Goal: Information Seeking & Learning: Learn about a topic

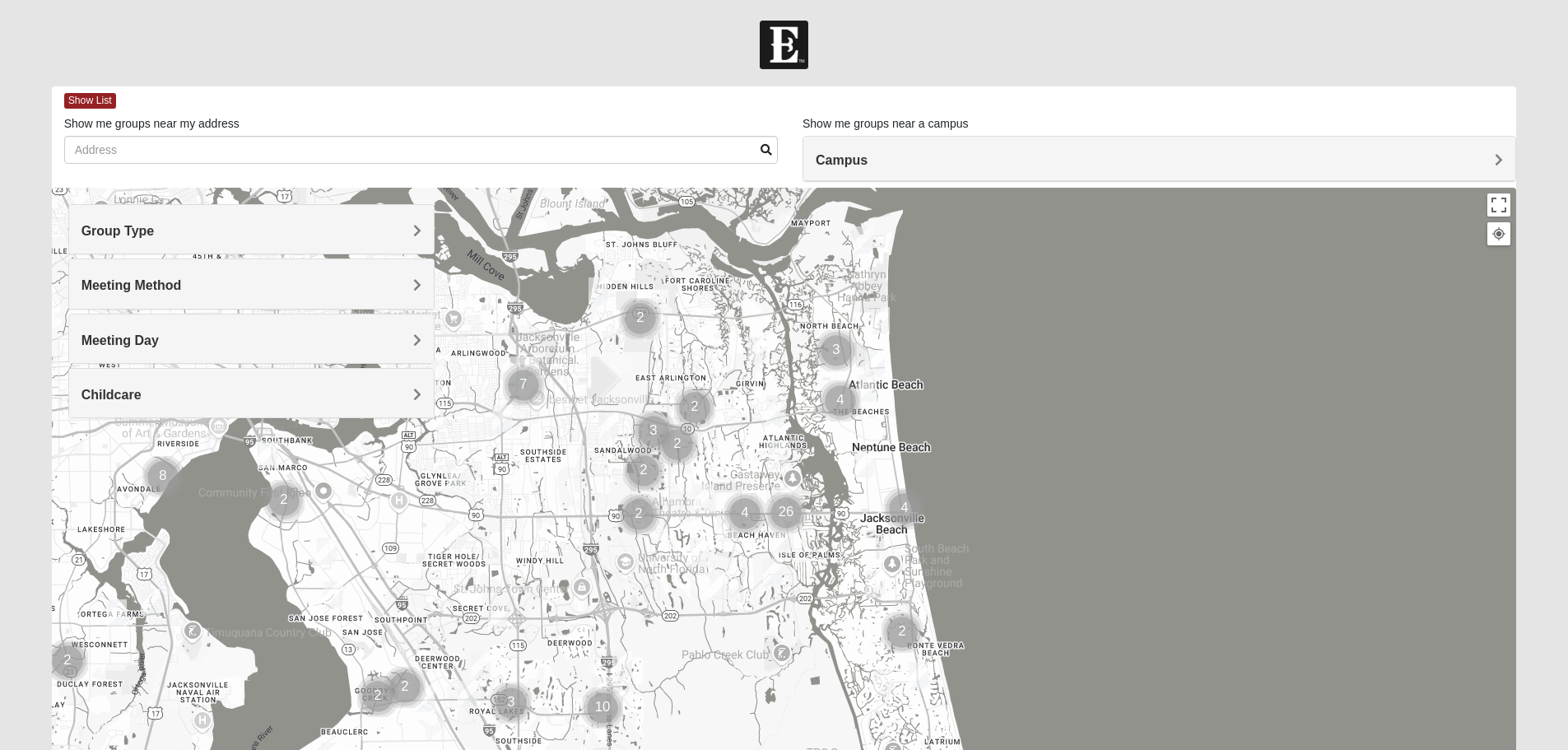
click at [296, 231] on h4 "Group Type" at bounding box center [251, 231] width 340 height 16
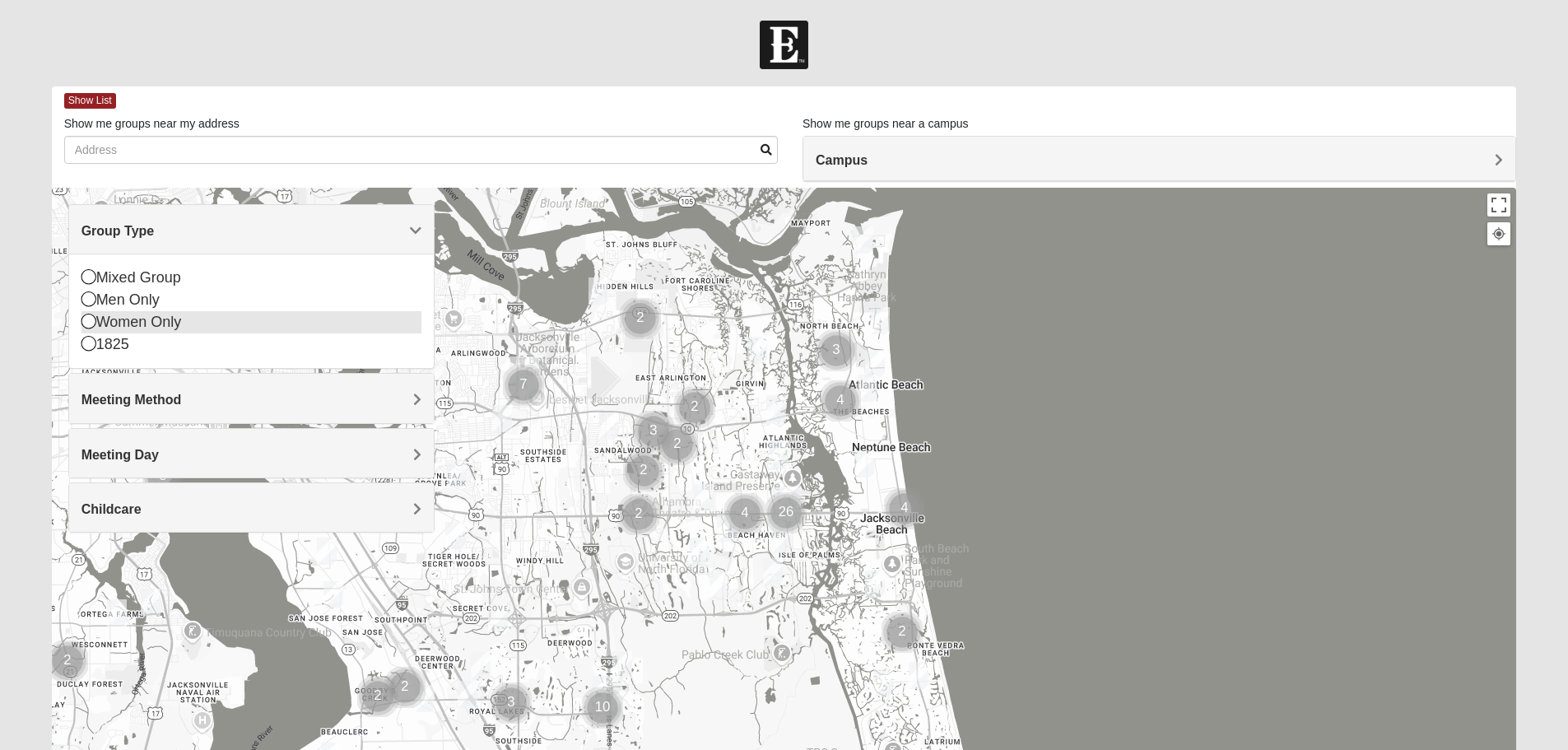
click at [87, 320] on icon at bounding box center [88, 320] width 15 height 15
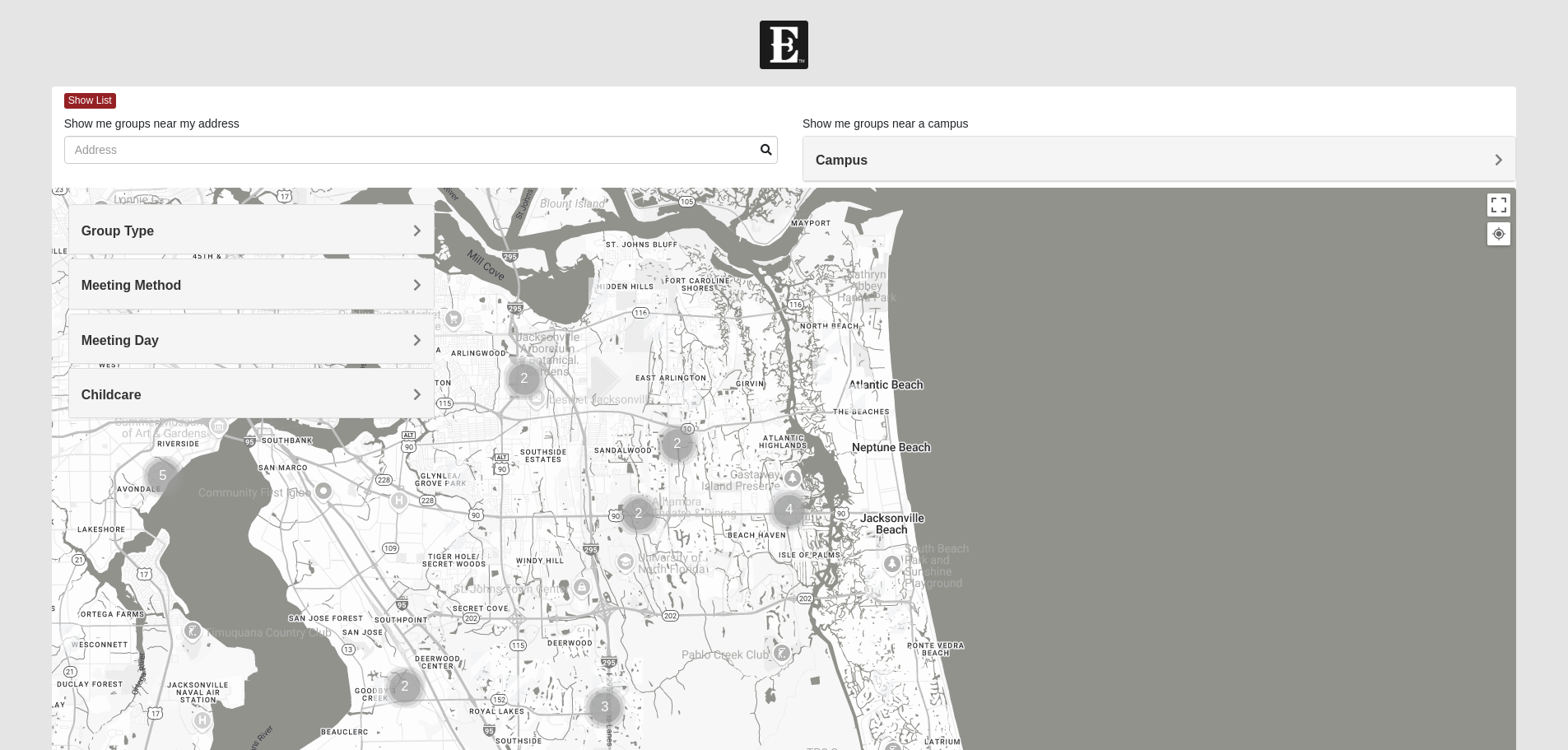
click at [191, 282] on h4 "Meeting Method" at bounding box center [251, 286] width 340 height 16
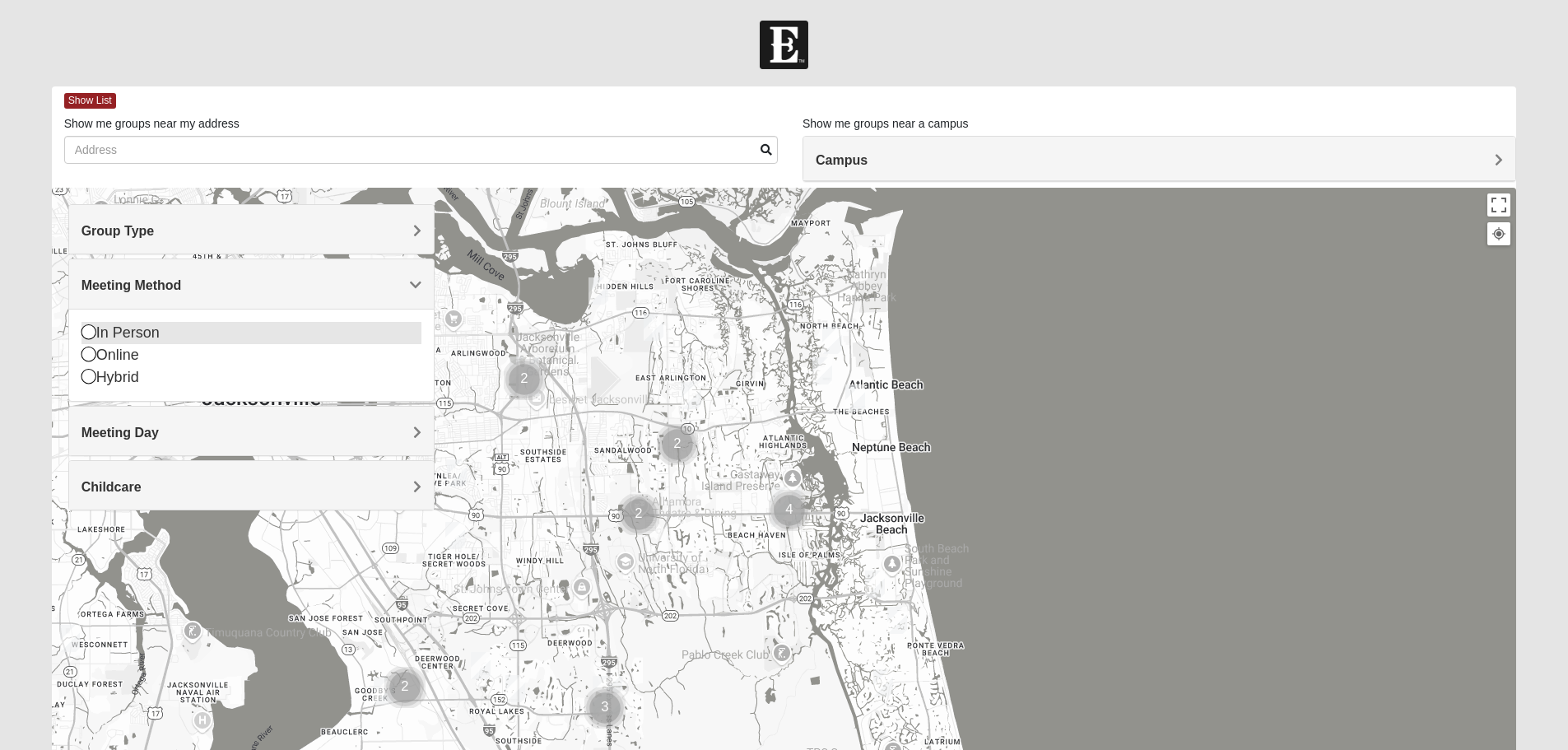
click at [125, 331] on div "In Person" at bounding box center [251, 333] width 340 height 22
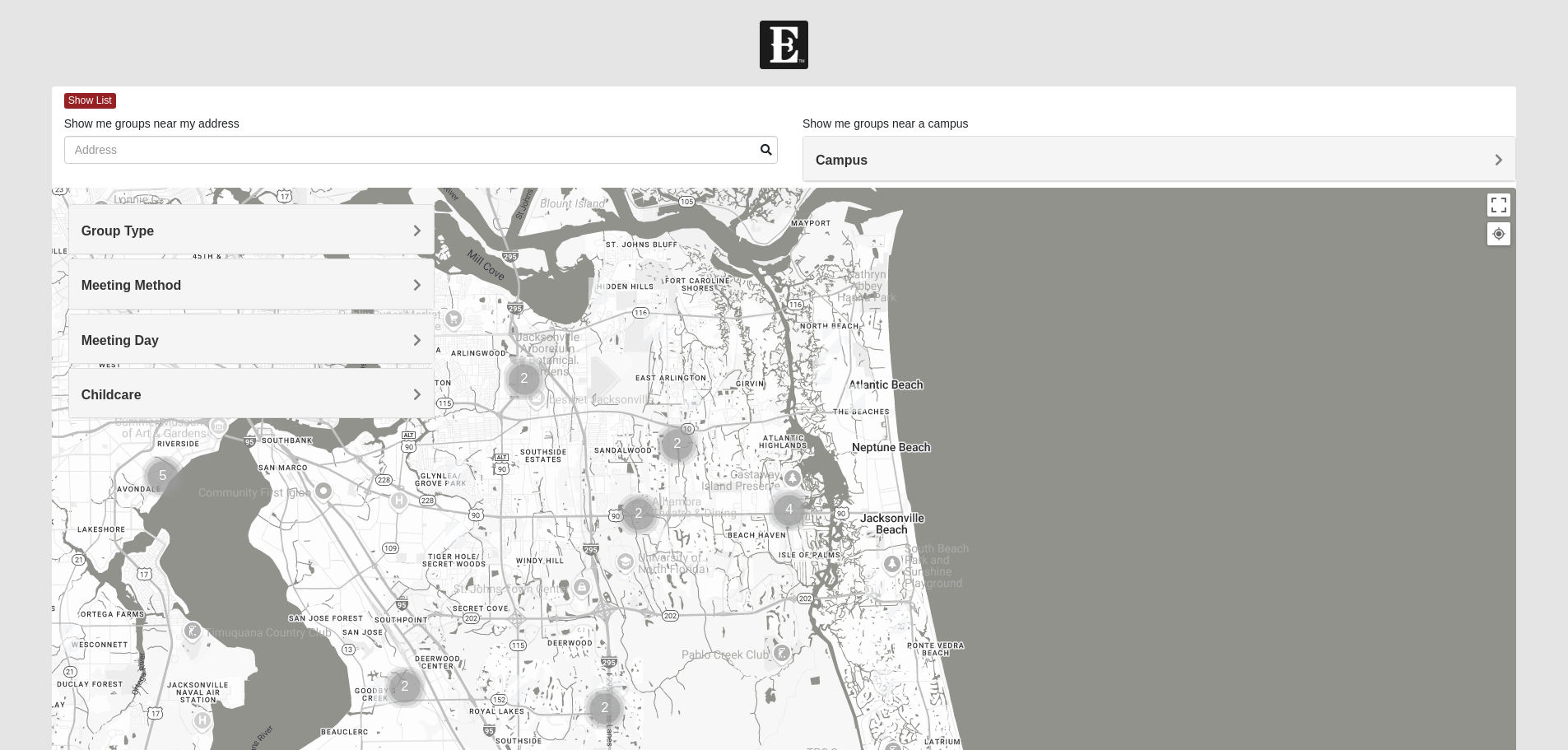
click at [200, 336] on h4 "Meeting Day" at bounding box center [251, 341] width 340 height 16
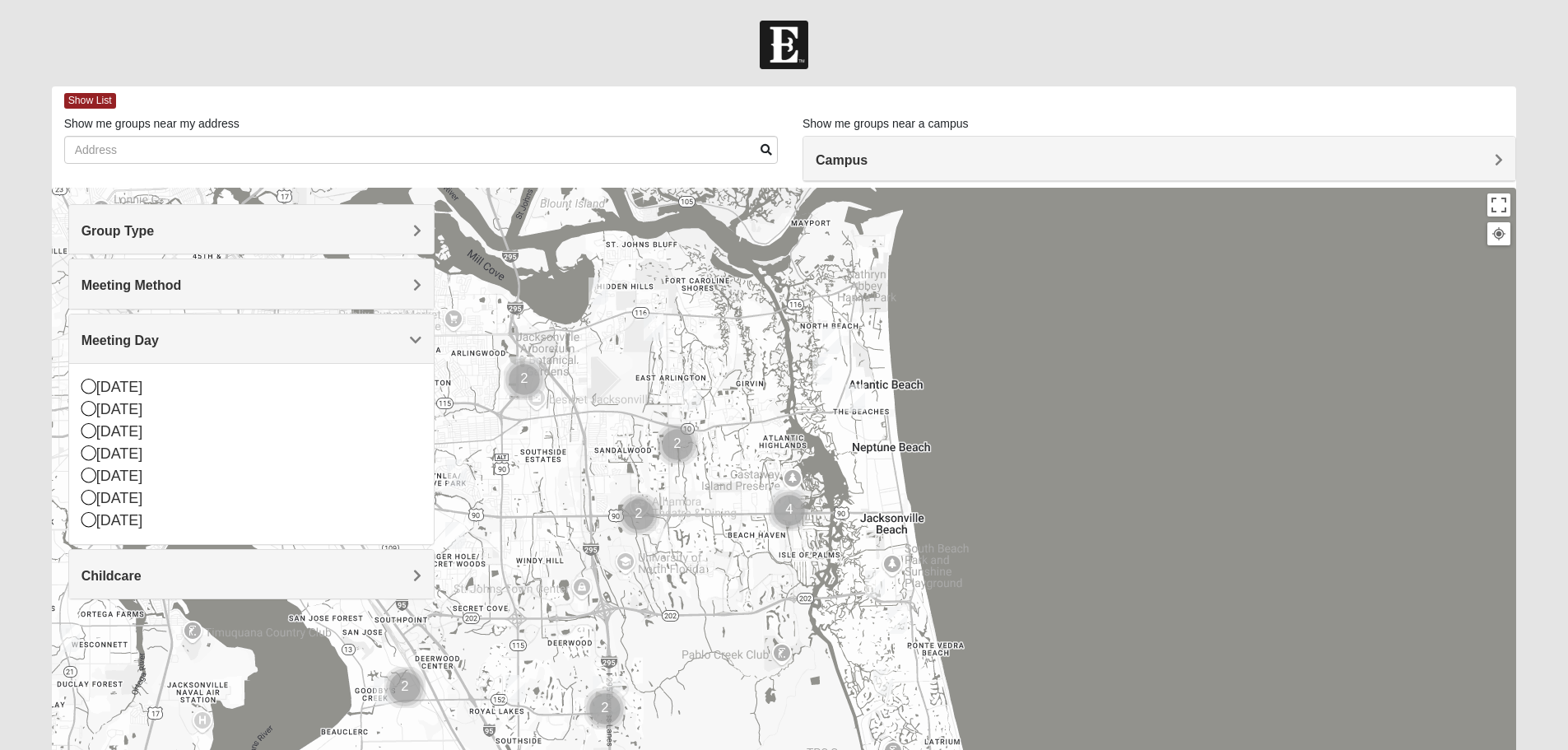
click at [526, 24] on div at bounding box center [784, 45] width 1568 height 49
click at [1042, 162] on h4 "Campus" at bounding box center [1159, 160] width 687 height 16
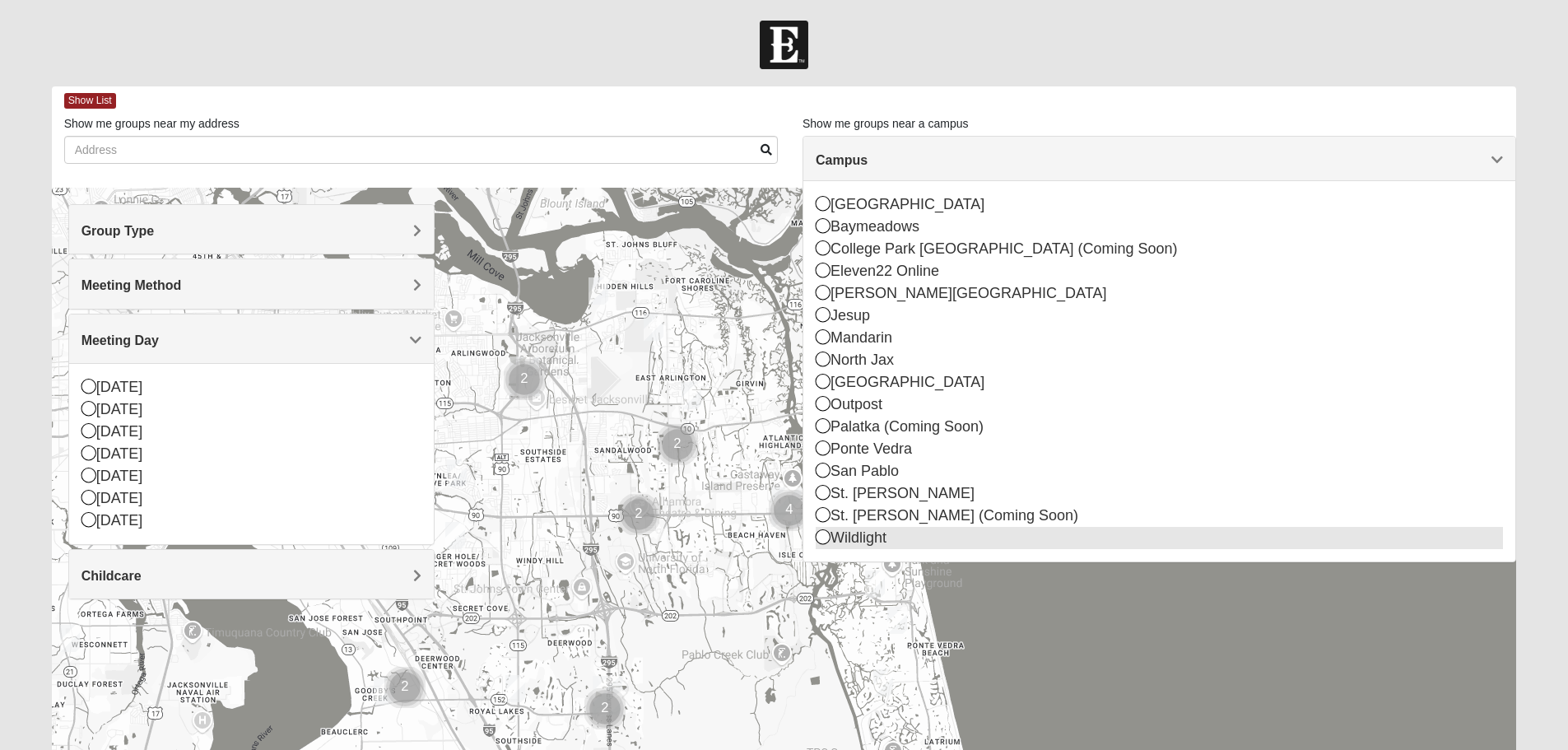
click at [864, 539] on div "Wildlight" at bounding box center [1159, 537] width 687 height 22
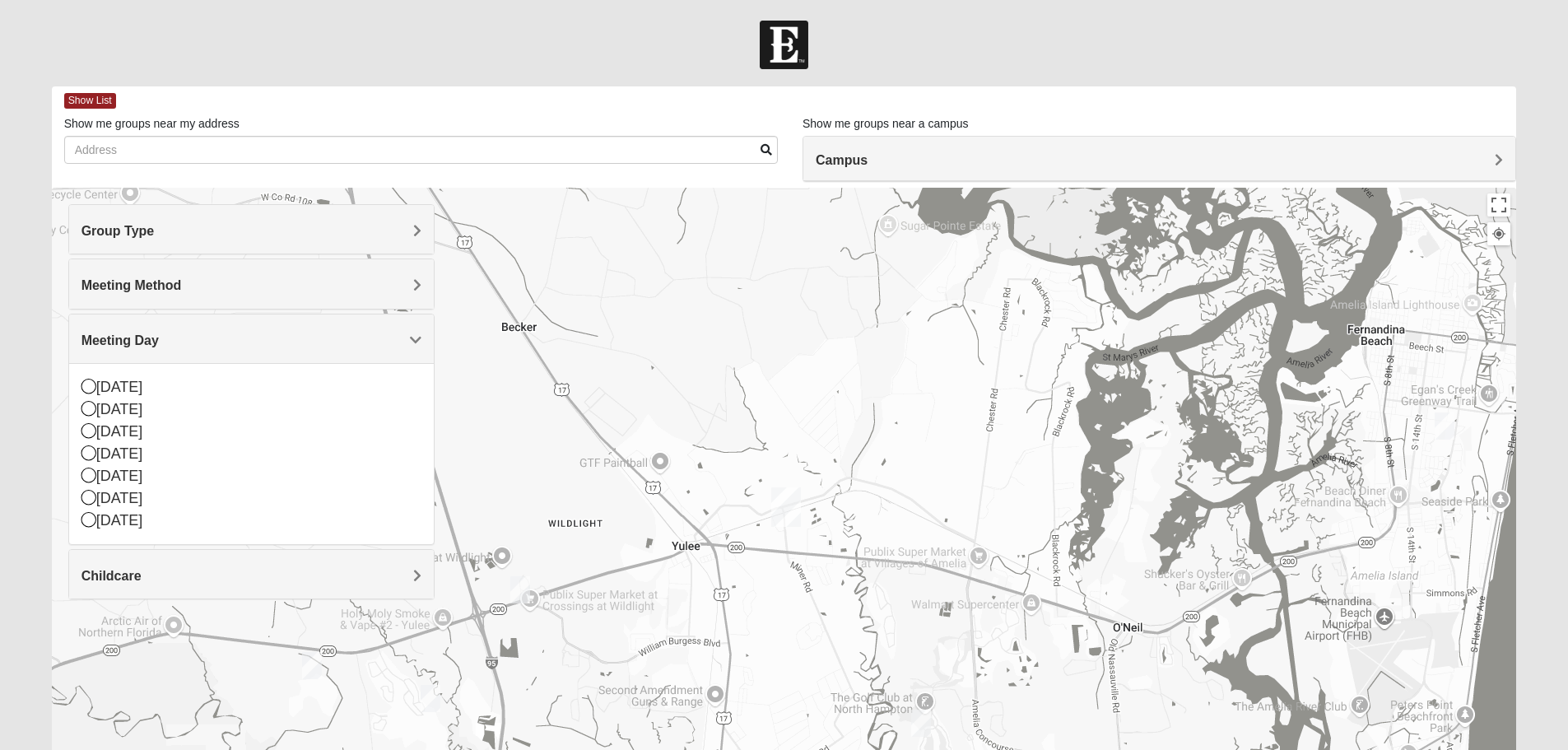
click at [159, 334] on span "Meeting Day" at bounding box center [120, 341] width 78 height 14
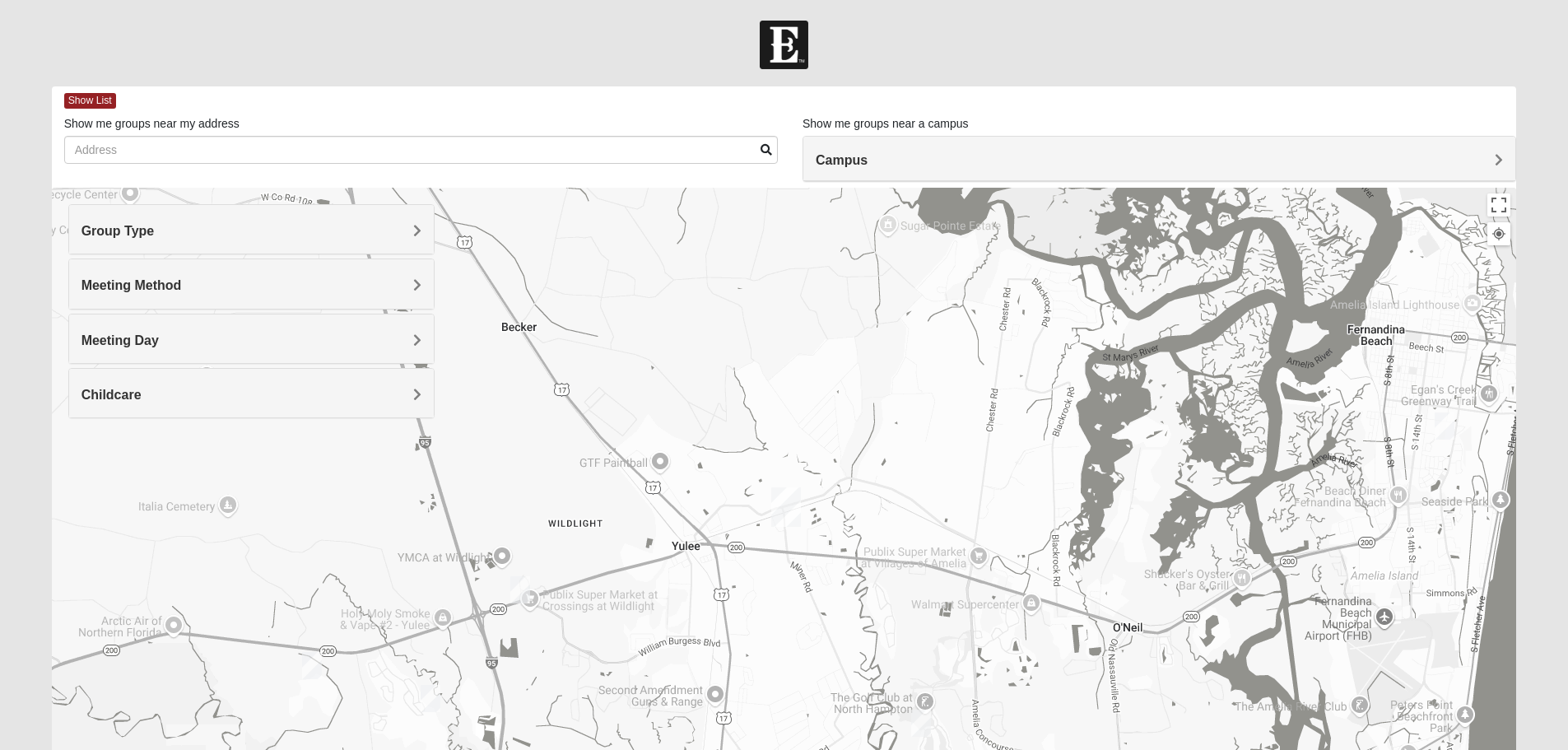
click at [515, 581] on img "Womens Garrison 32097" at bounding box center [520, 589] width 20 height 27
click at [420, 544] on span "Learn More" at bounding box center [416, 553] width 69 height 17
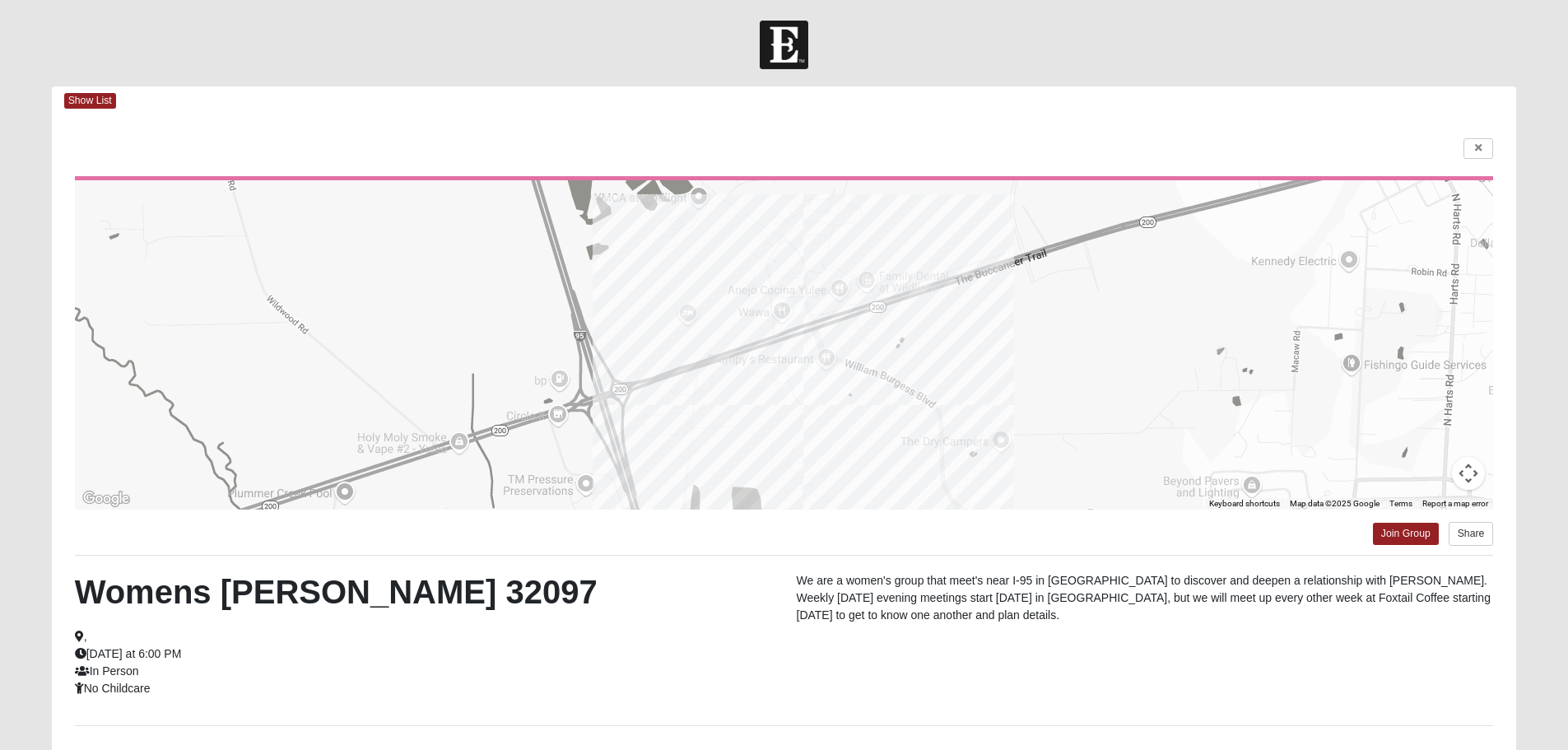
scroll to position [82, 0]
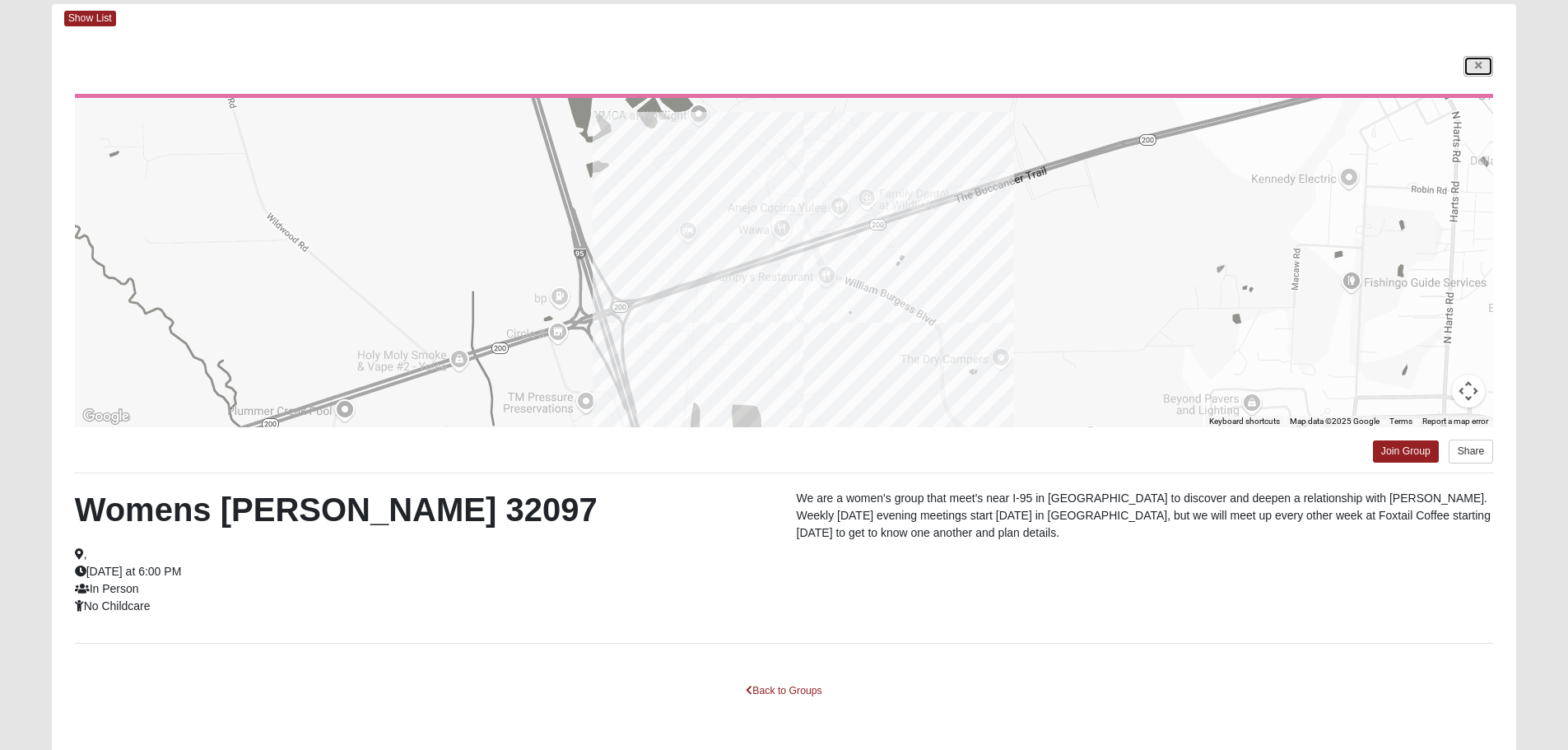
click at [1482, 61] on icon at bounding box center [1478, 65] width 7 height 10
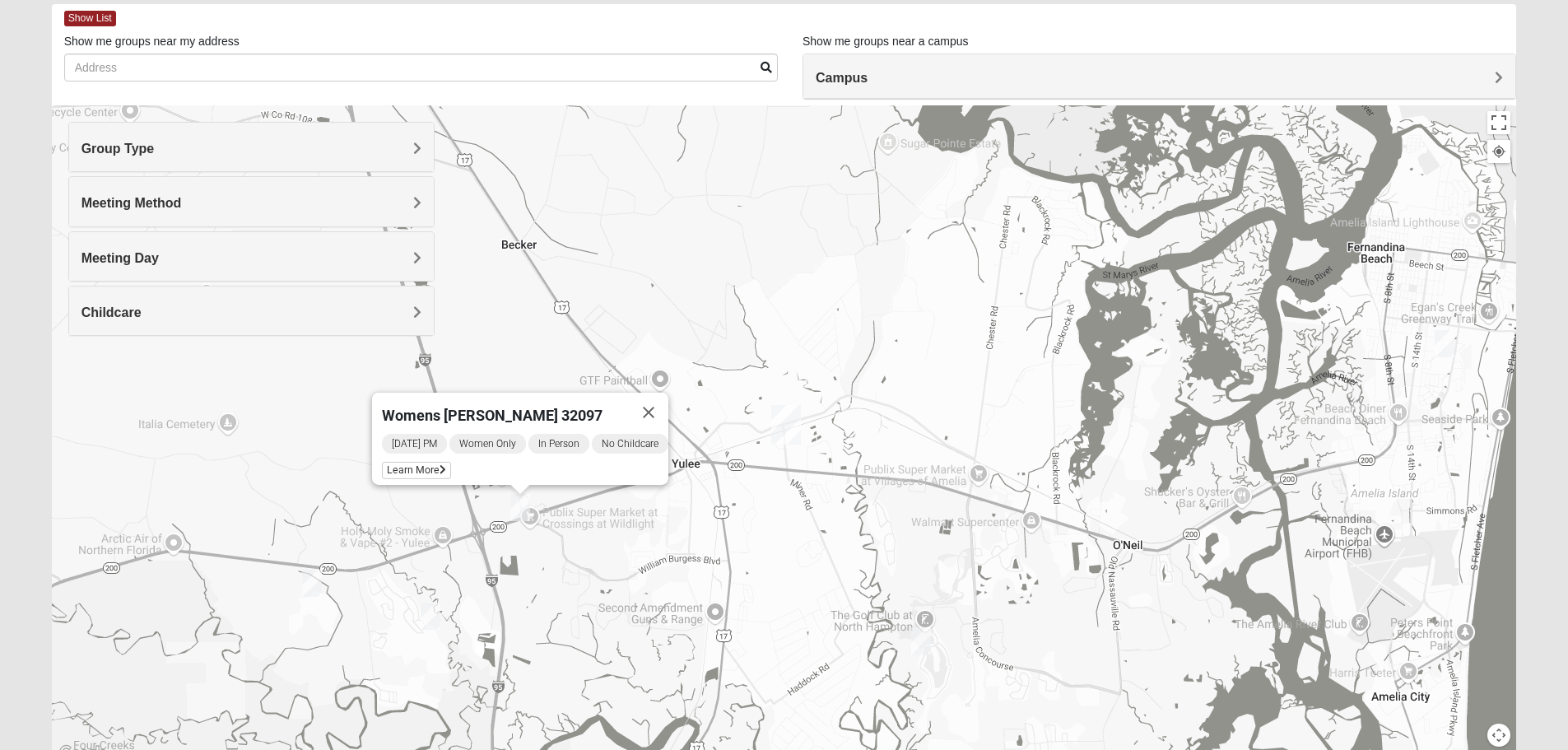
click at [315, 581] on img "Womens Daugherty 32097" at bounding box center [312, 582] width 20 height 27
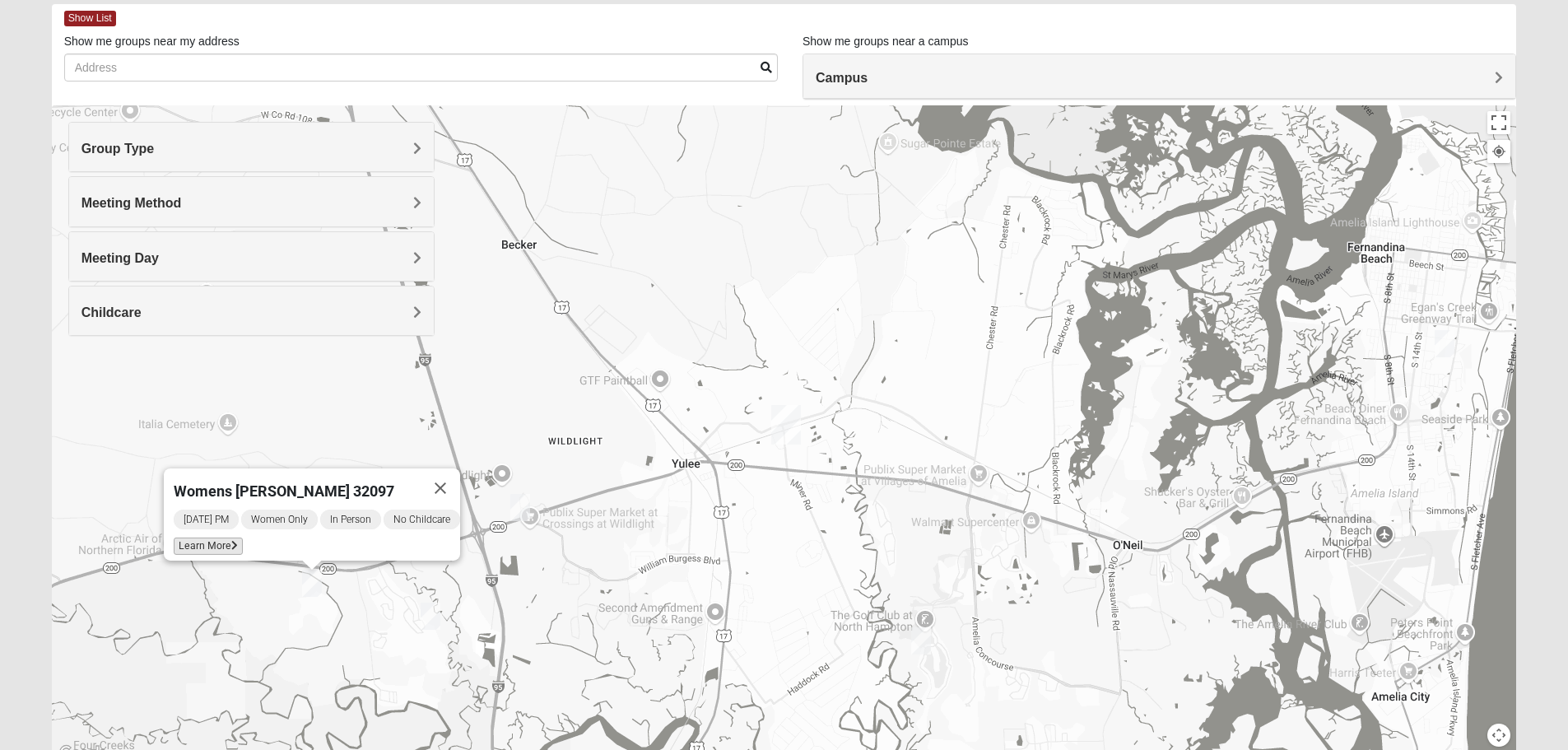
click at [182, 538] on span "Learn More" at bounding box center [208, 547] width 69 height 17
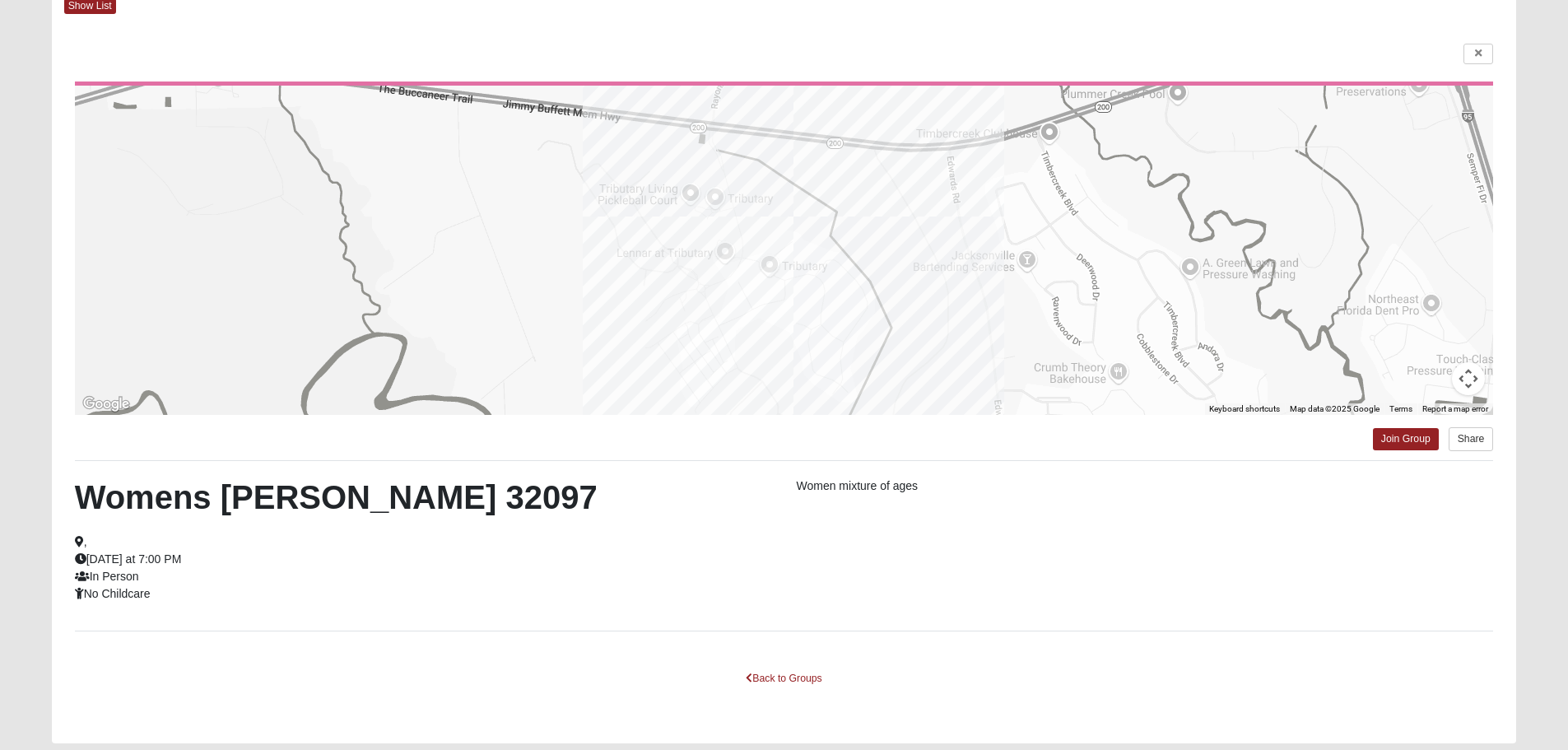
scroll to position [65, 0]
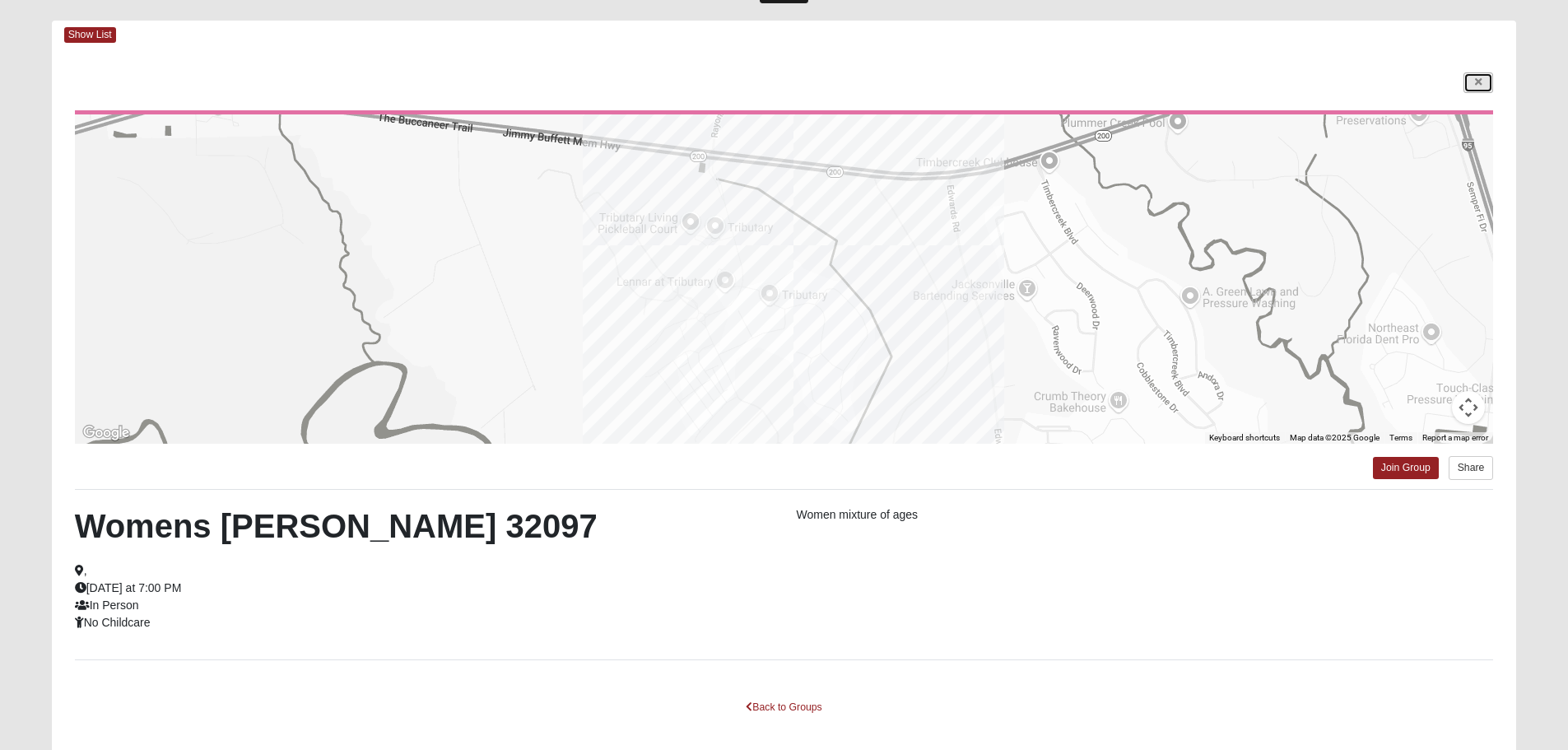
click at [1474, 86] on link at bounding box center [1478, 83] width 30 height 21
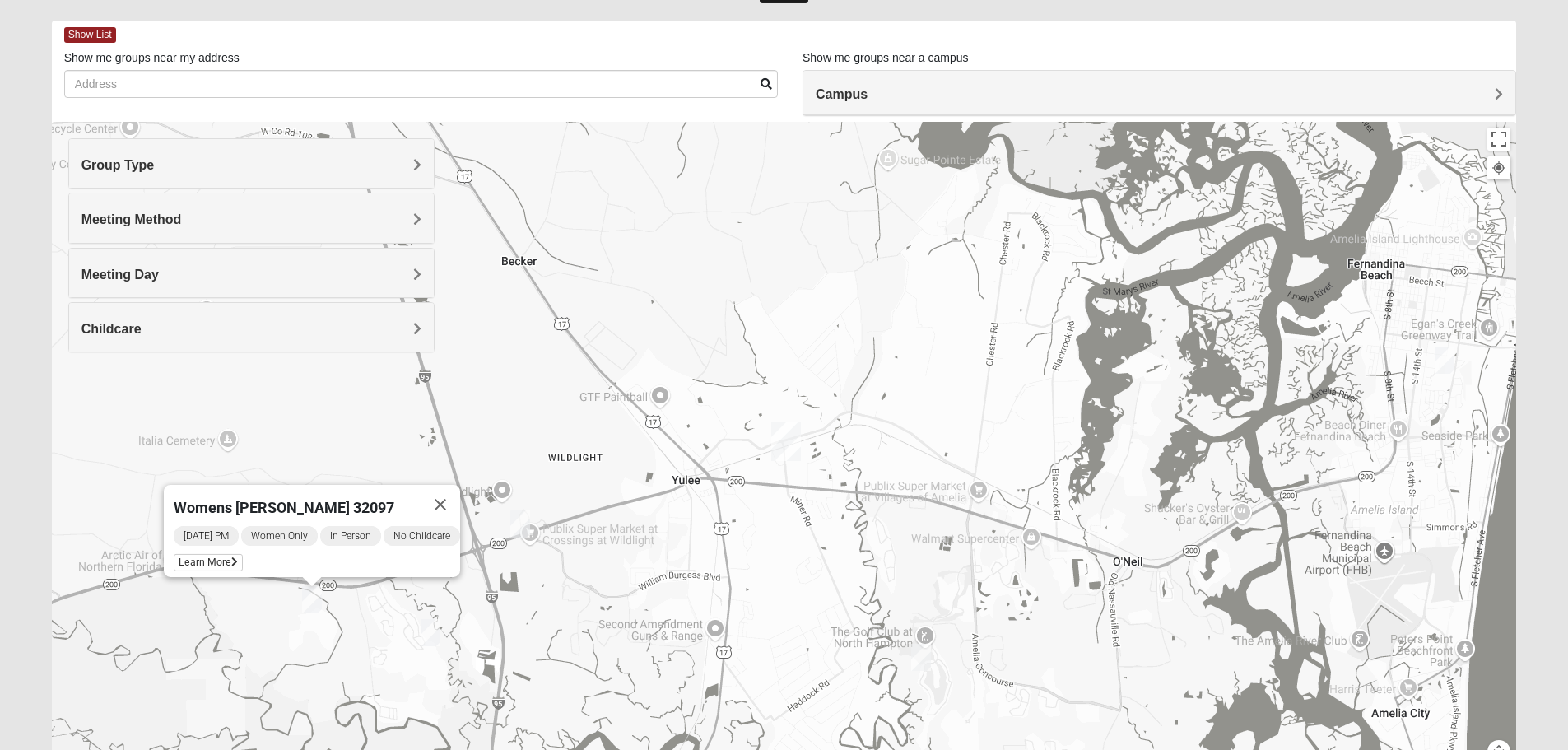
click at [432, 635] on img "Womens Little 32097" at bounding box center [430, 632] width 20 height 27
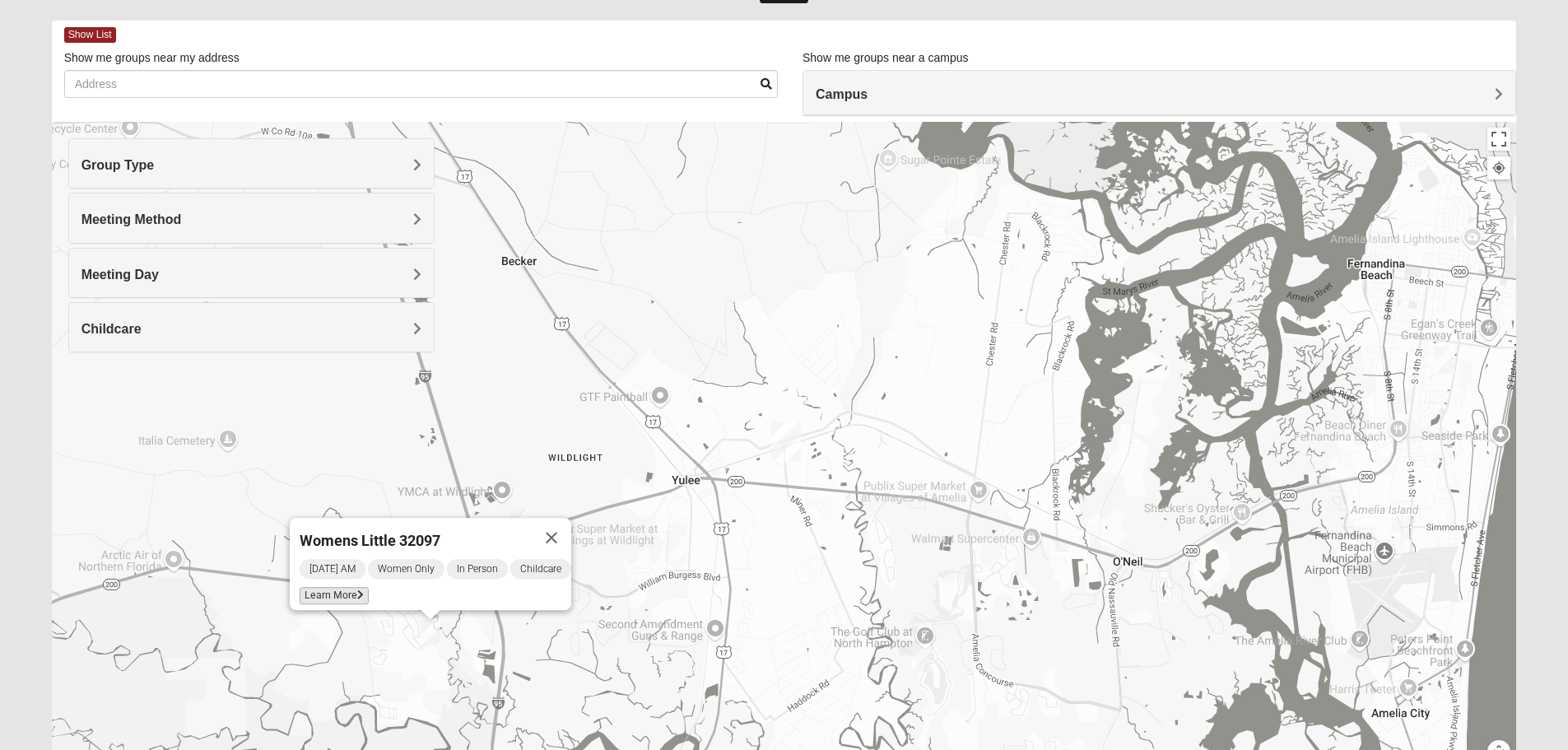
click at [331, 591] on span "Learn More" at bounding box center [334, 595] width 69 height 17
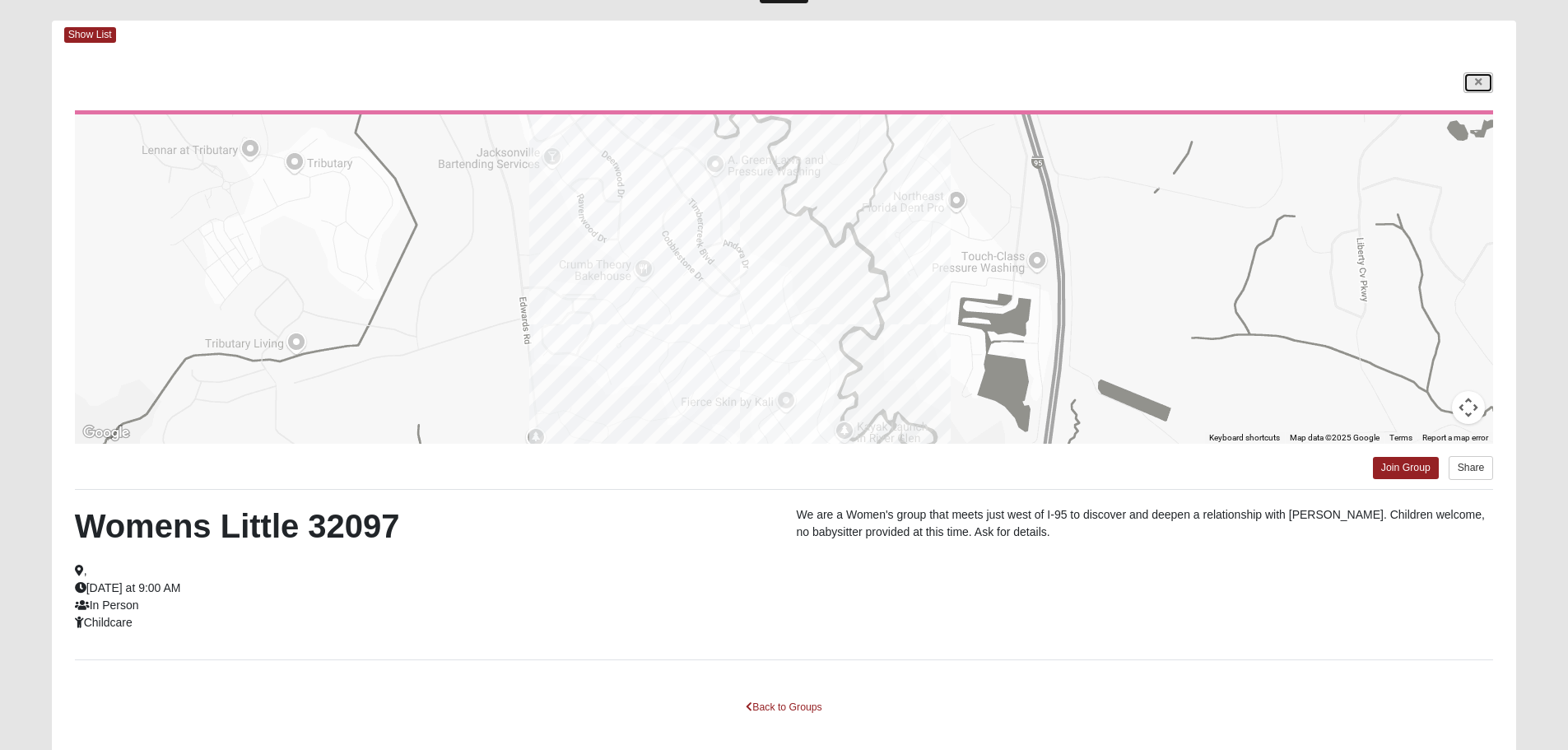
click at [1484, 85] on link at bounding box center [1478, 83] width 30 height 21
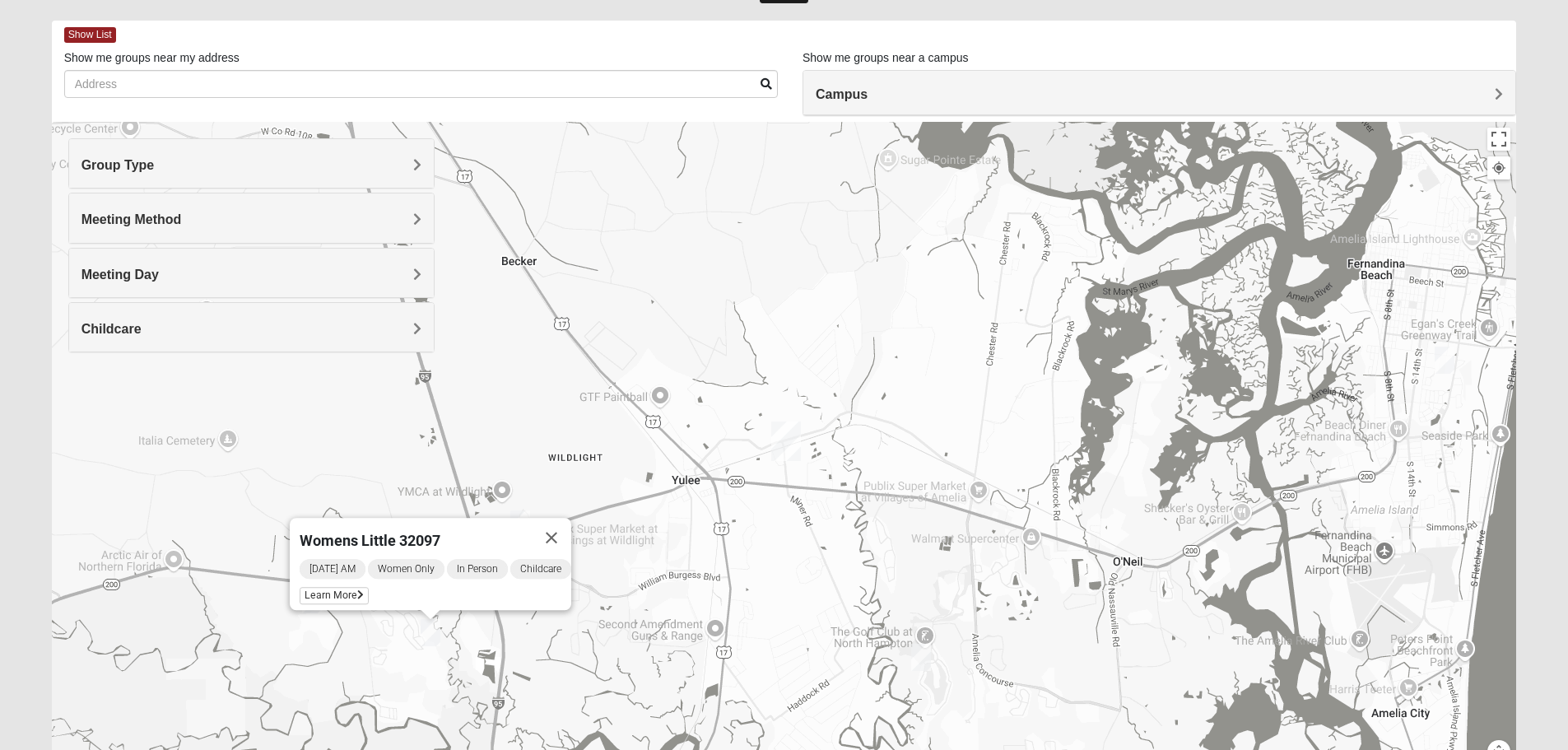
click at [924, 661] on img "Womens Trescot 32034" at bounding box center [921, 657] width 20 height 27
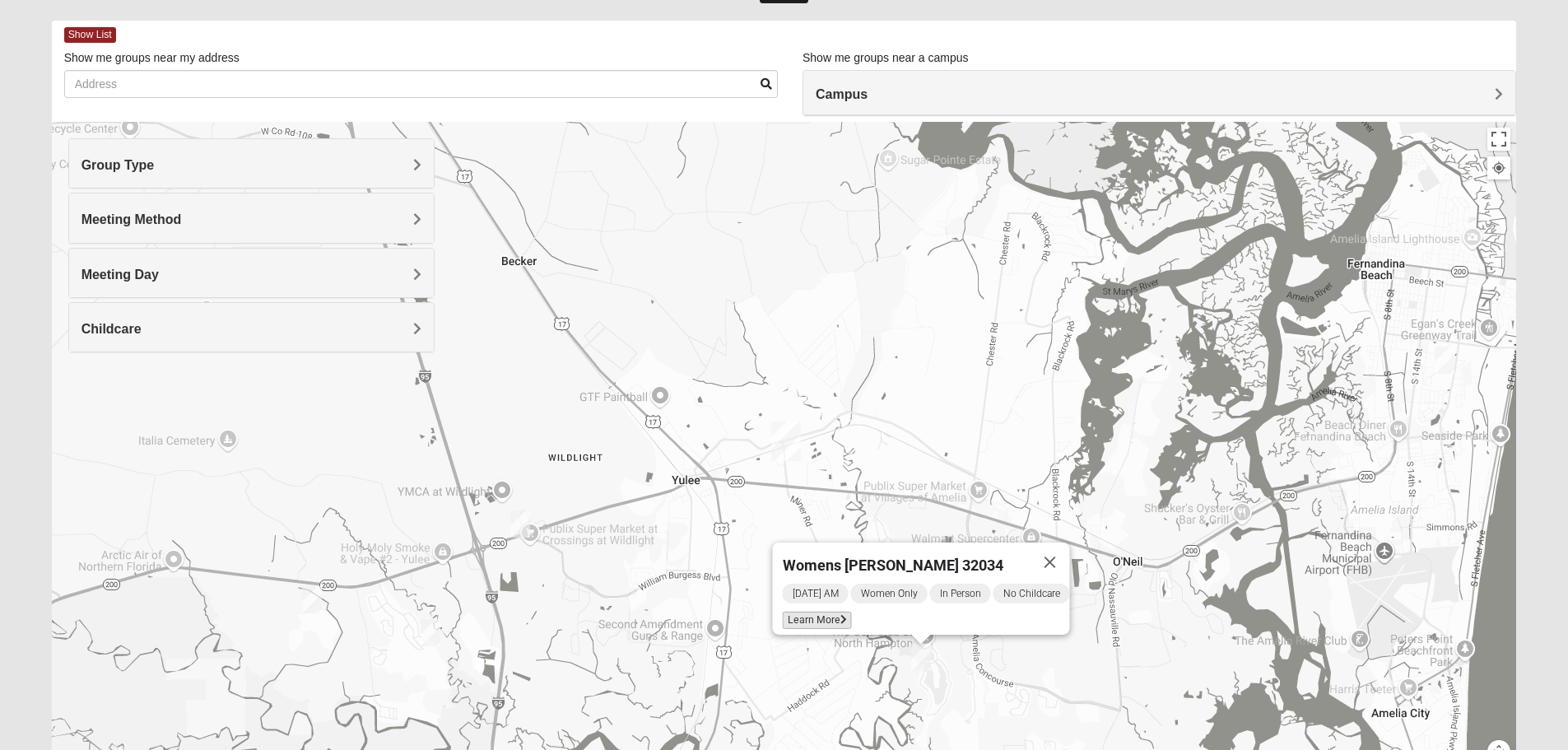
click at [822, 611] on span "Learn More" at bounding box center [816, 620] width 69 height 17
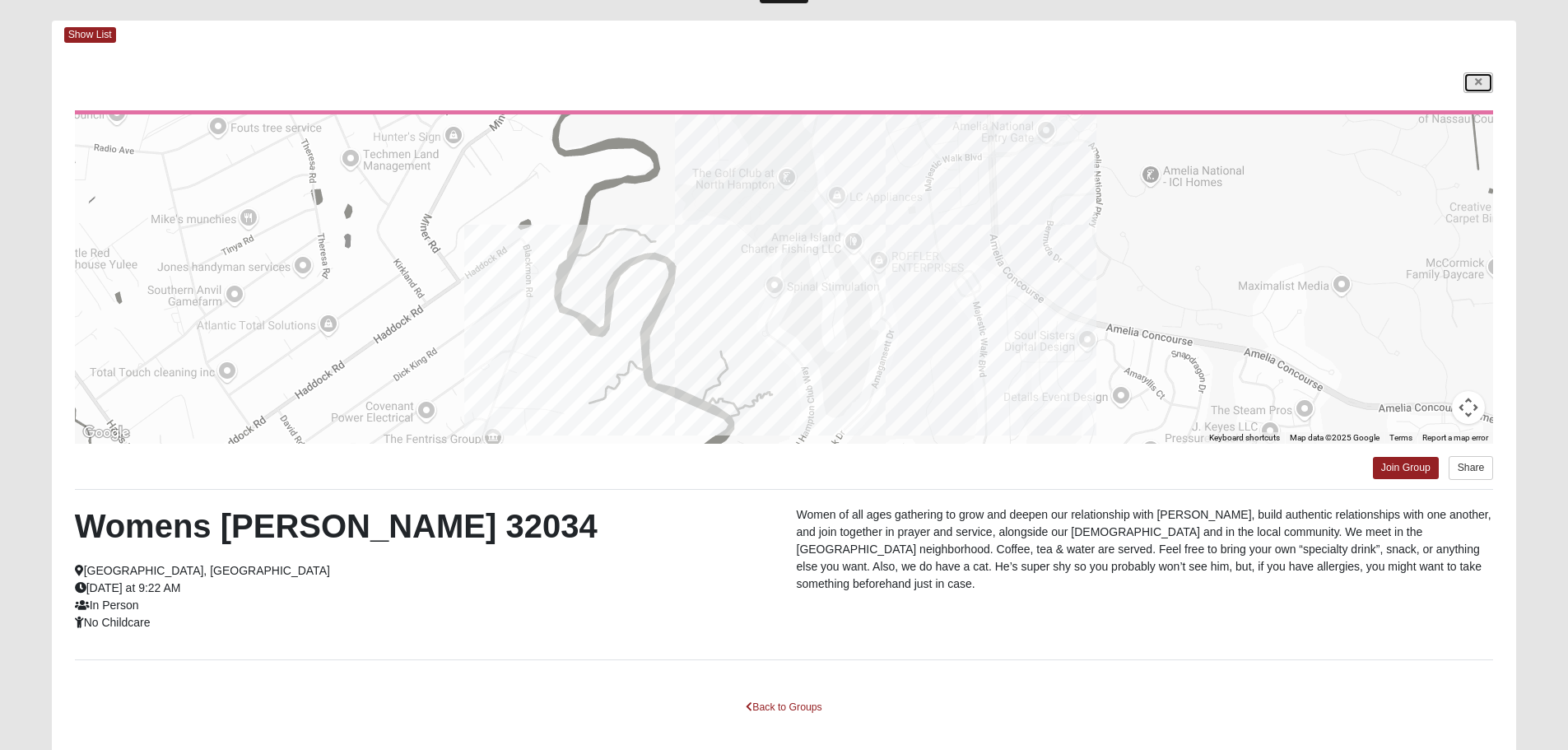
click at [1477, 79] on icon at bounding box center [1478, 82] width 7 height 10
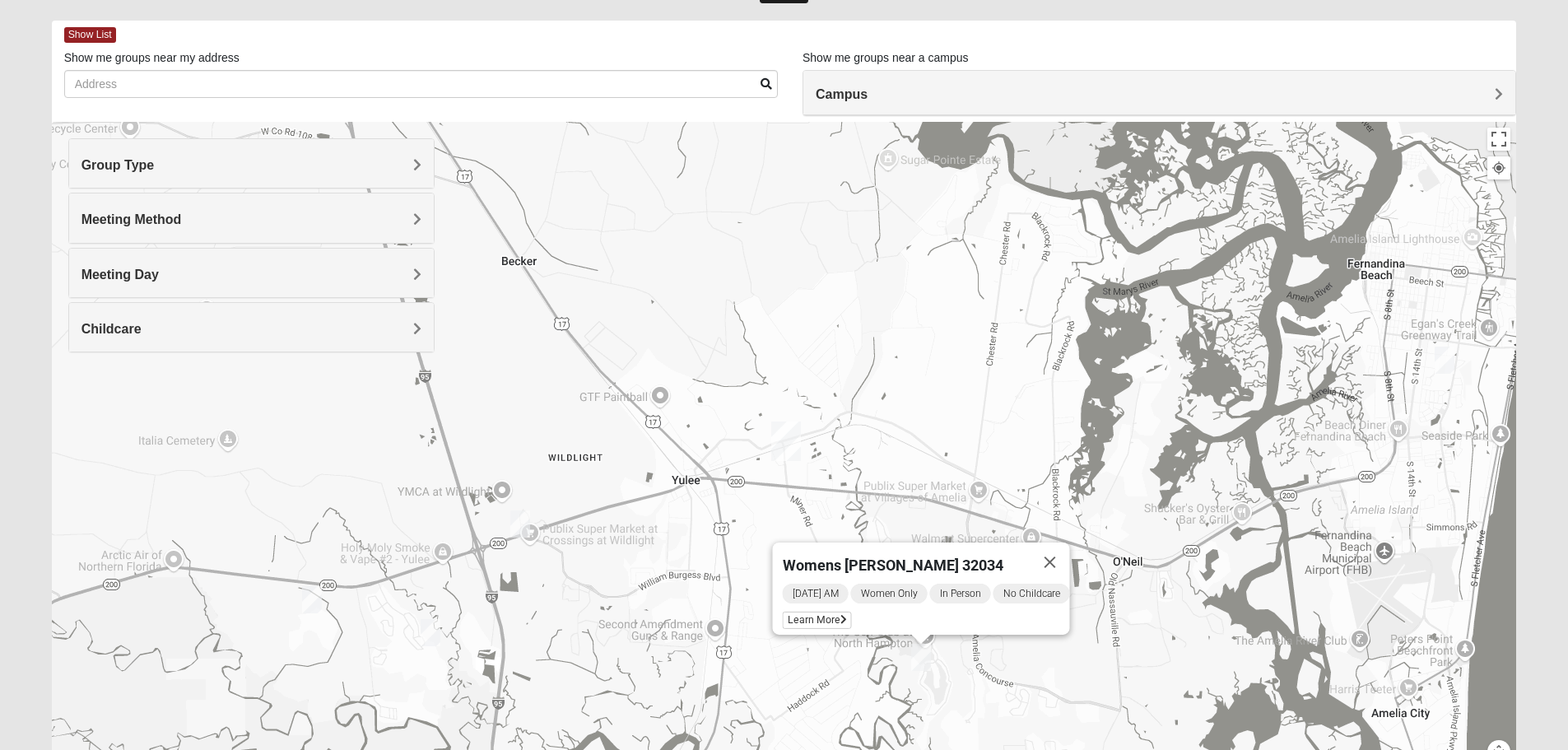
click at [1444, 360] on img "Womens Bourquin 32034" at bounding box center [1444, 360] width 20 height 27
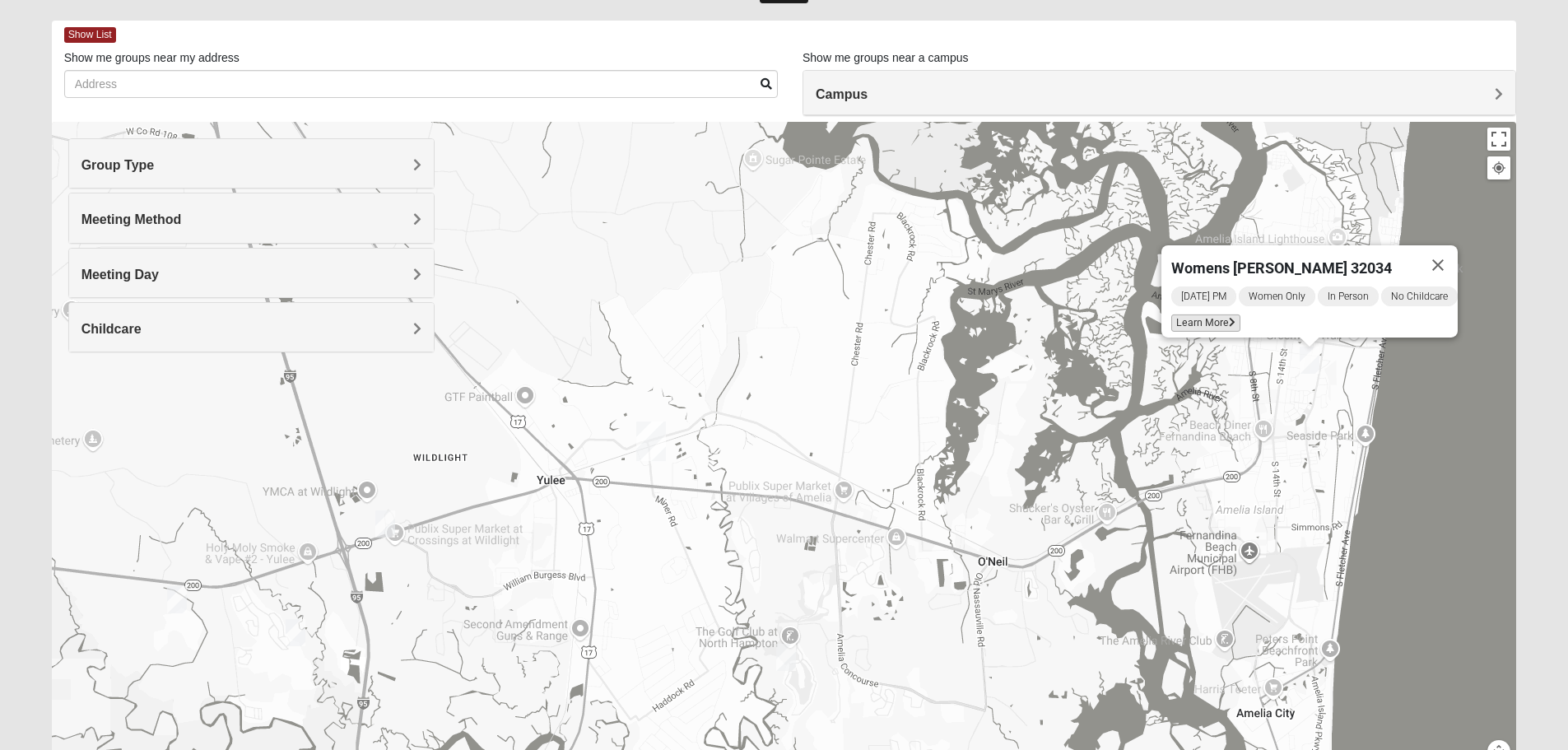
click at [1188, 314] on span "Learn More" at bounding box center [1206, 323] width 69 height 17
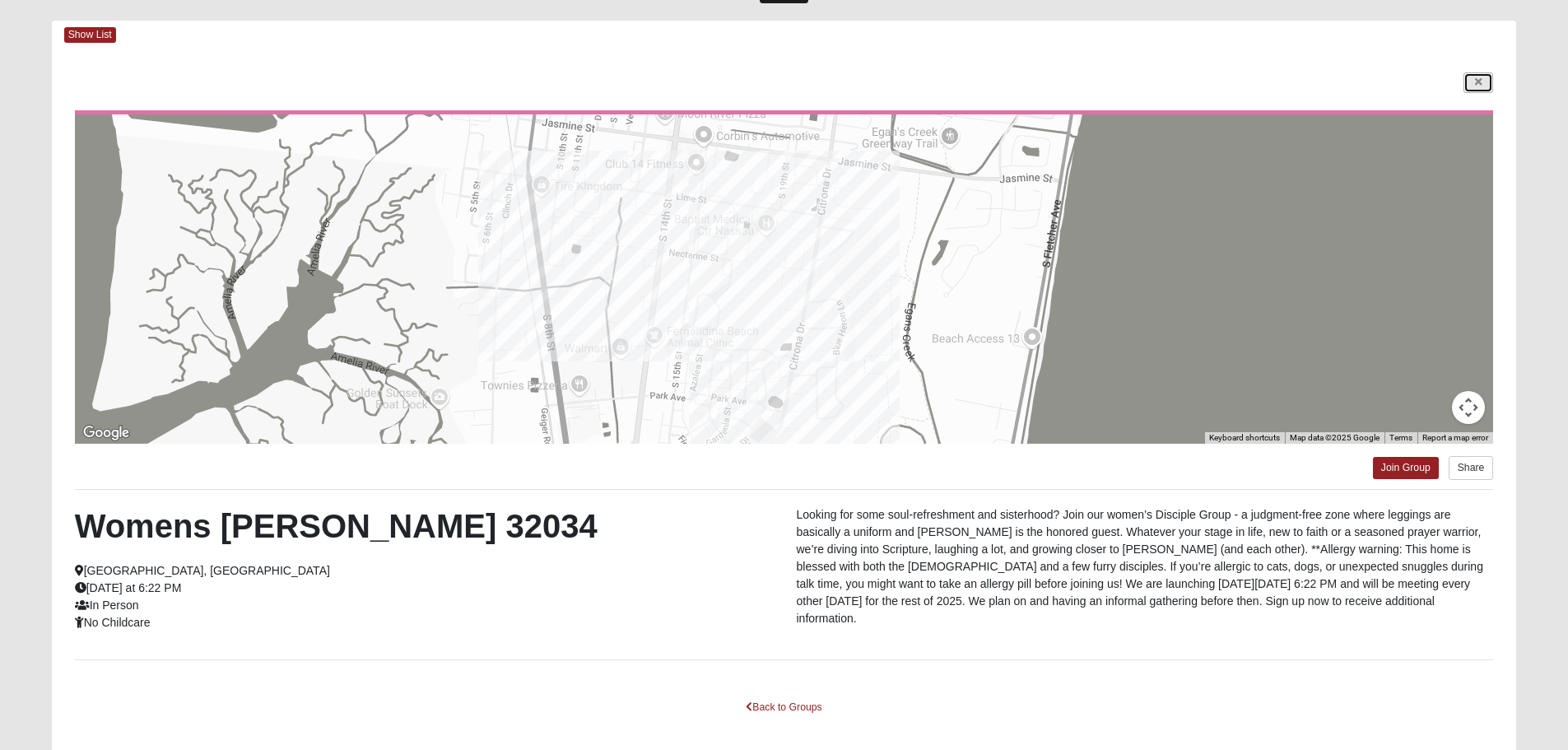
click at [1486, 80] on link at bounding box center [1478, 83] width 30 height 21
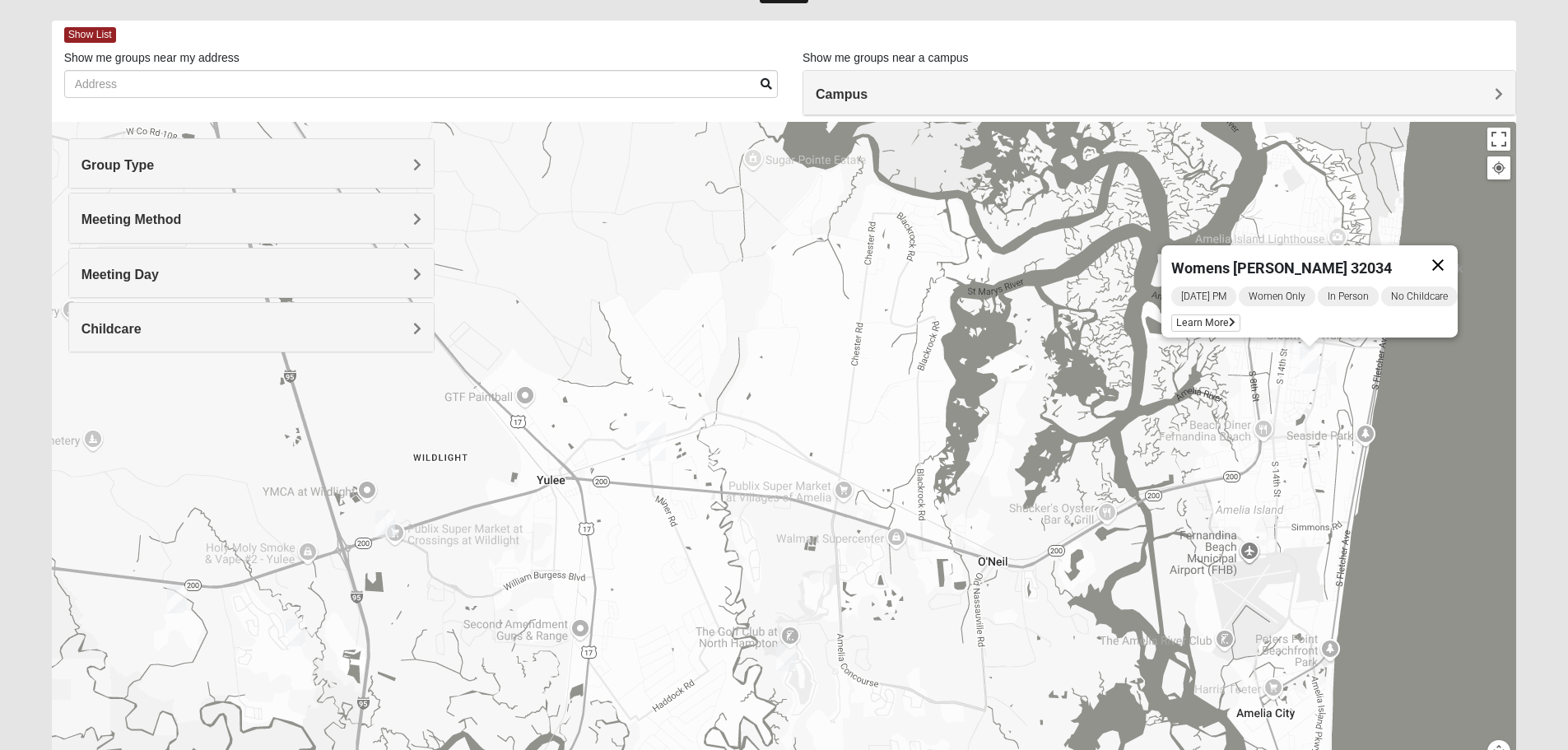
click at [1452, 256] on button "Close" at bounding box center [1437, 265] width 39 height 39
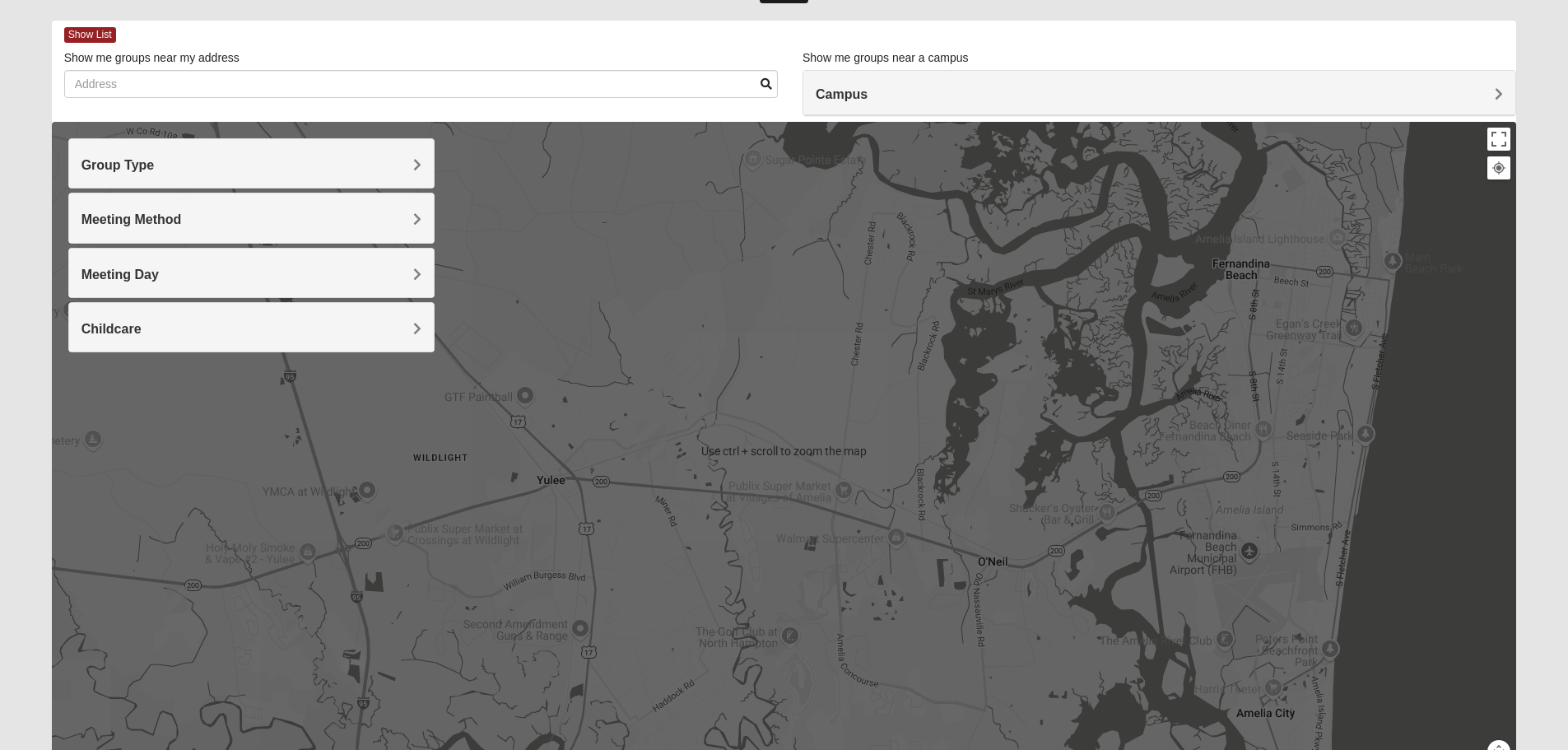
click at [1400, 328] on div "To navigate, press the arrow keys." at bounding box center [784, 451] width 1465 height 658
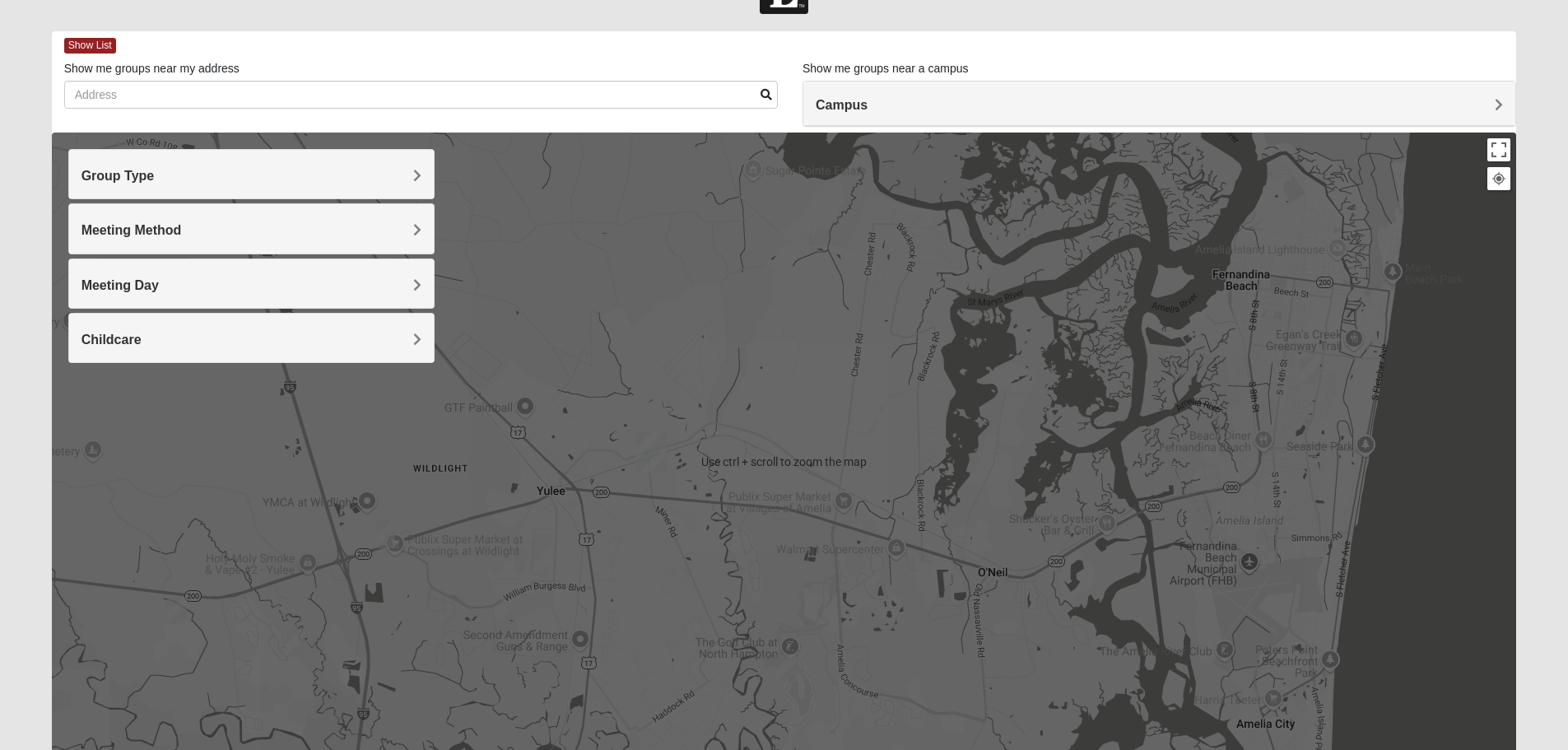
scroll to position [0, 0]
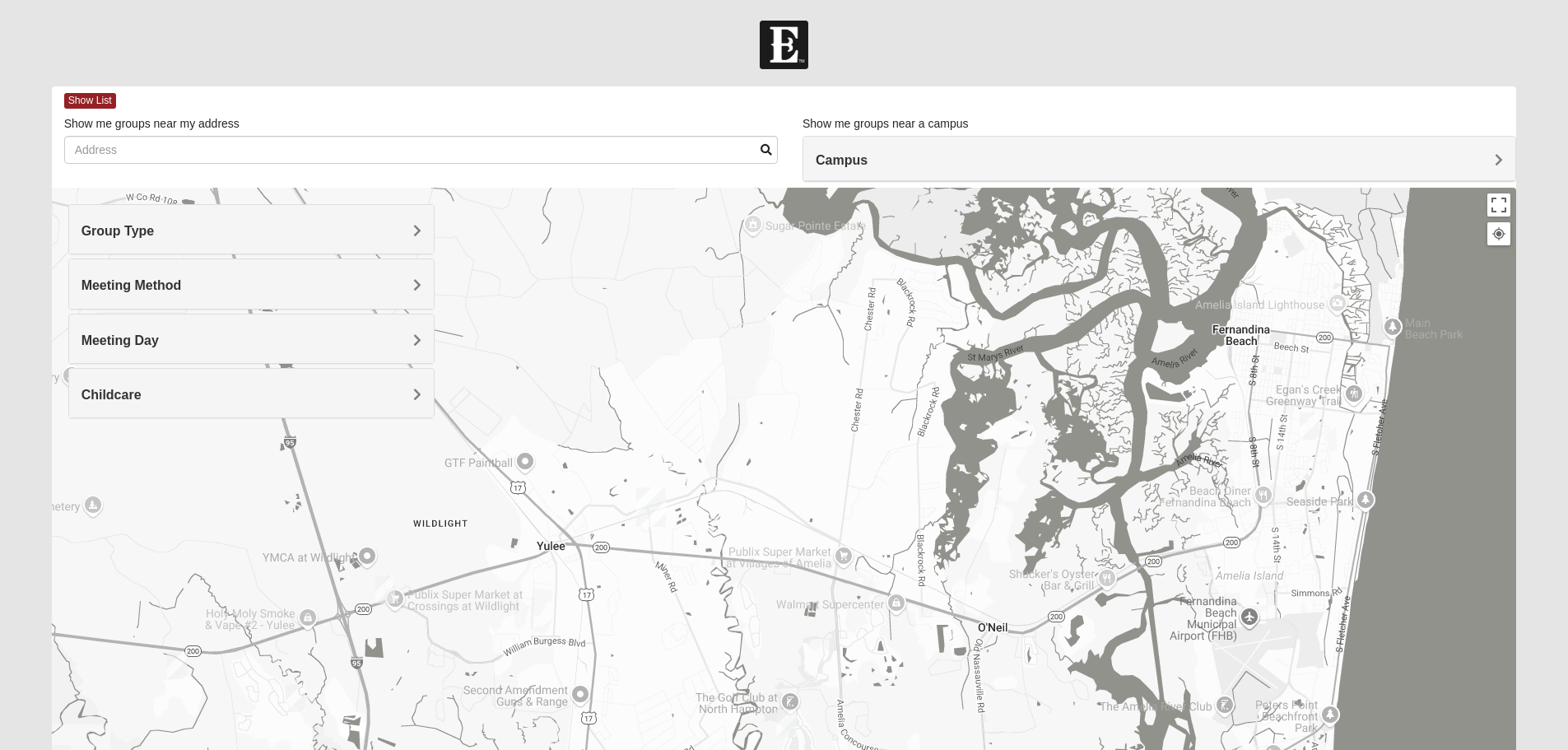
click at [1496, 232] on div at bounding box center [1498, 233] width 15 height 15
click at [1496, 207] on button "Toggle fullscreen view" at bounding box center [1499, 205] width 23 height 23
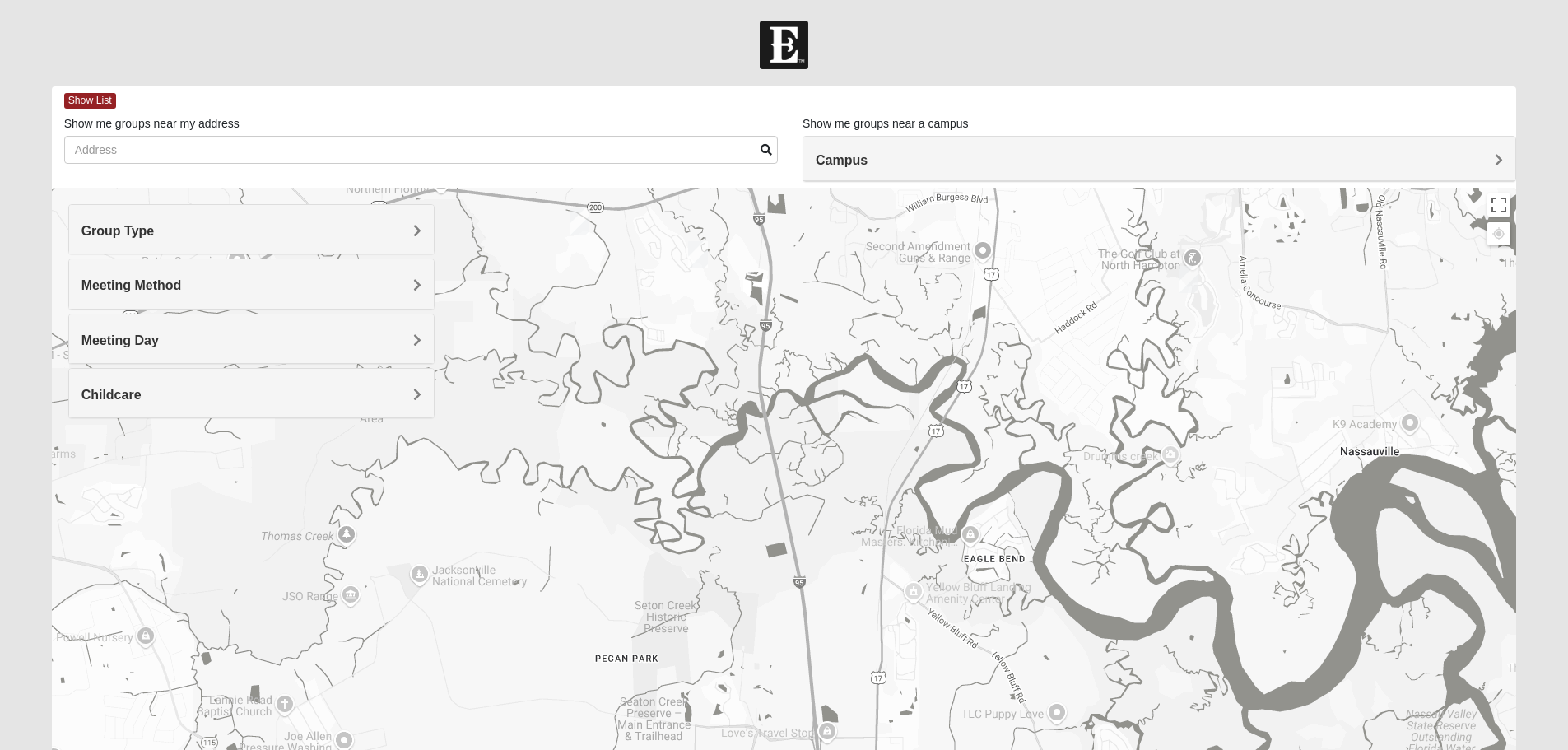
drag, startPoint x: 978, startPoint y: 596, endPoint x: 1365, endPoint y: 146, distance: 593.5
click at [1381, 140] on div "Show List Loading Groups Keywords Filter Additional Filters Campus [GEOGRAPHIC_…" at bounding box center [784, 466] width 1465 height 760
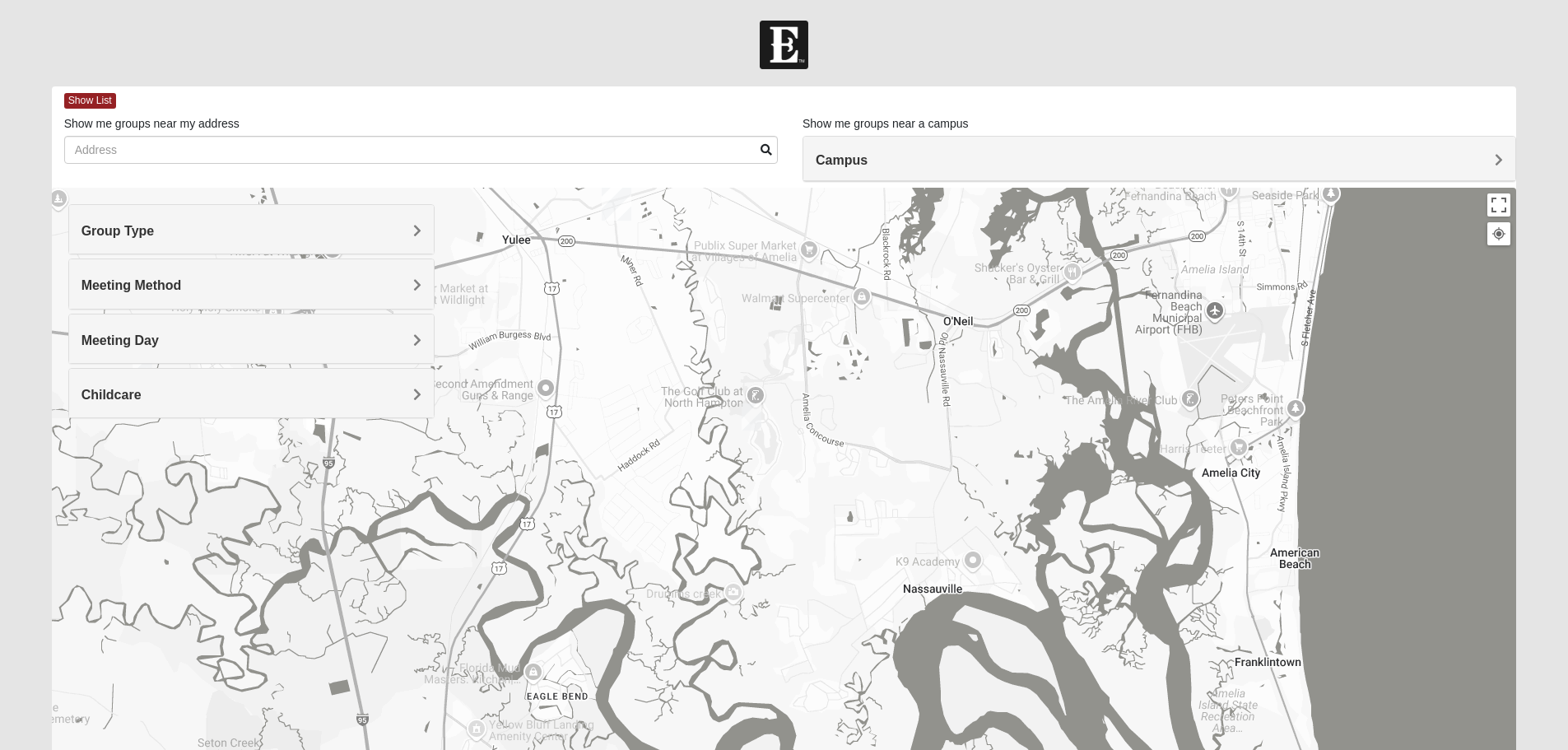
drag, startPoint x: 1021, startPoint y: 647, endPoint x: 583, endPoint y: 788, distance: 460.1
click at [583, 749] on html "Log In Find A Group Error Show List Loading Groups" at bounding box center [784, 453] width 1568 height 906
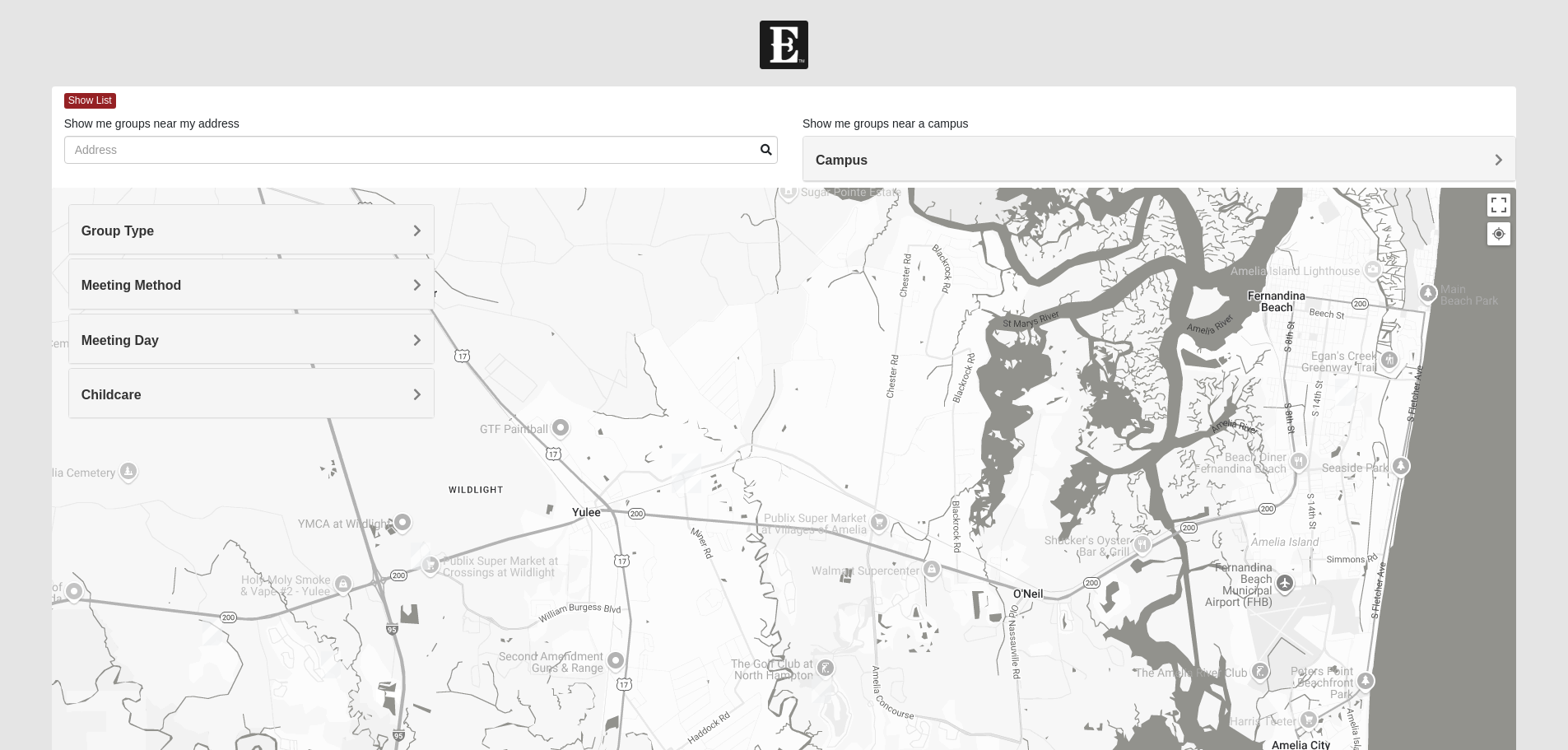
drag, startPoint x: 1046, startPoint y: 287, endPoint x: 279, endPoint y: 400, distance: 775.3
click at [1113, 565] on div at bounding box center [784, 517] width 1465 height 658
click at [205, 237] on h4 "Group Type" at bounding box center [251, 231] width 340 height 16
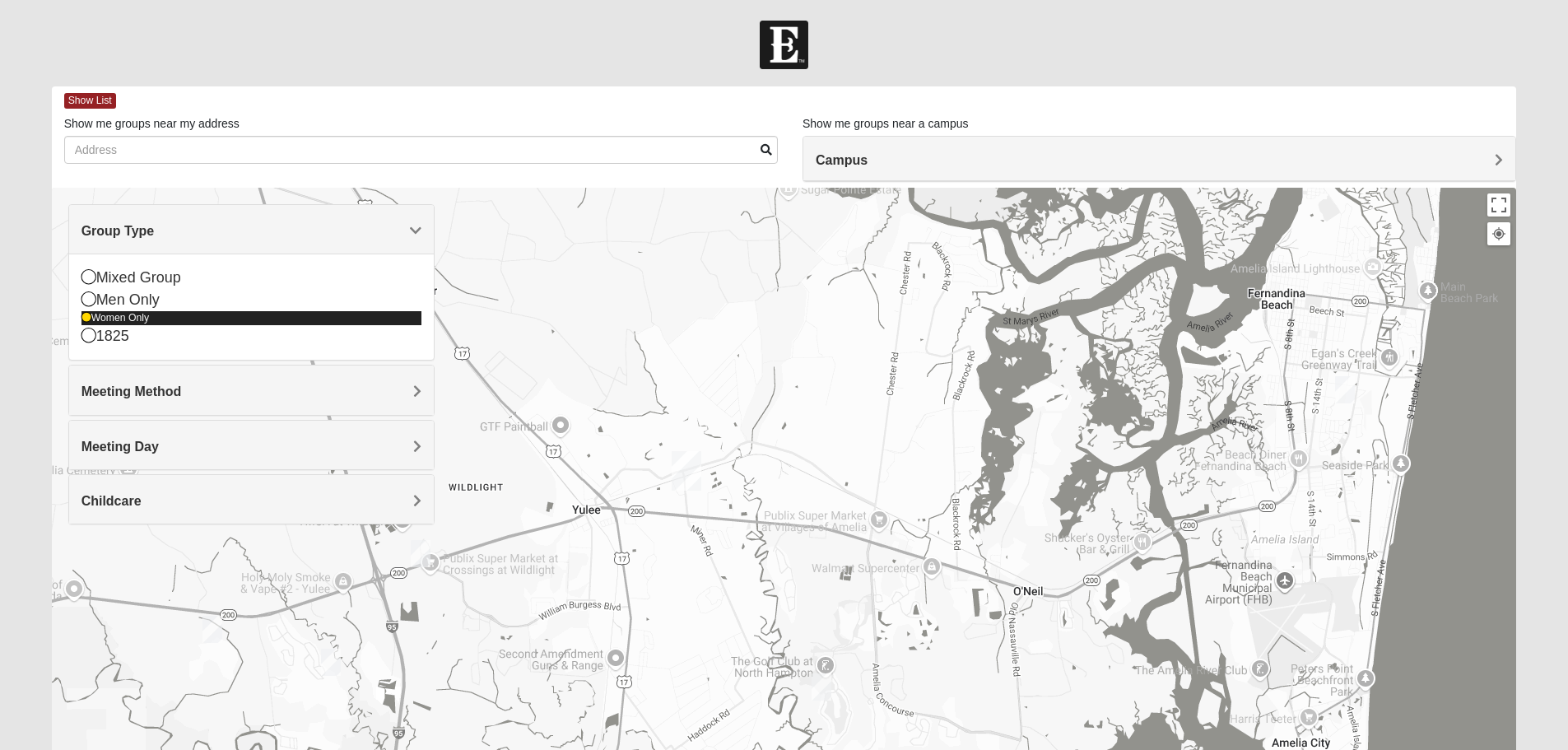
click at [86, 317] on icon at bounding box center [86, 317] width 10 height 10
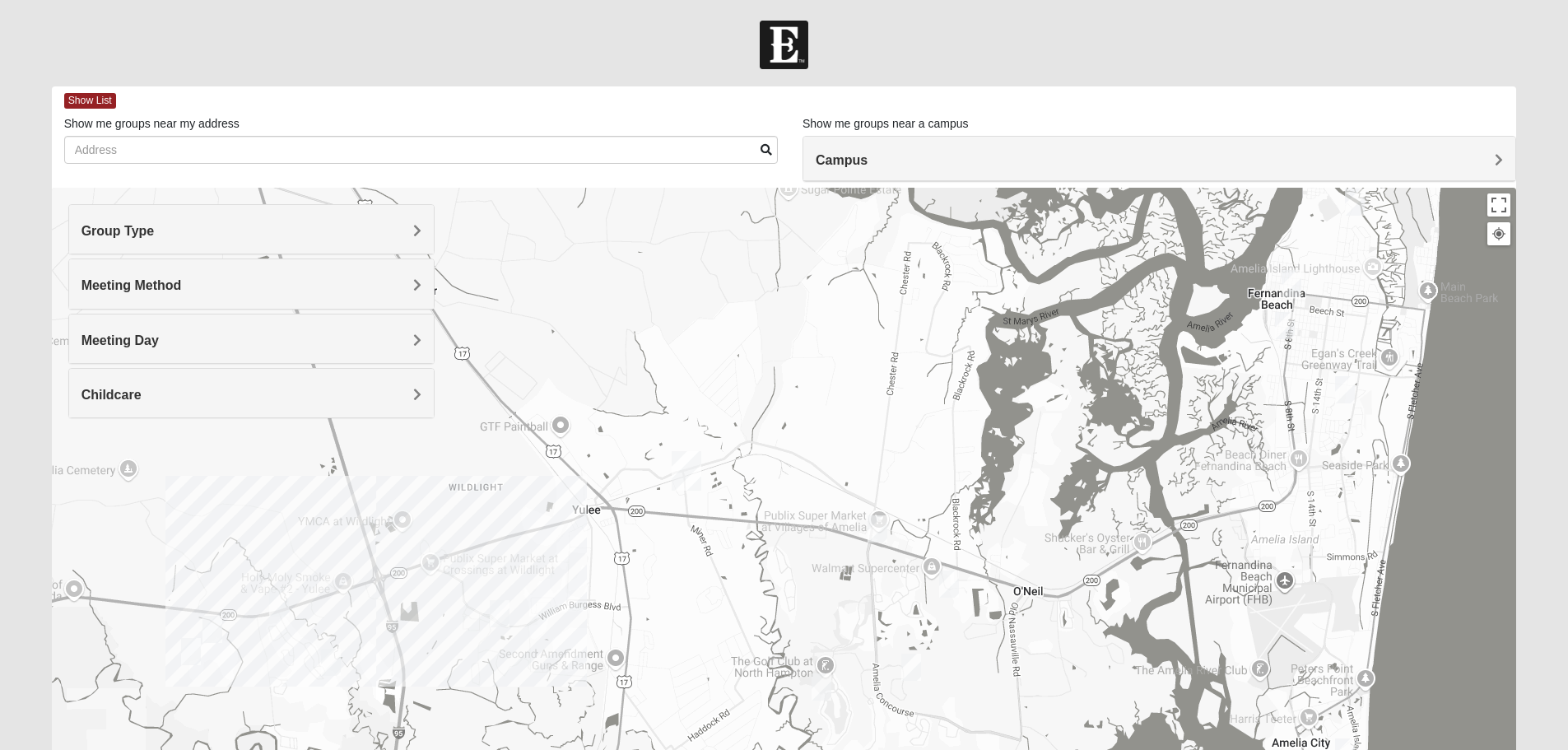
click at [210, 225] on h4 "Group Type" at bounding box center [251, 231] width 340 height 16
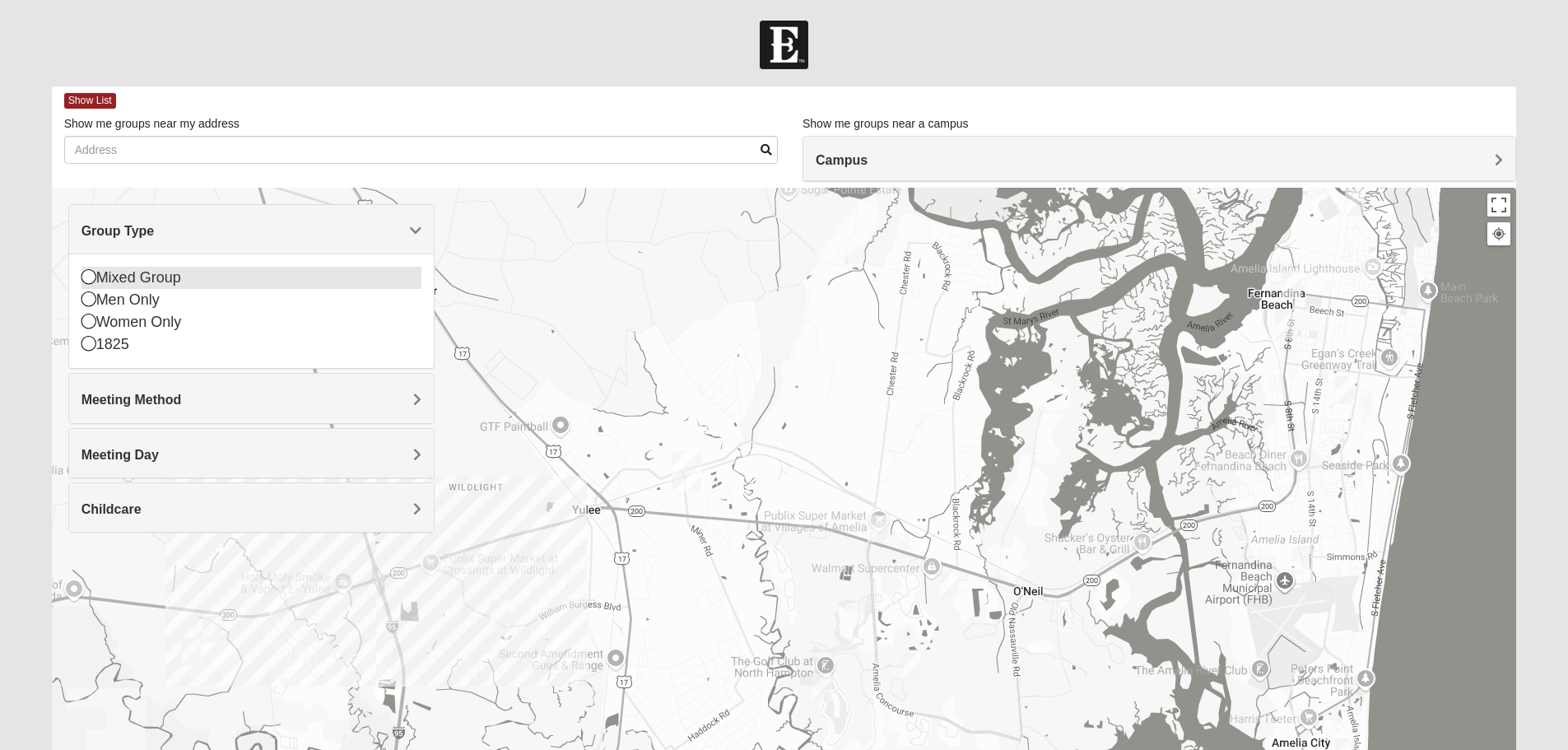
click at [89, 270] on icon at bounding box center [88, 276] width 15 height 15
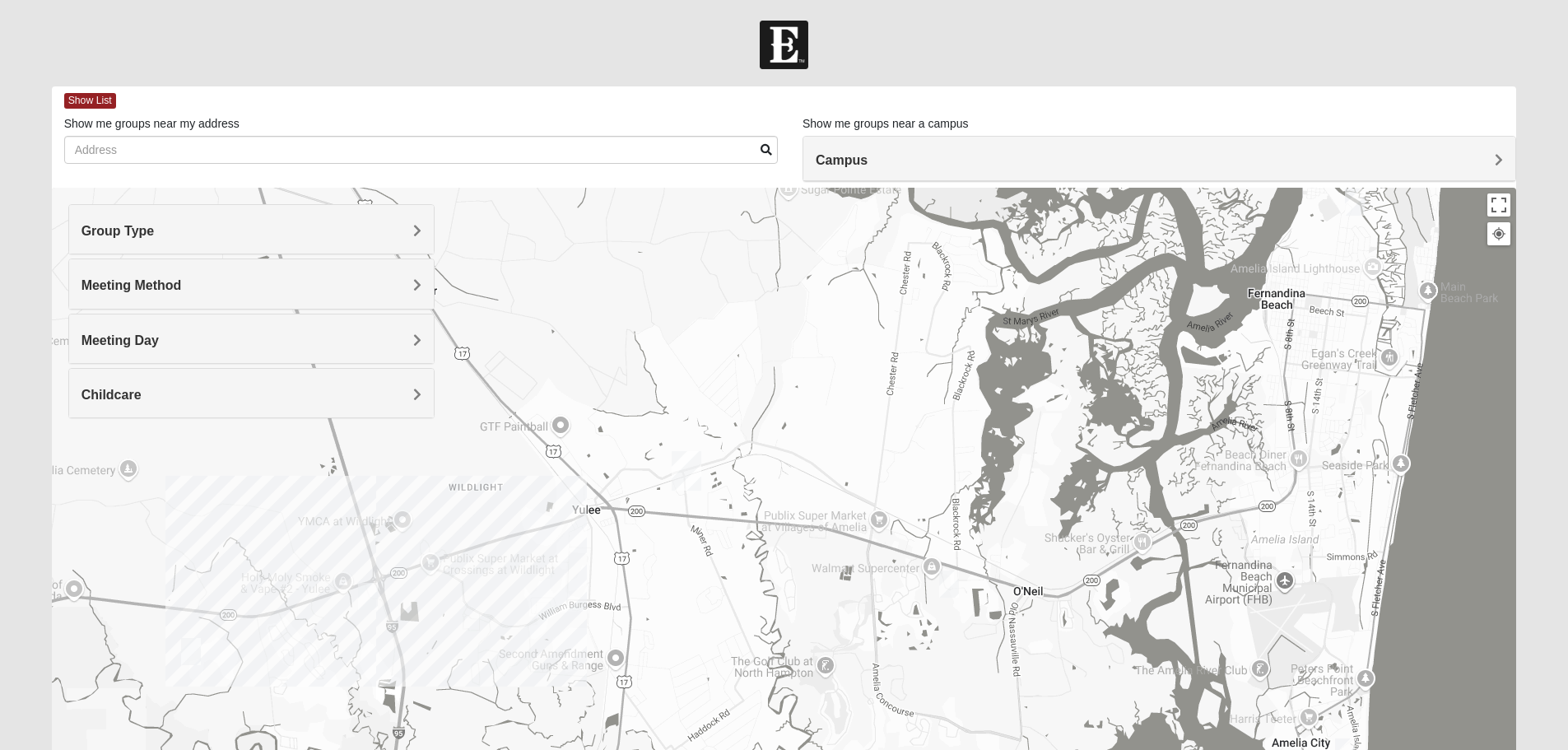
click at [1106, 151] on div "Campus" at bounding box center [1159, 158] width 712 height 45
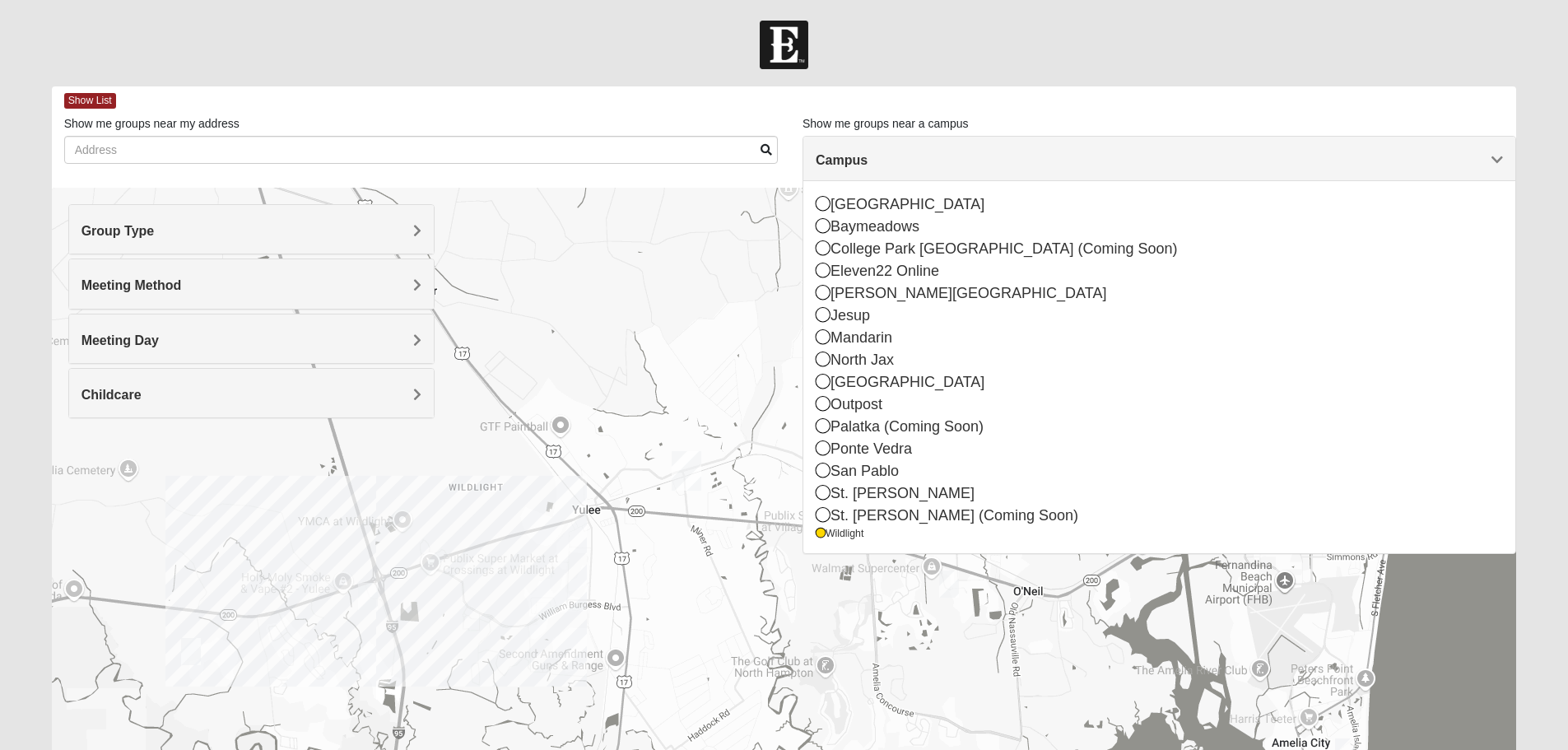
click at [1427, 644] on div at bounding box center [784, 517] width 1465 height 658
click at [1186, 51] on div at bounding box center [784, 45] width 1568 height 49
click at [594, 74] on form "Log In Find A Group Error Show List Loading Groups" at bounding box center [784, 464] width 1568 height 885
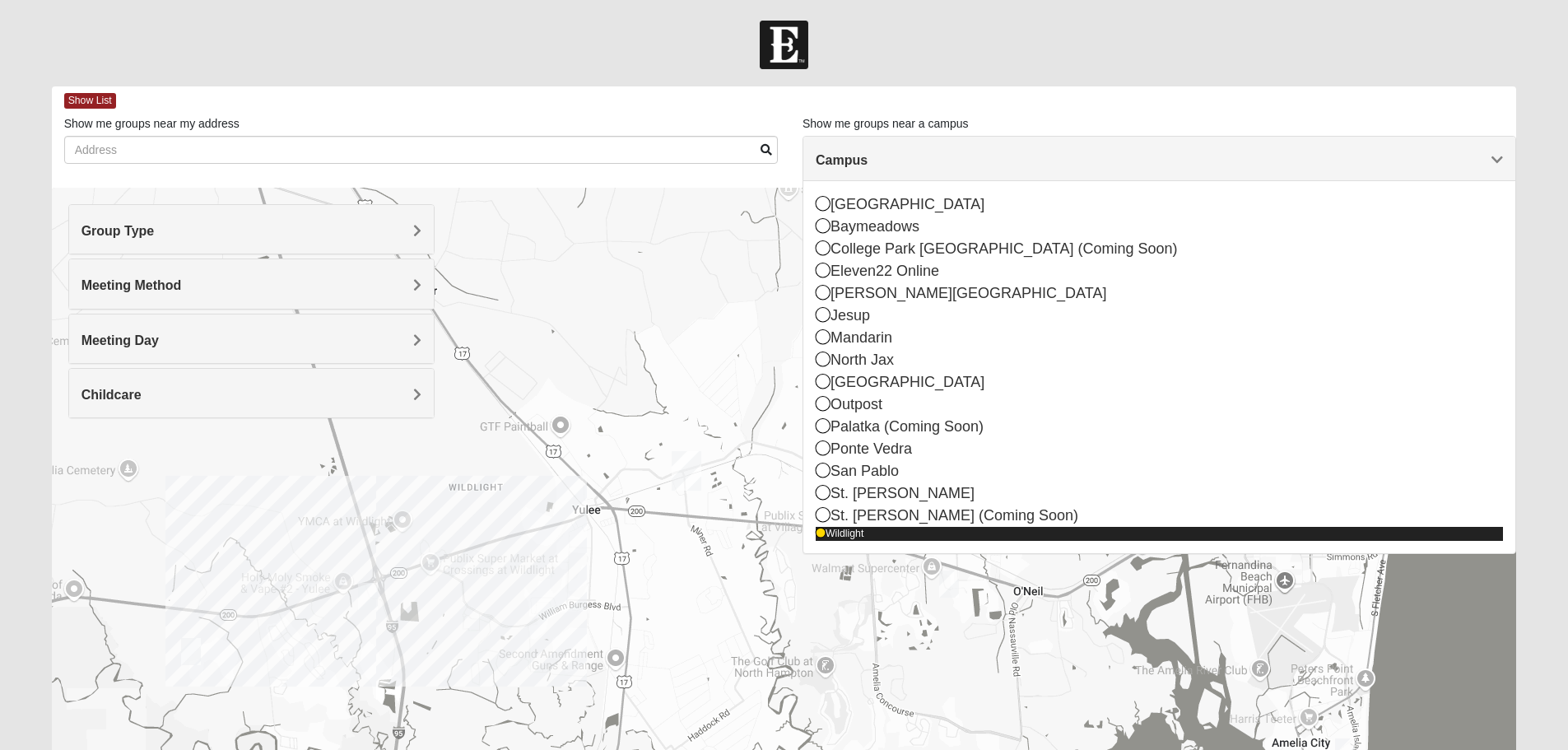
click at [838, 532] on div "Wildlight" at bounding box center [1159, 533] width 687 height 14
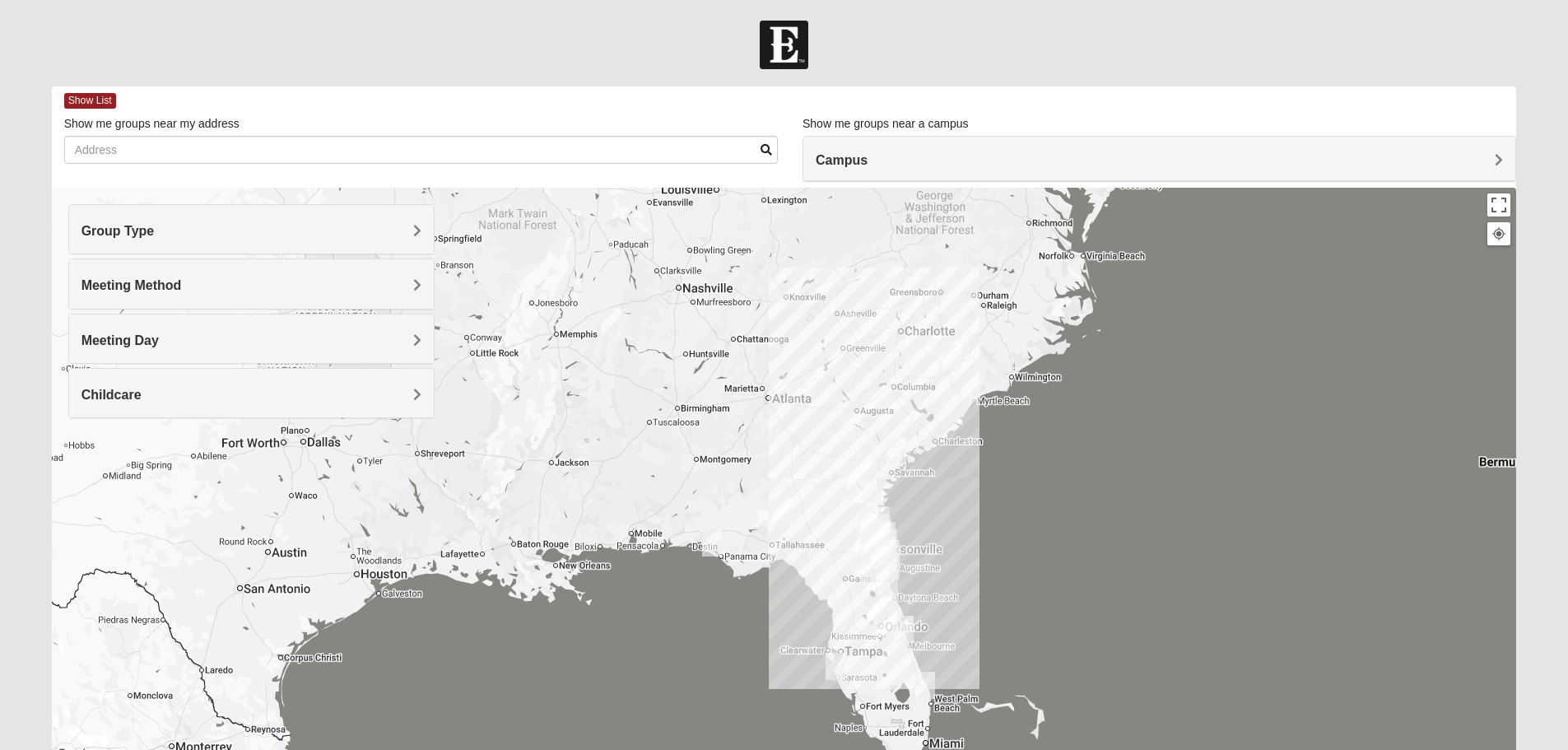
click at [872, 151] on div "Campus" at bounding box center [1159, 158] width 712 height 45
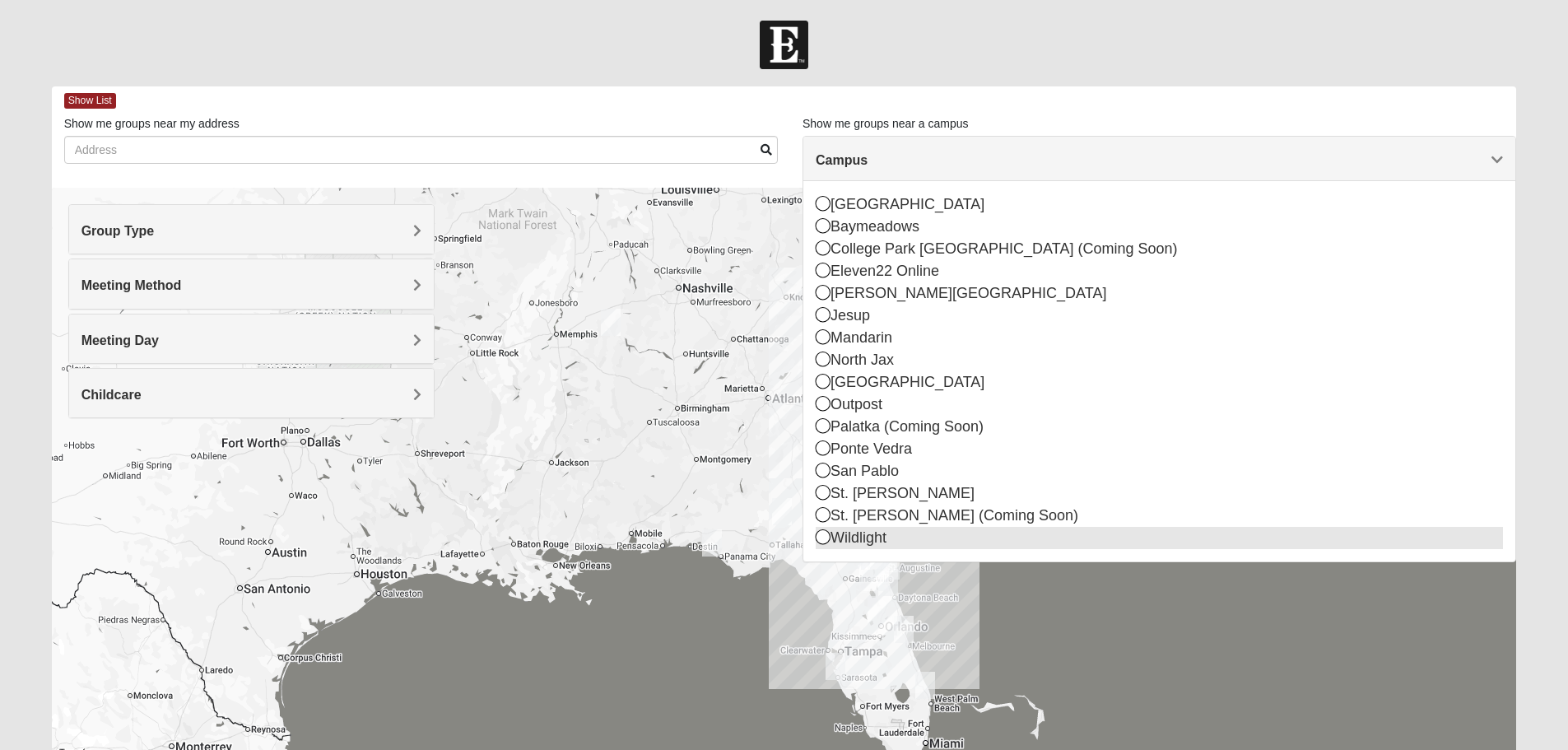
click at [822, 537] on icon at bounding box center [822, 536] width 15 height 15
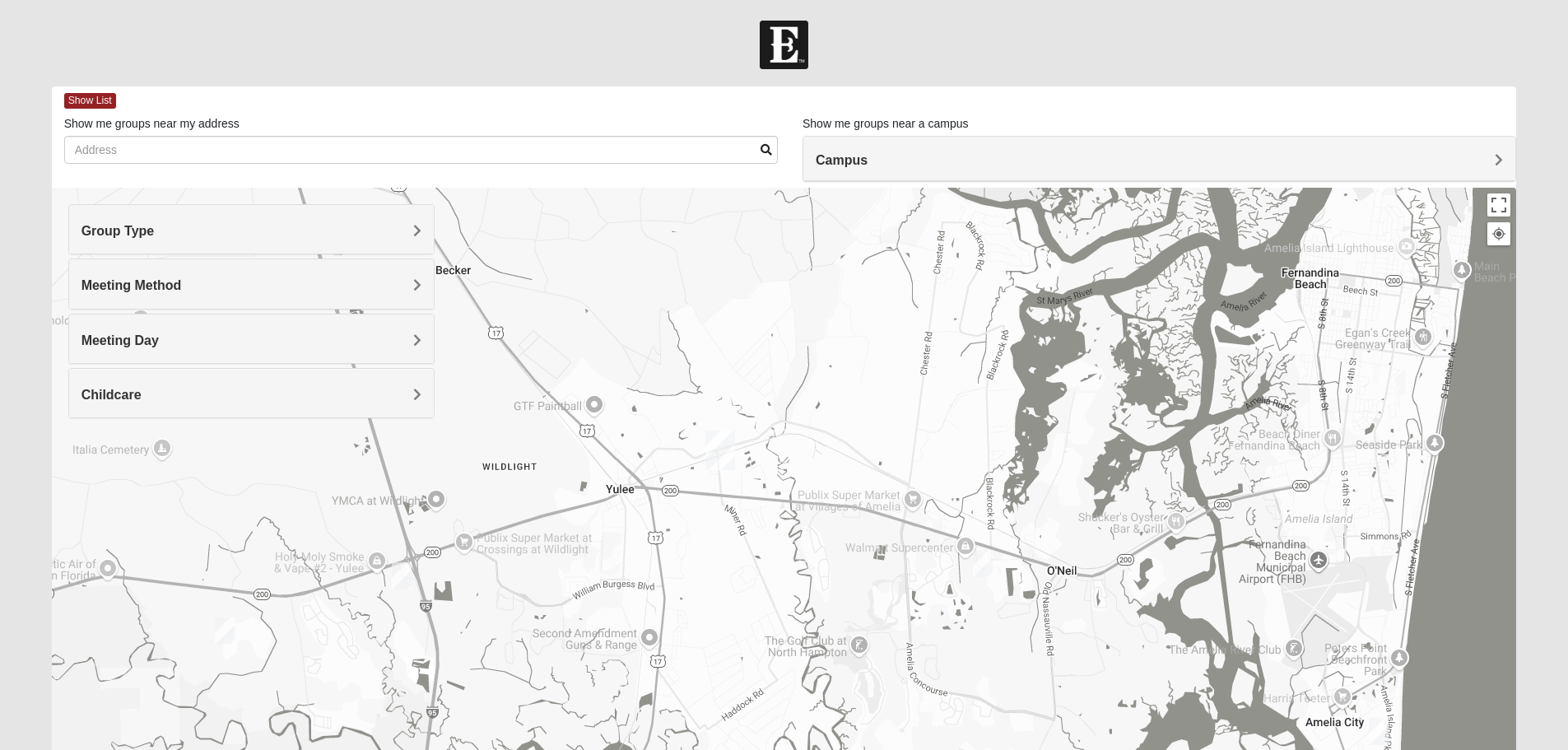
drag, startPoint x: 992, startPoint y: 654, endPoint x: 924, endPoint y: 594, distance: 90.7
click at [925, 594] on div at bounding box center [784, 517] width 1465 height 658
click at [984, 563] on img "Mixed Speed 32034" at bounding box center [981, 563] width 20 height 27
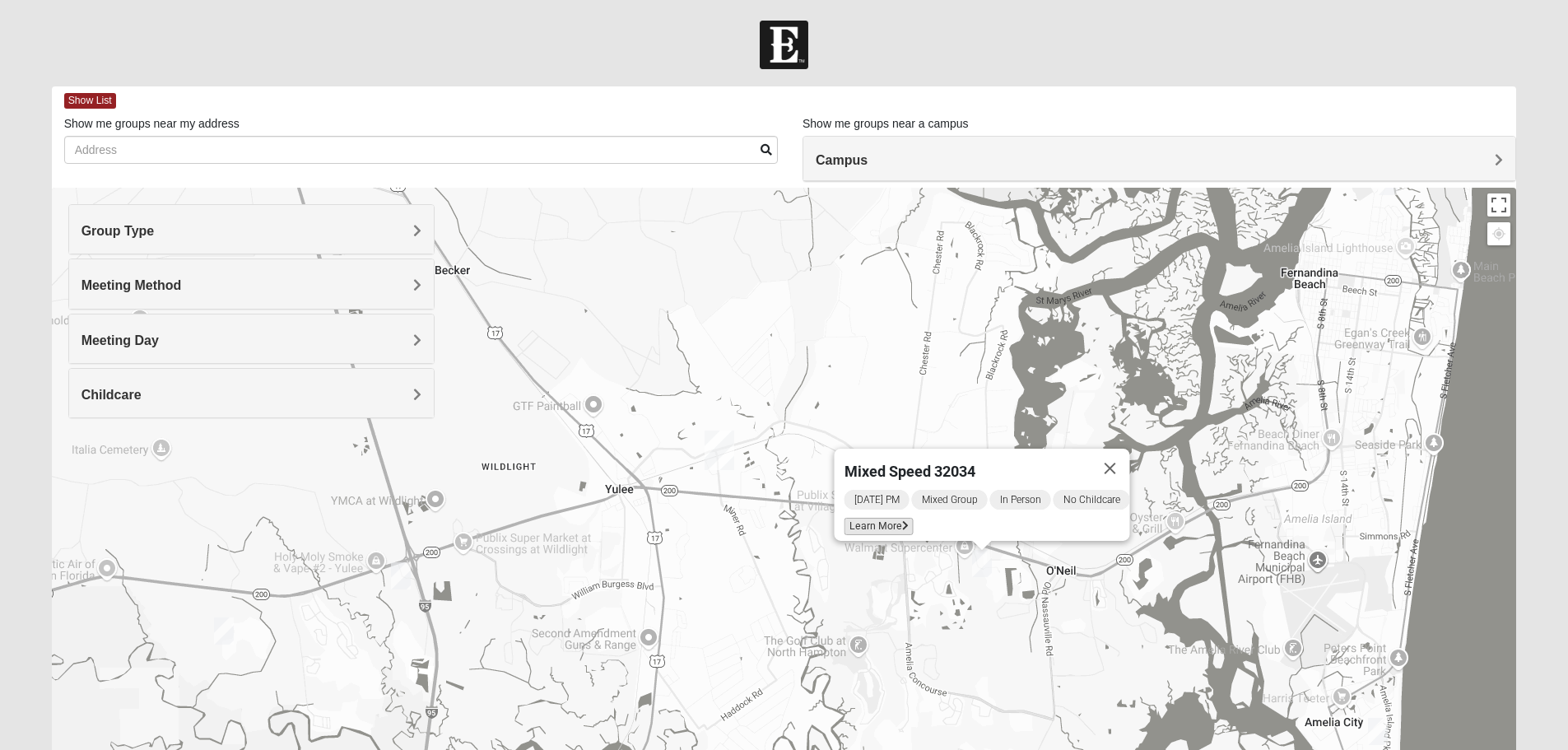
click at [861, 518] on span "Learn More" at bounding box center [877, 526] width 69 height 17
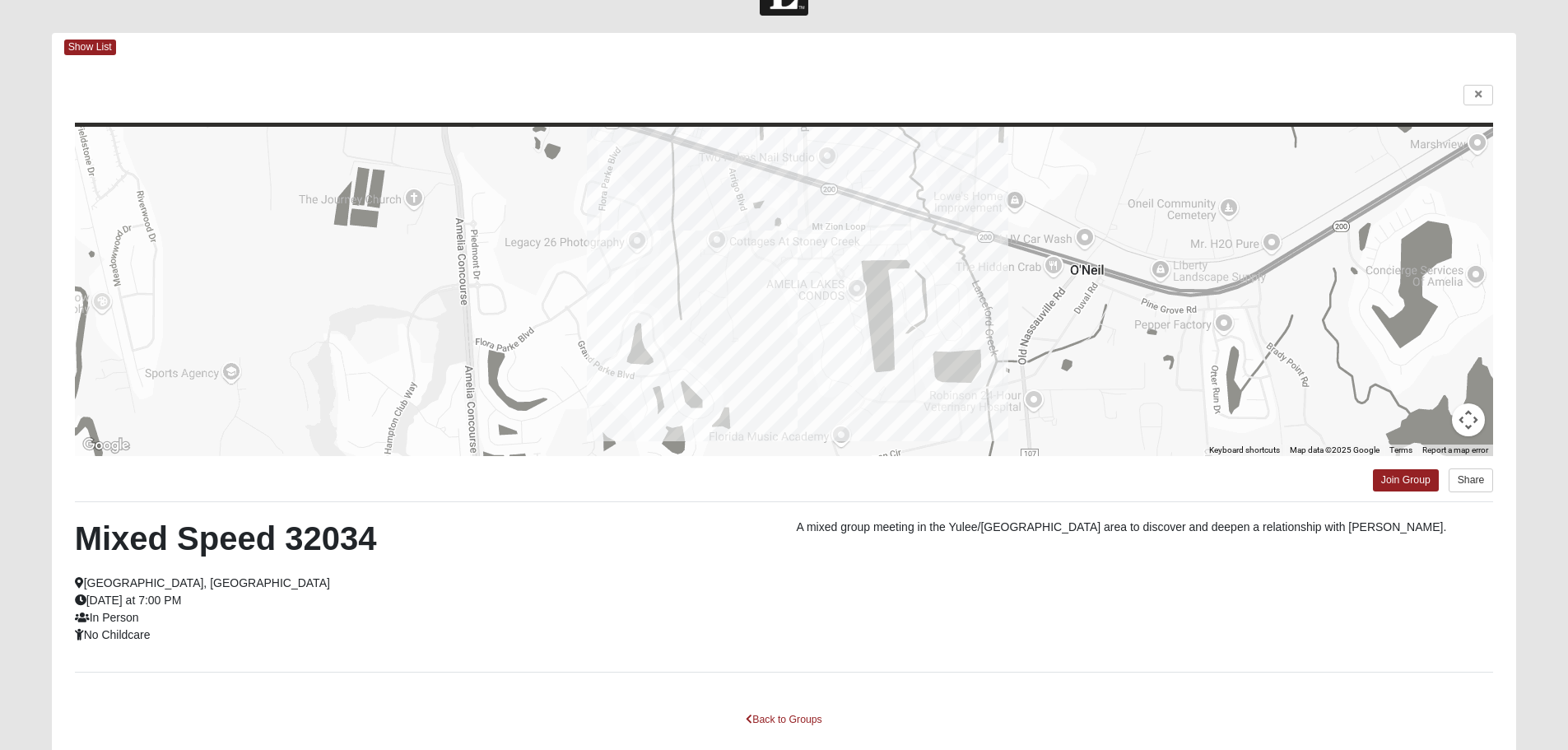
scroll to position [82, 0]
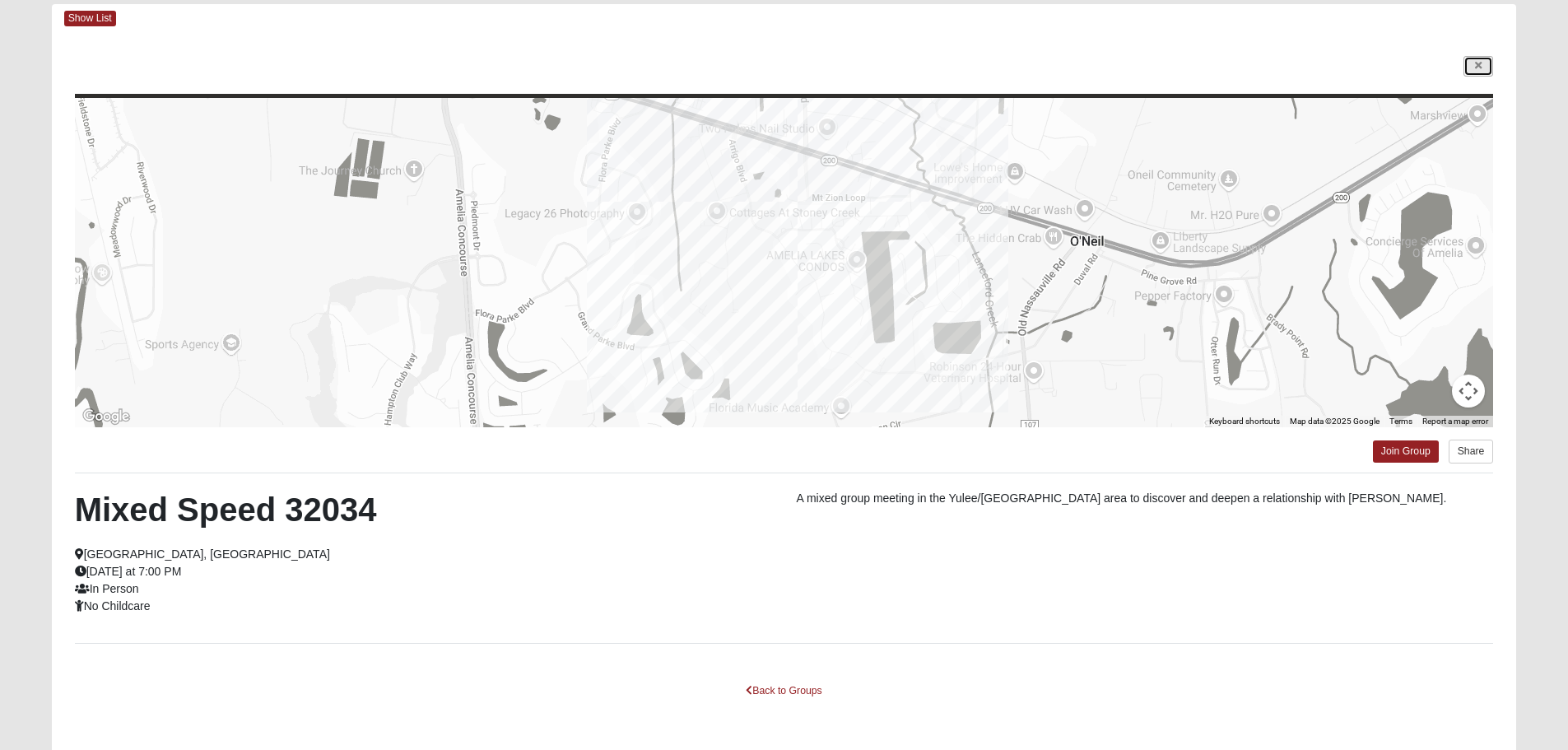
click at [1477, 66] on icon at bounding box center [1478, 65] width 7 height 10
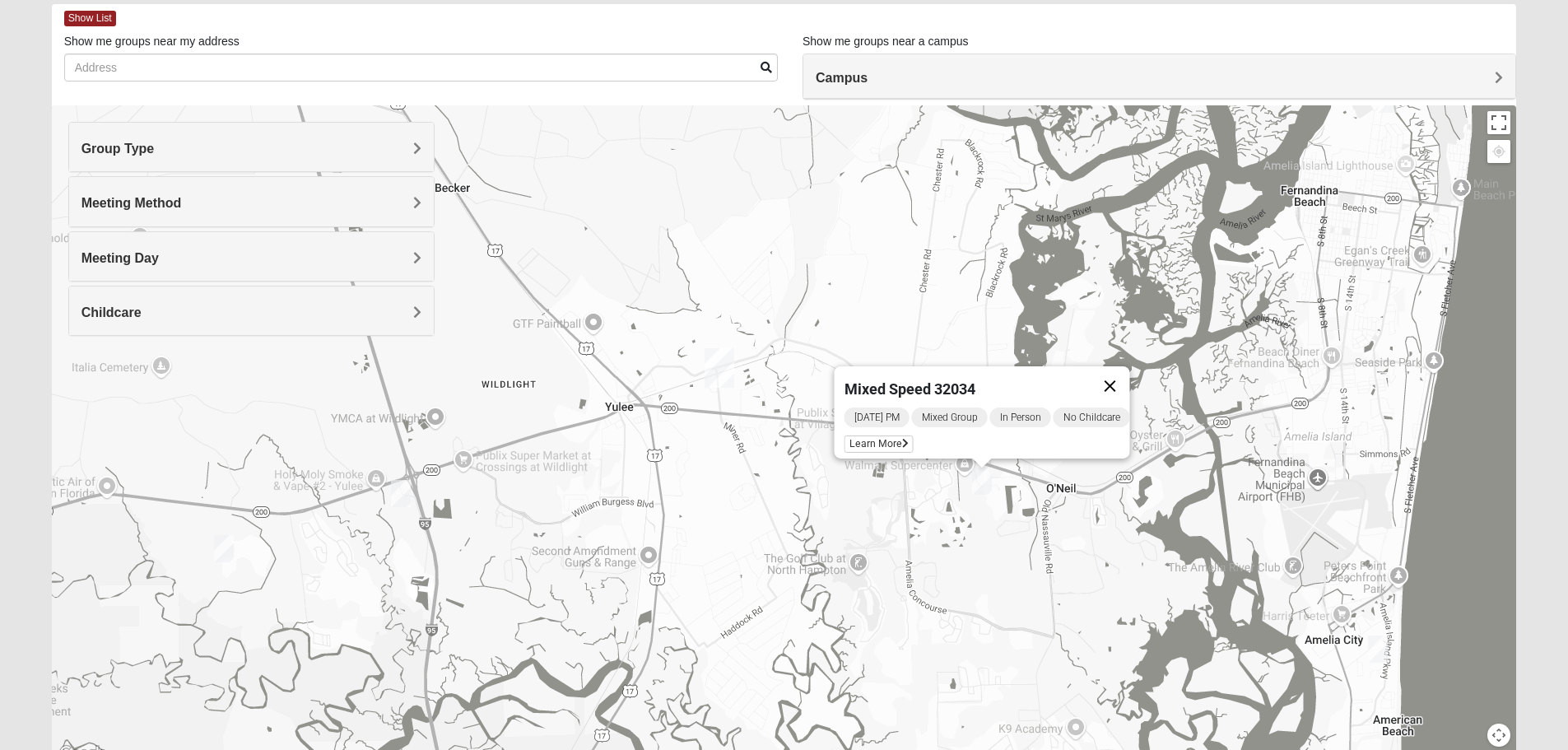
click at [1128, 375] on button "Close" at bounding box center [1109, 386] width 39 height 39
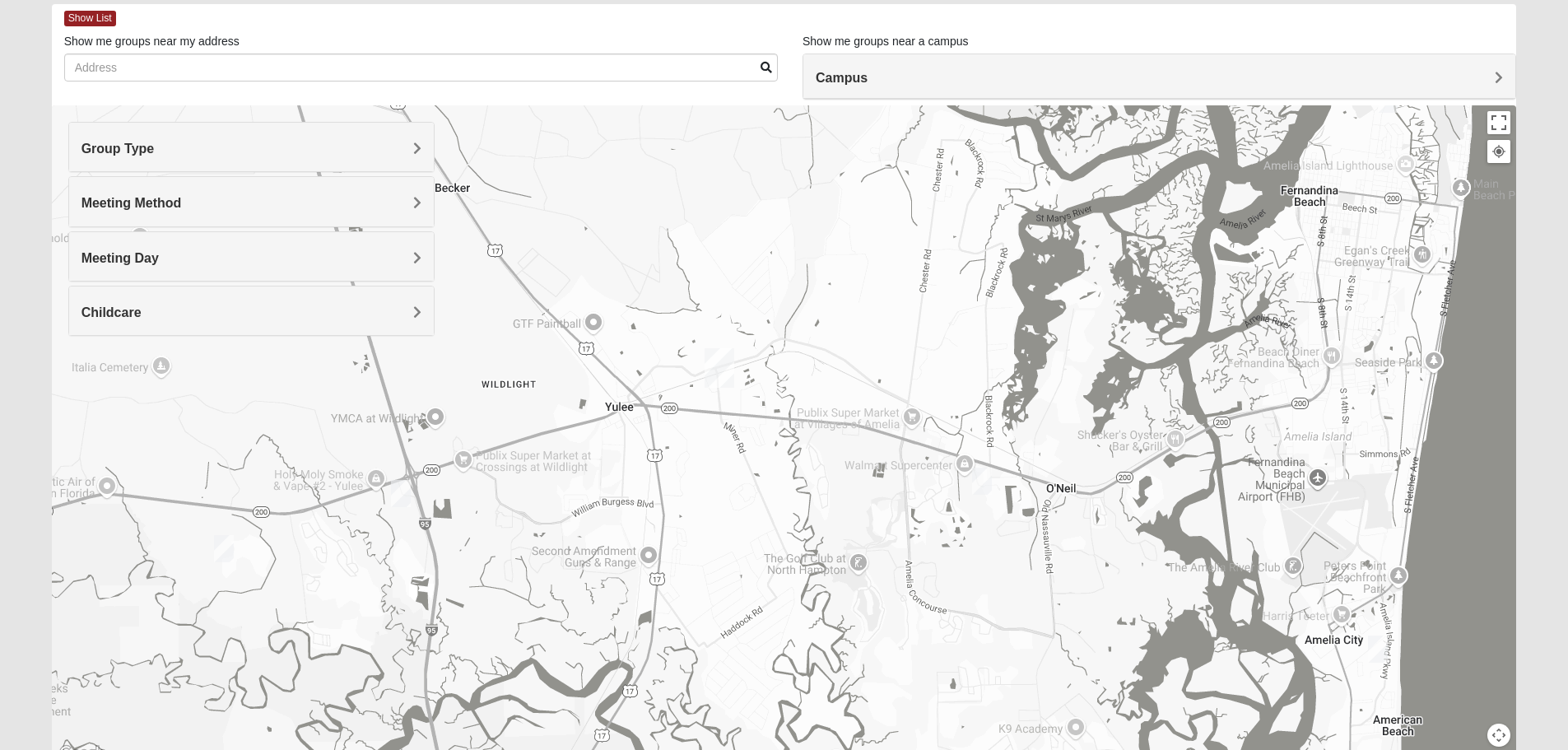
click at [395, 492] on img "Mixed Silva 32097 (Starting October 4, 2025)" at bounding box center [401, 493] width 20 height 27
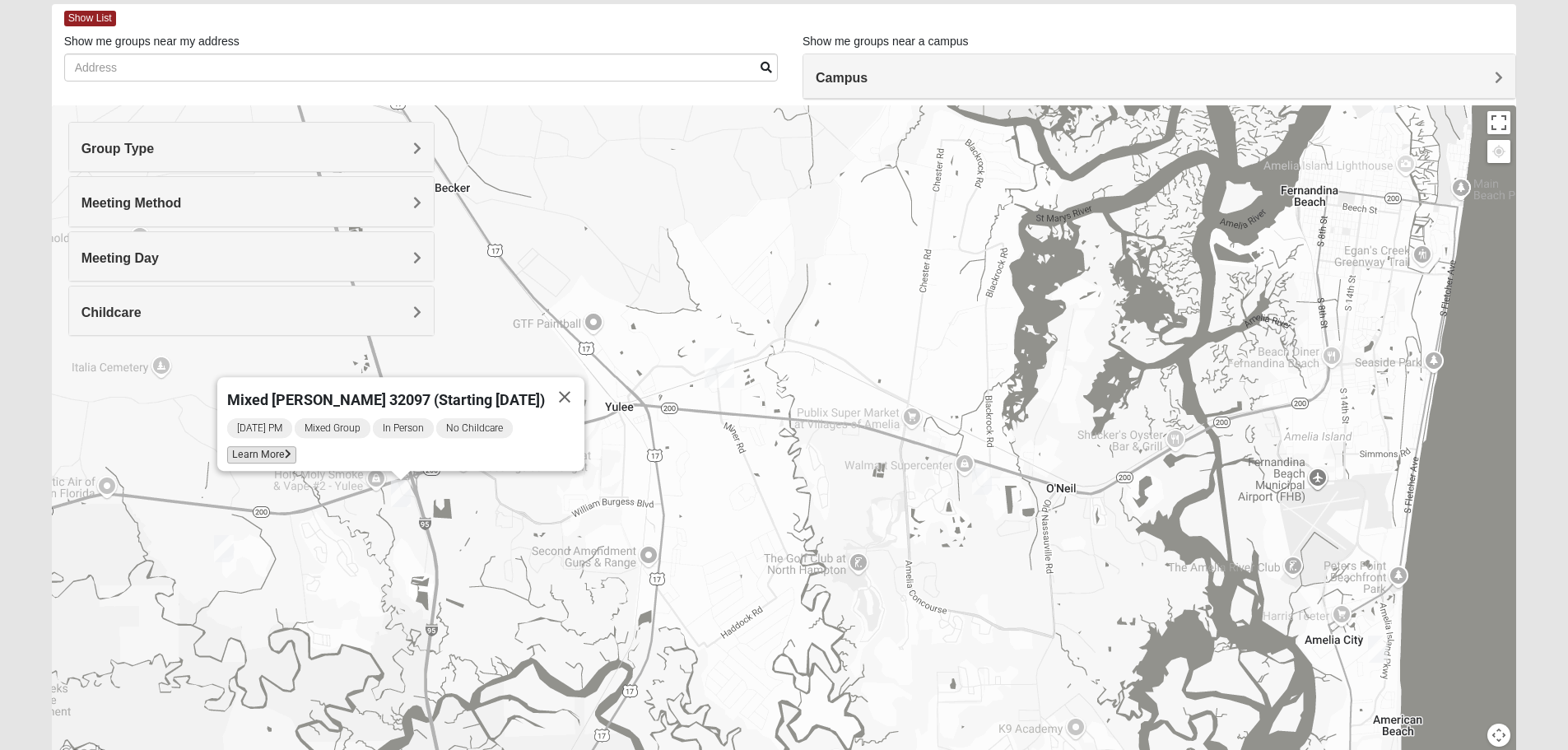
click at [280, 446] on span "Learn More" at bounding box center [261, 455] width 69 height 17
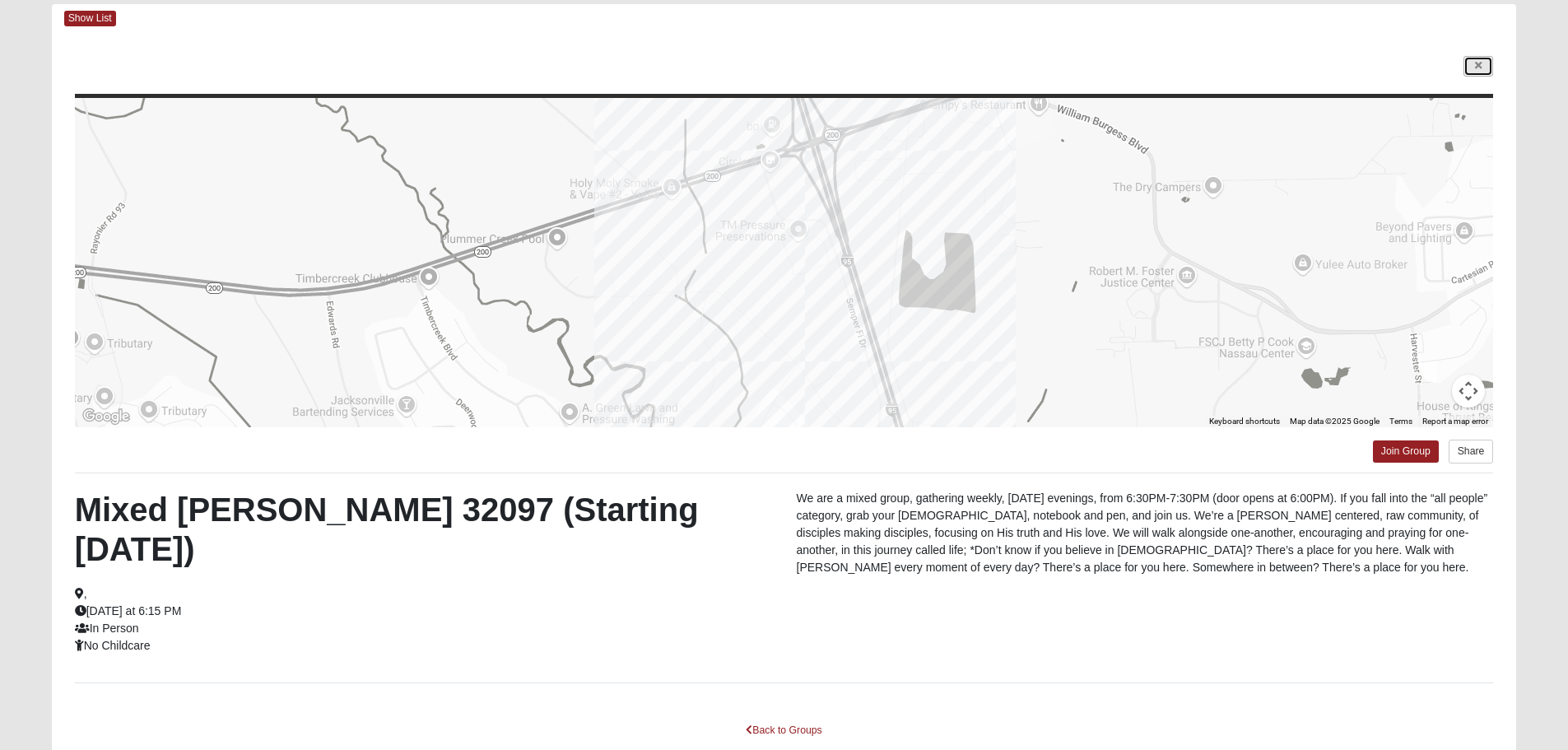
click at [1485, 67] on link at bounding box center [1478, 66] width 30 height 21
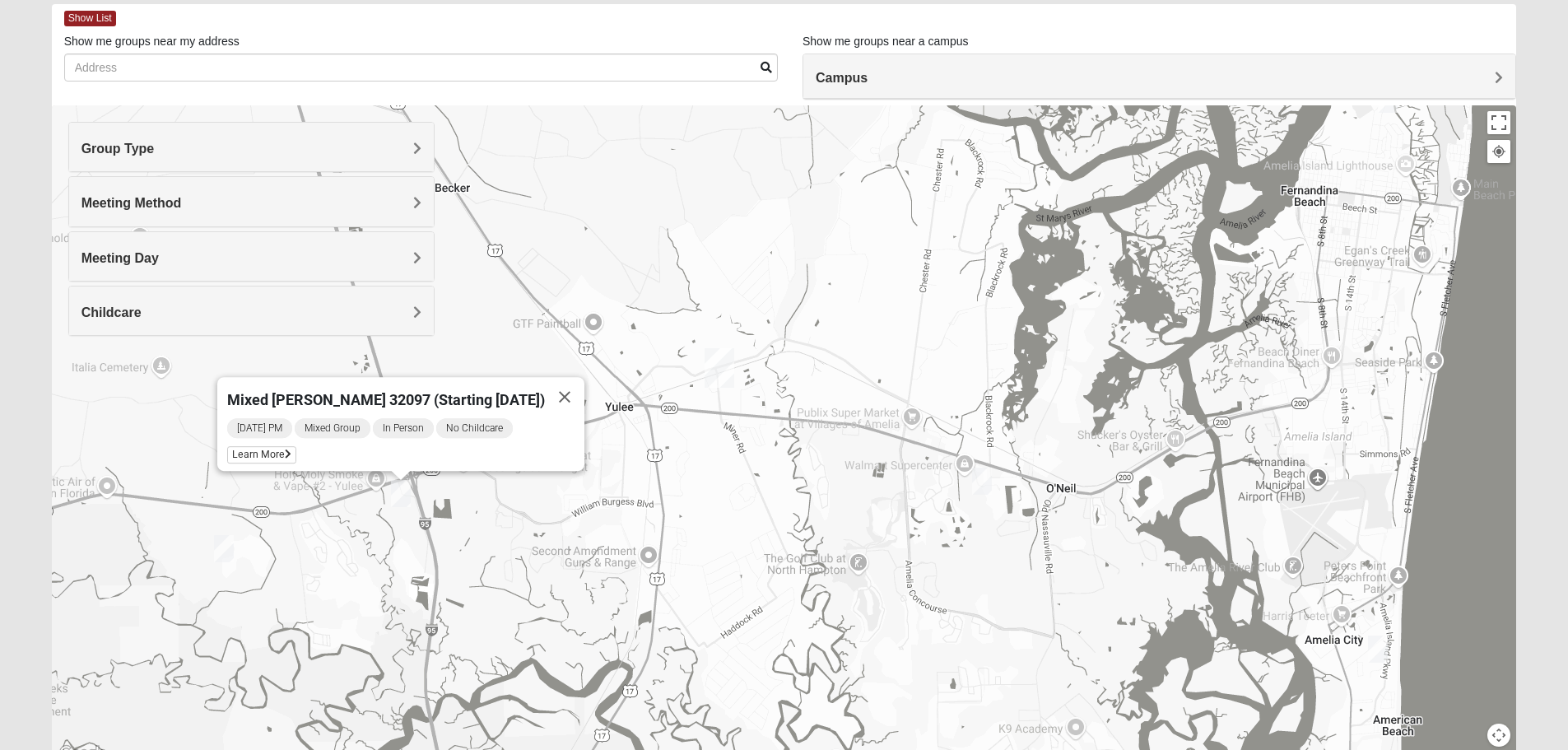
click at [231, 551] on img "Mixed Sheppard/Wetzel 32097" at bounding box center [224, 548] width 20 height 27
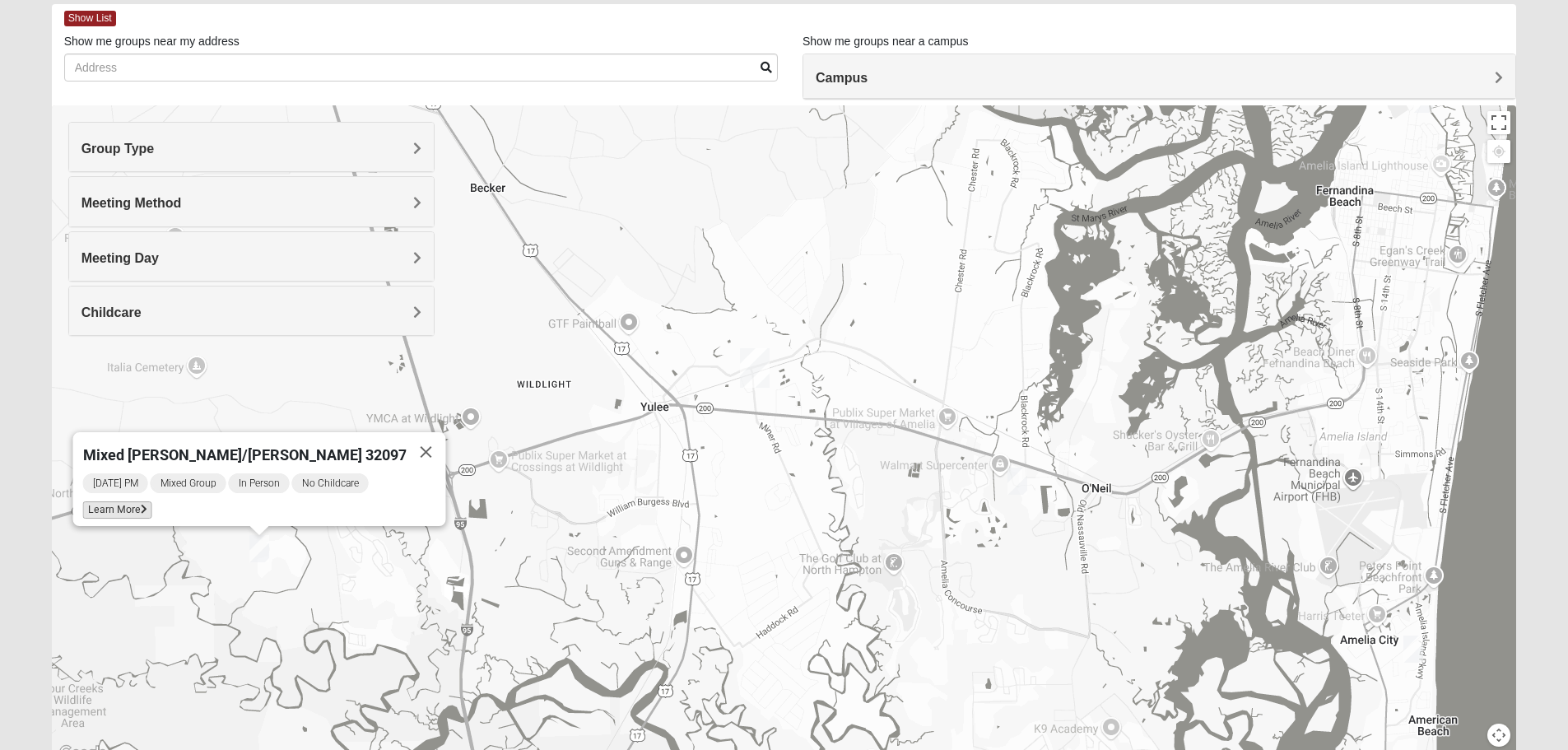
click at [151, 506] on span "Learn More" at bounding box center [116, 510] width 69 height 17
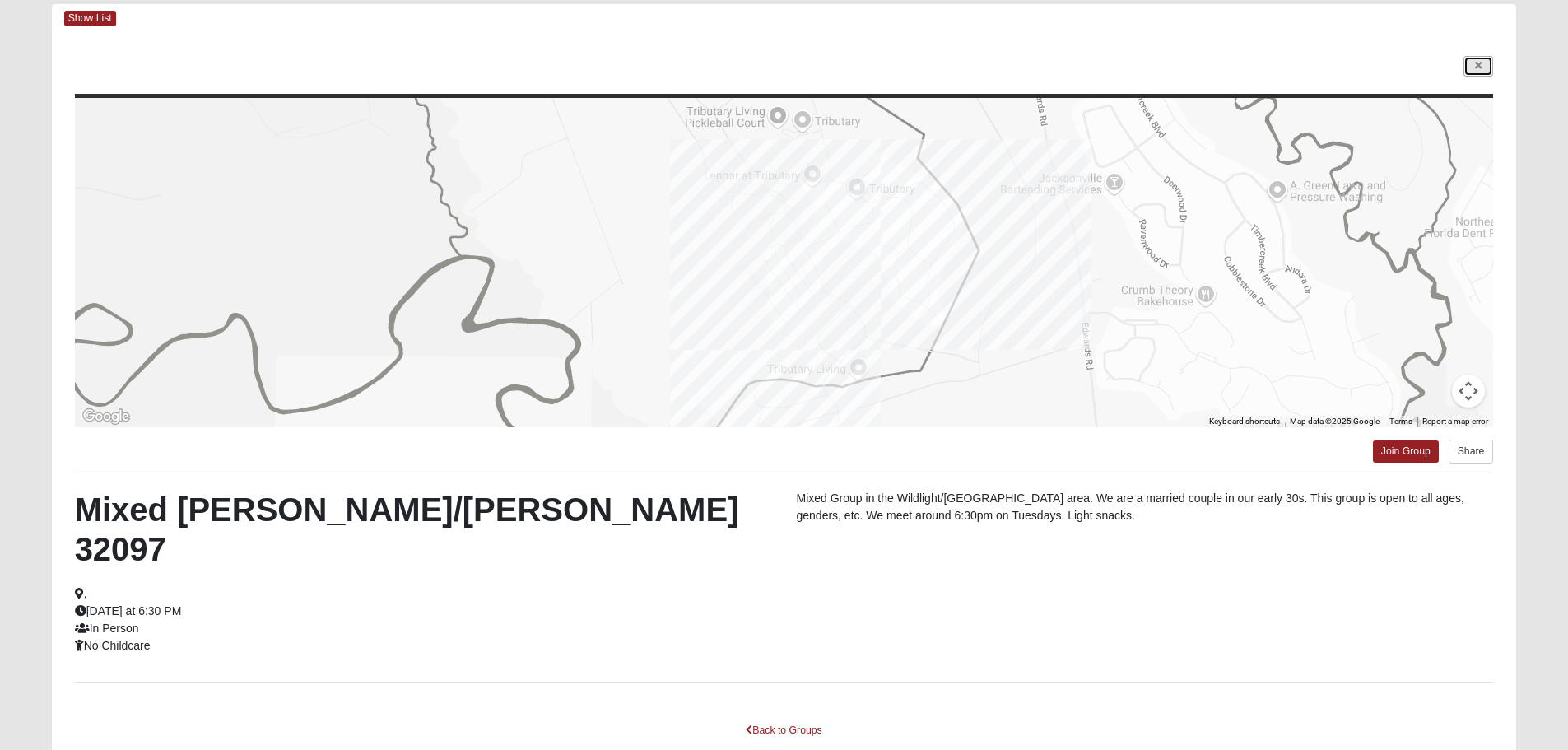
click at [1470, 63] on link at bounding box center [1478, 66] width 30 height 21
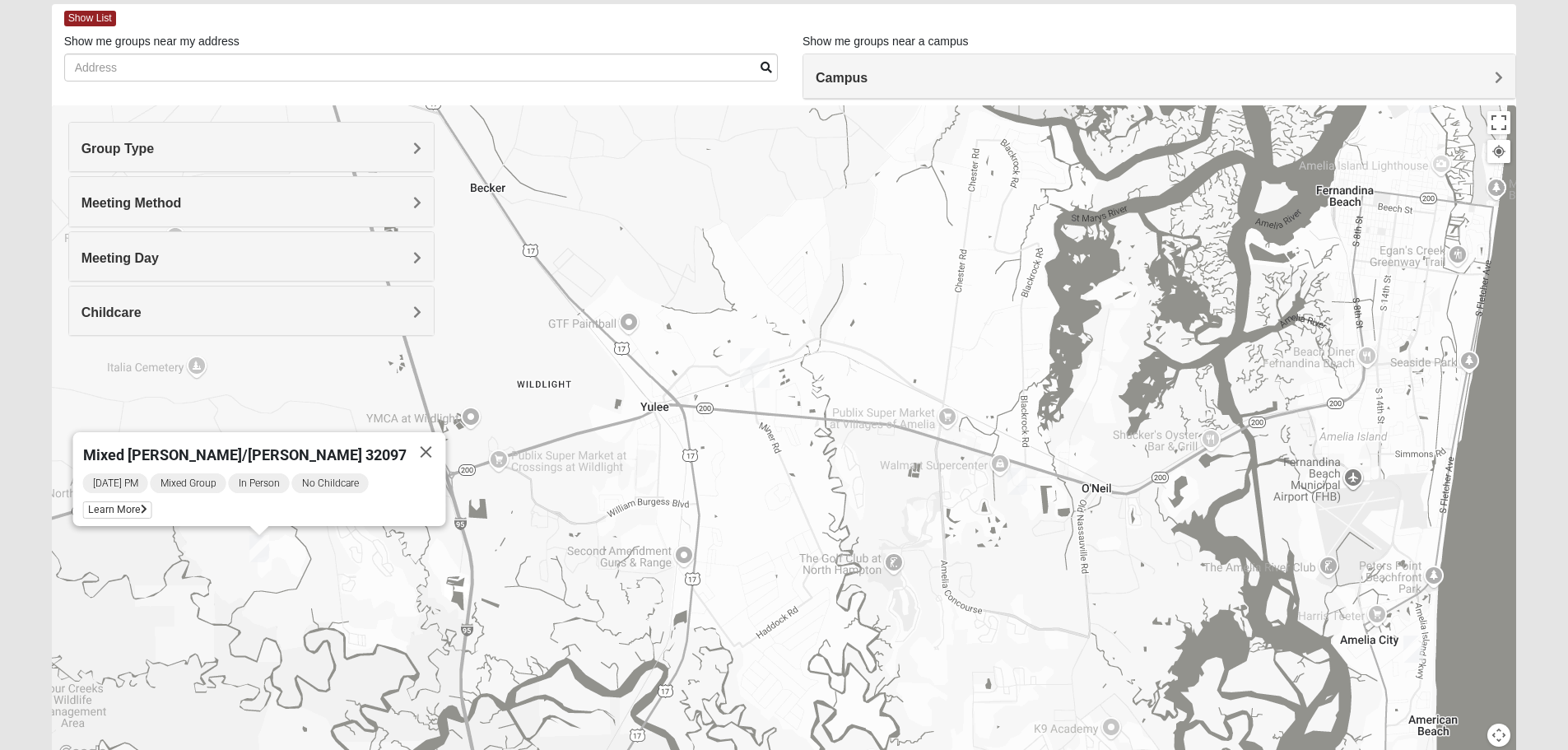
click at [1411, 650] on img "Mixed Dunton 32034" at bounding box center [1413, 649] width 20 height 27
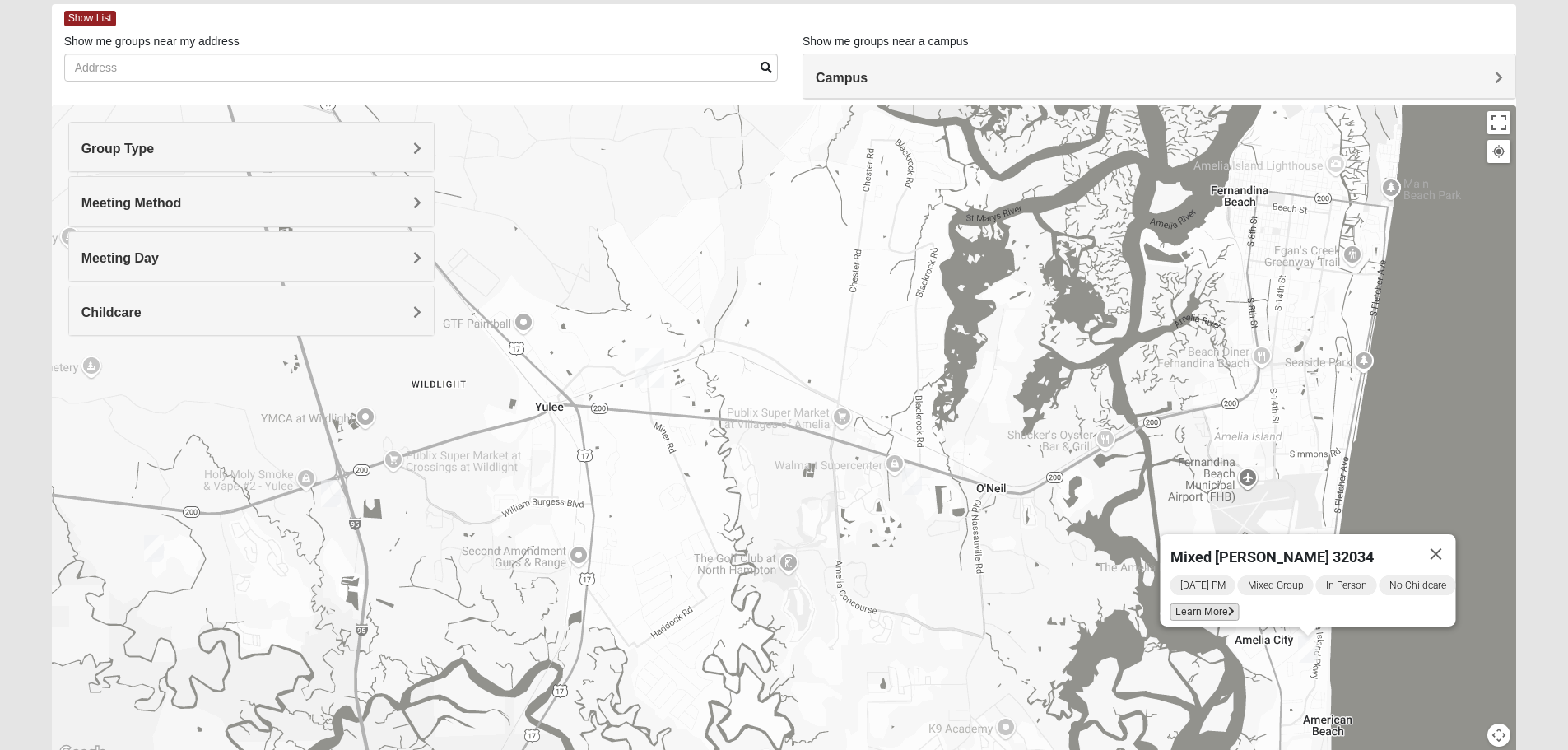
click at [1200, 603] on span "Learn More" at bounding box center [1204, 612] width 69 height 17
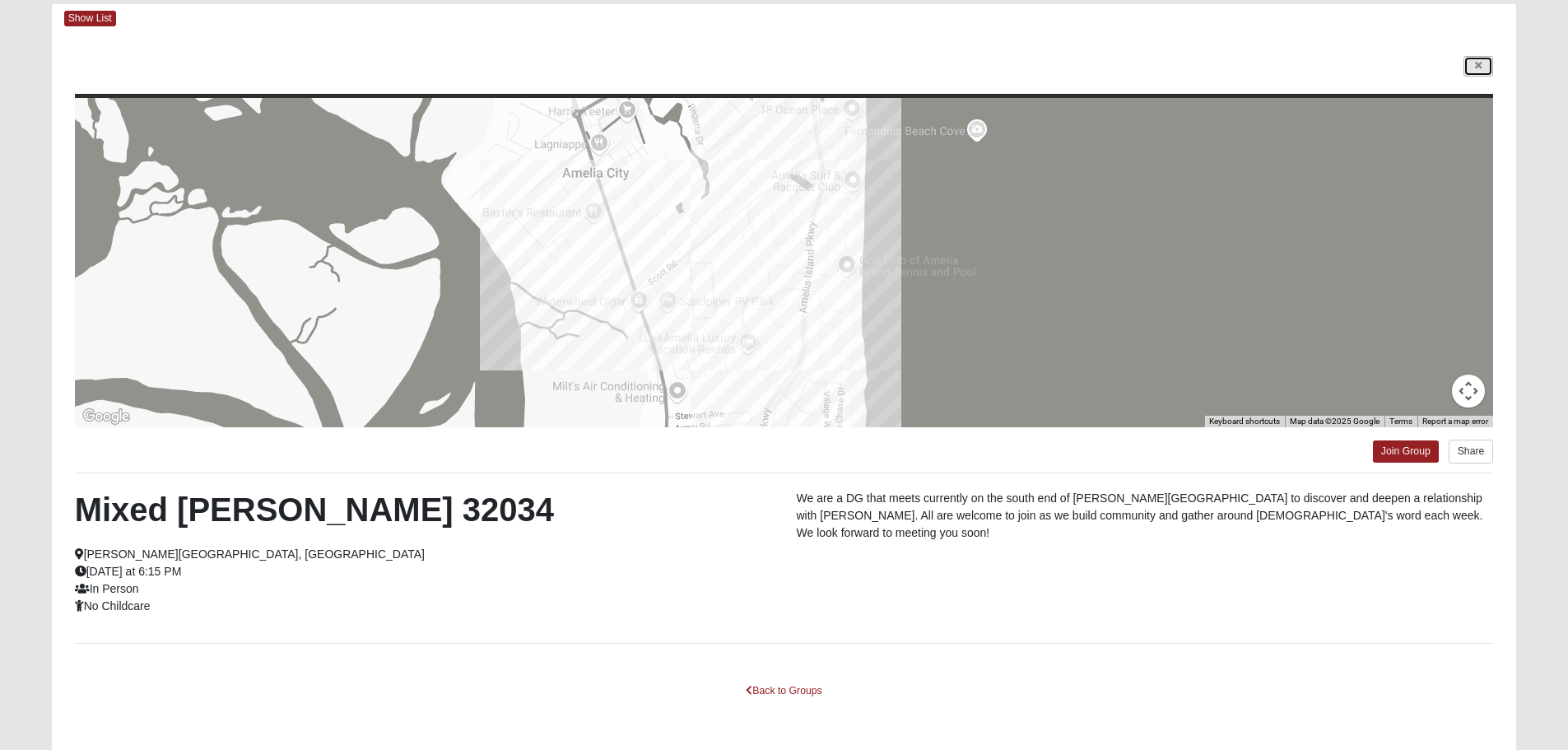
click at [1482, 65] on link at bounding box center [1478, 66] width 30 height 21
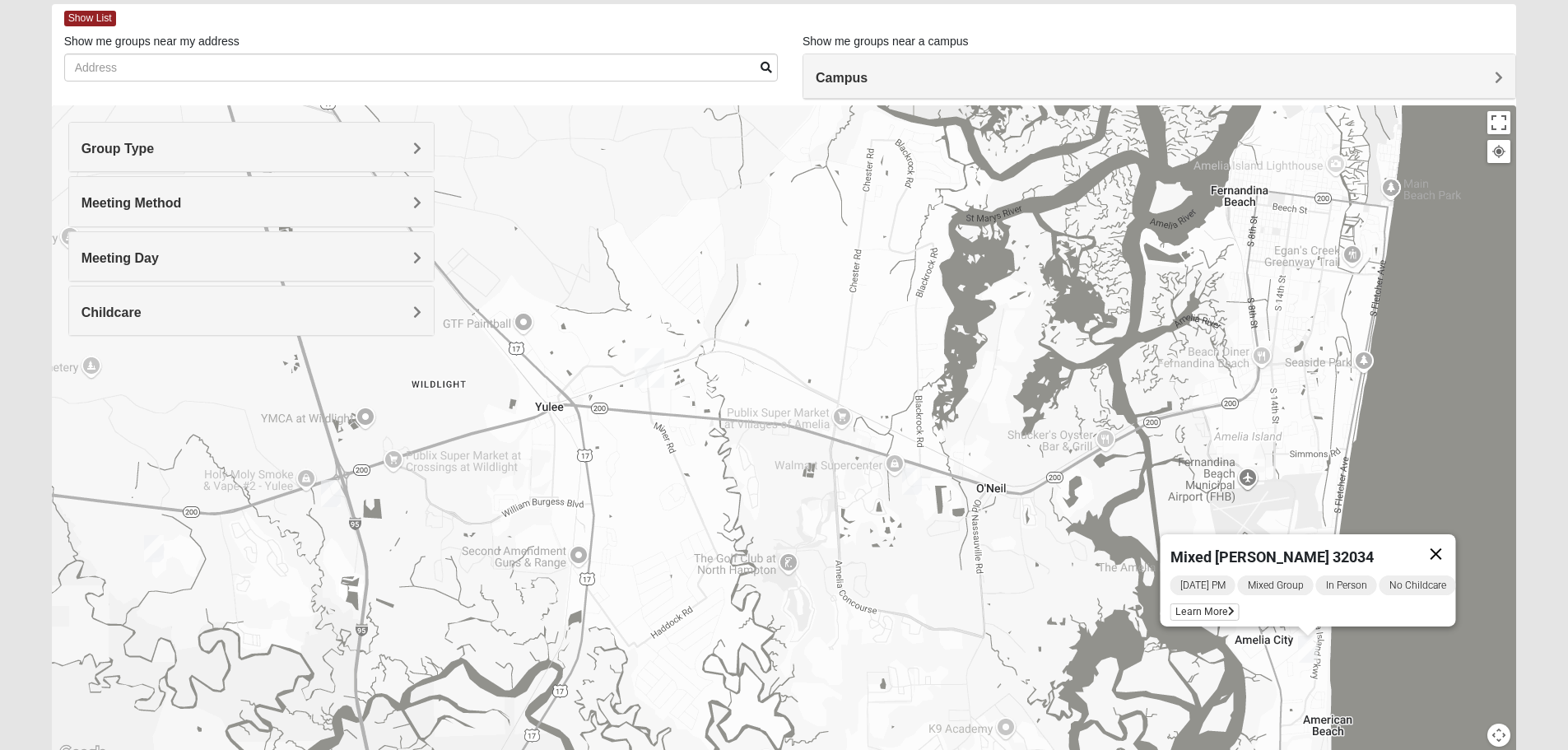
click at [1448, 545] on button "Close" at bounding box center [1435, 554] width 39 height 39
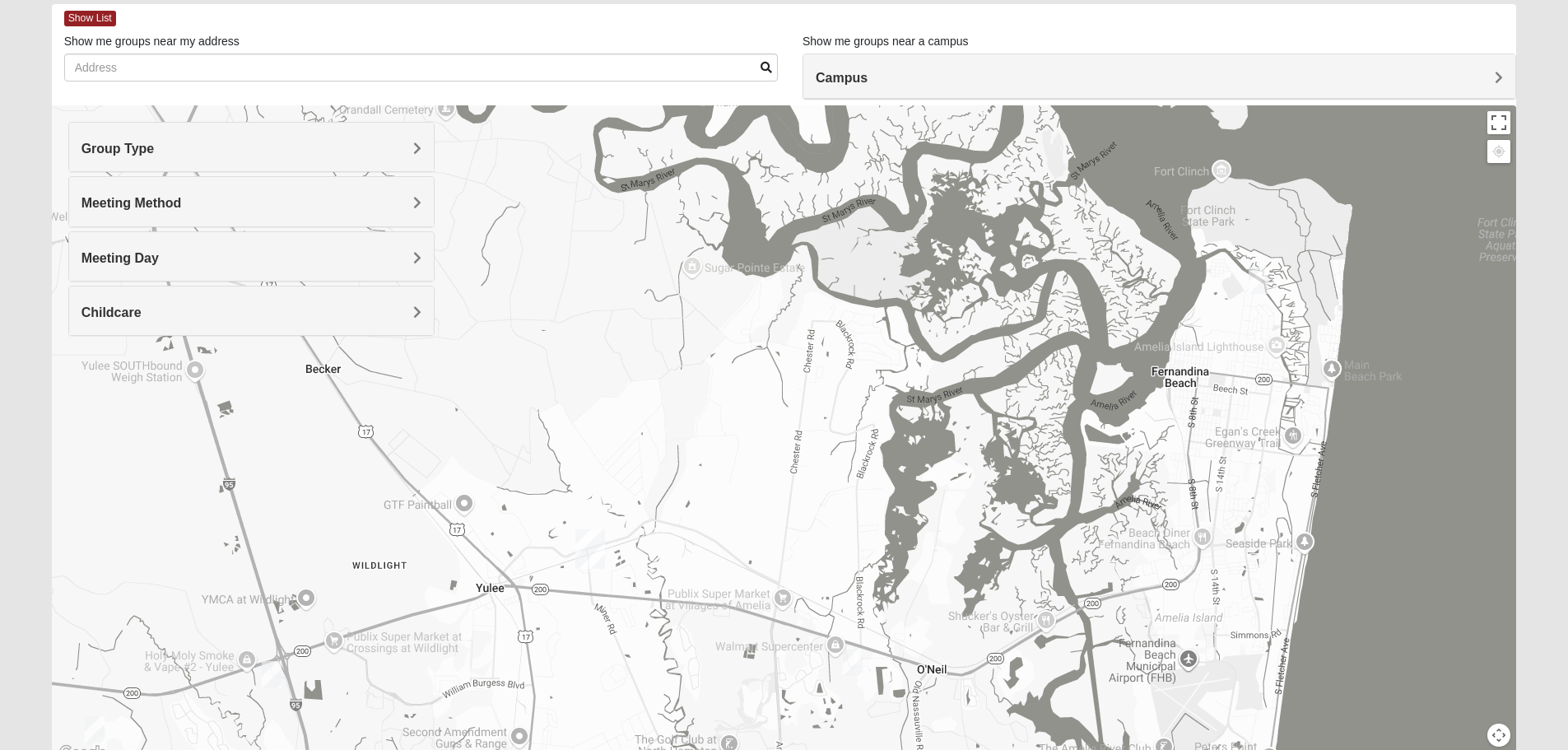
drag, startPoint x: 1448, startPoint y: 334, endPoint x: 1393, endPoint y: 507, distance: 181.5
click at [1393, 507] on div at bounding box center [784, 435] width 1465 height 658
click at [1262, 280] on img "Mixed Murphy 32034" at bounding box center [1258, 279] width 20 height 27
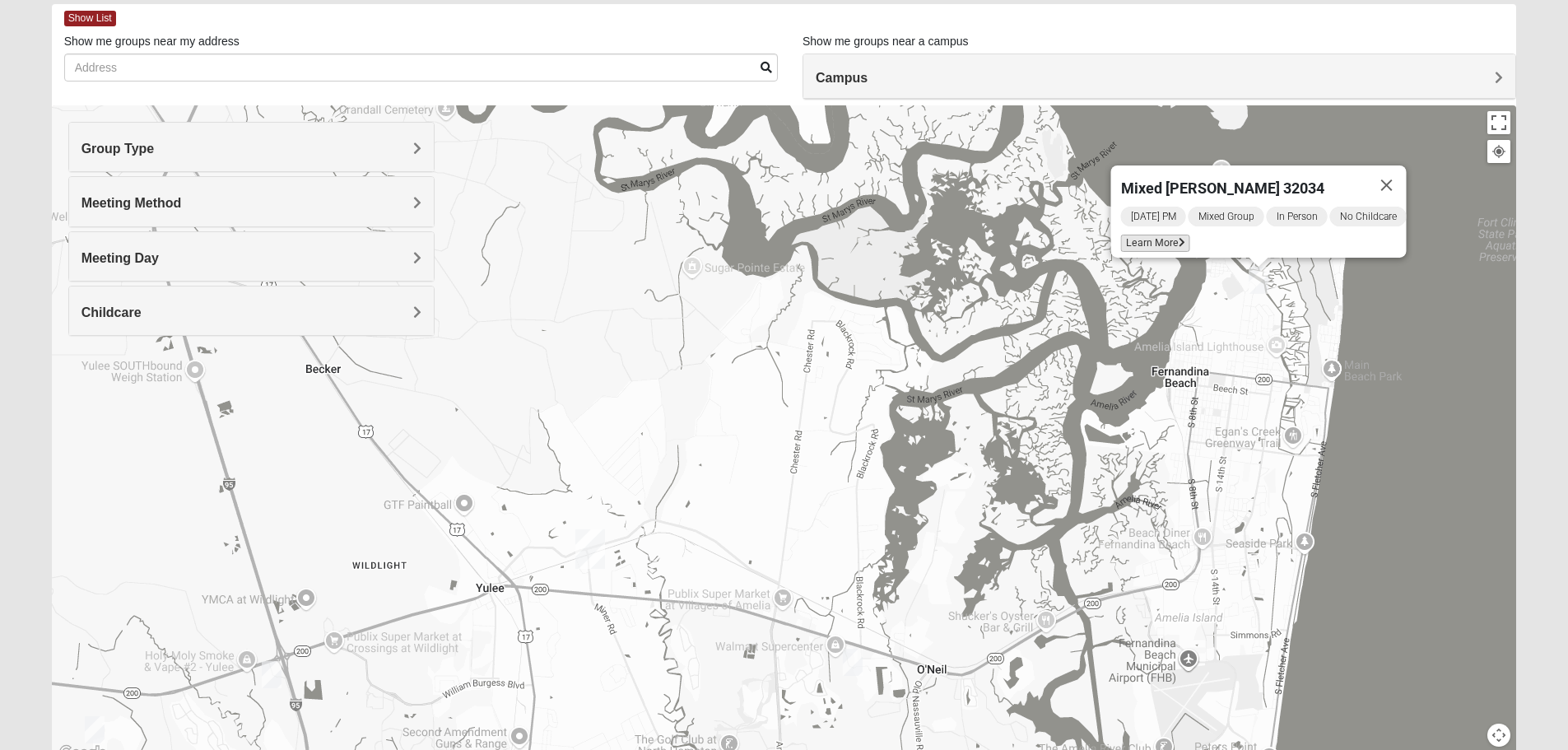
click at [1154, 235] on span "Learn More" at bounding box center [1154, 244] width 69 height 17
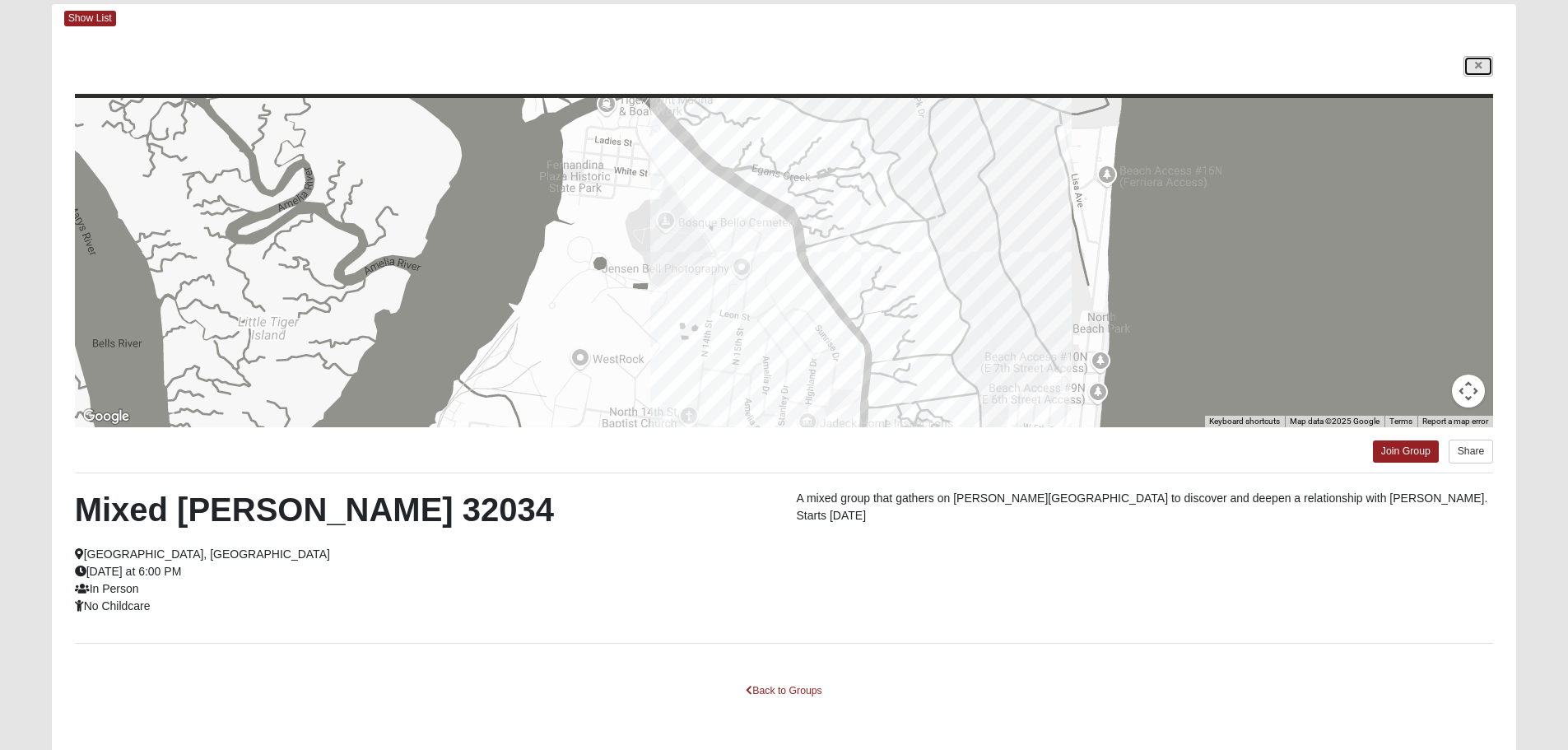
click at [1484, 61] on link at bounding box center [1478, 66] width 30 height 21
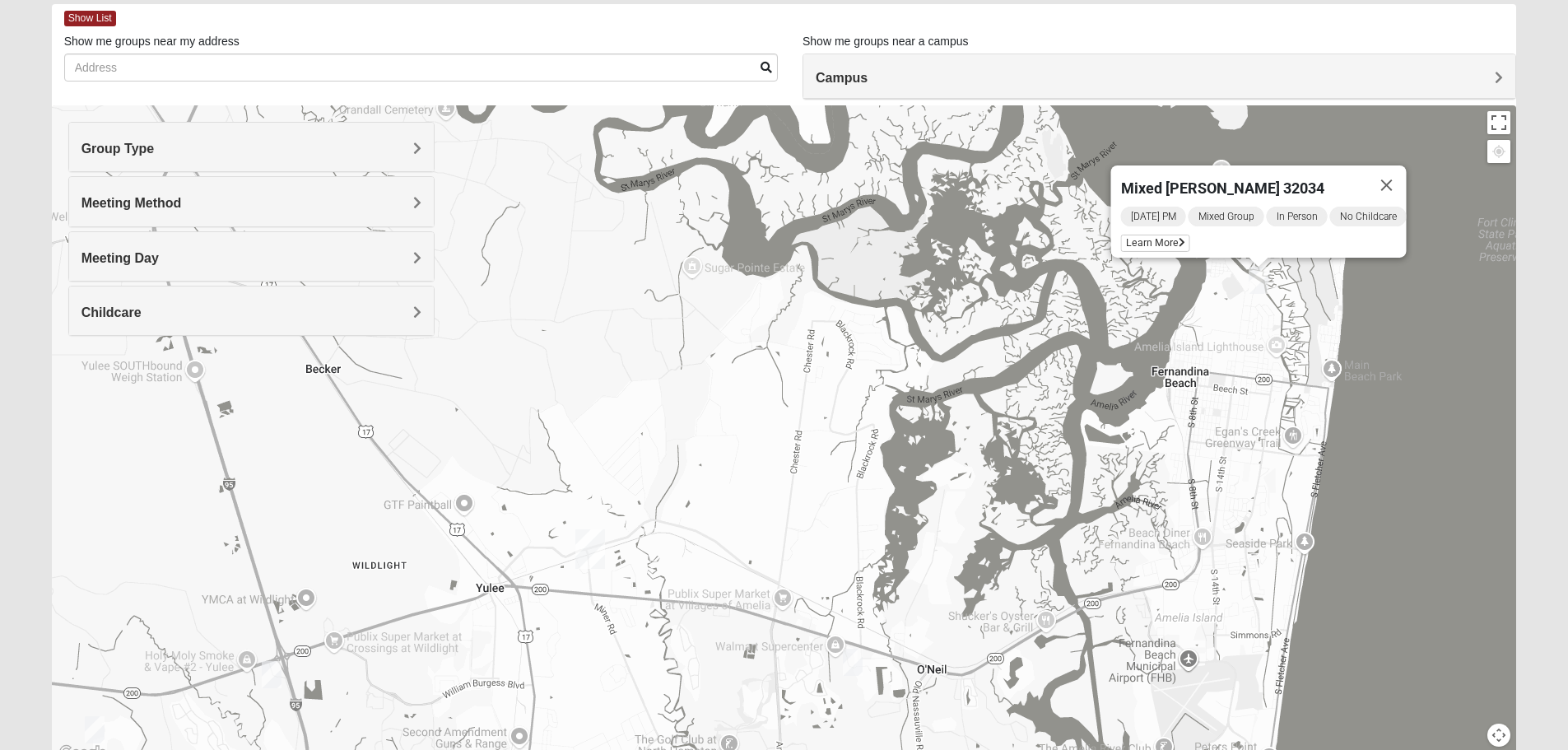
click at [1389, 409] on div "Mixed [PERSON_NAME] 32034 [DATE] PM Mixed Group In Person No Childcare Learn Mo…" at bounding box center [784, 435] width 1465 height 658
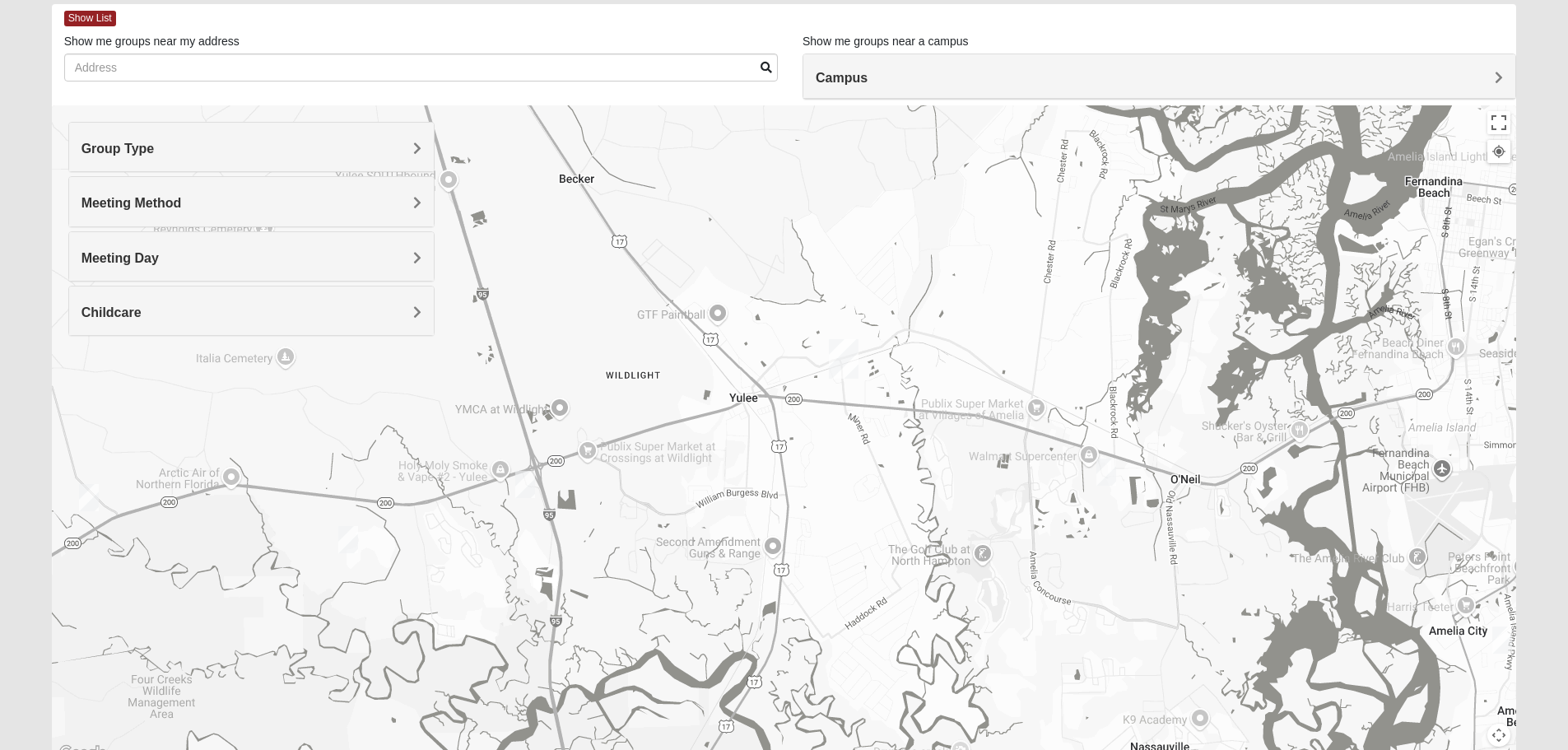
drag, startPoint x: 1360, startPoint y: 575, endPoint x: 1611, endPoint y: 388, distance: 313.0
click at [1567, 388] on html "Log In Find A Group Error Show List Loading Groups" at bounding box center [784, 371] width 1568 height 906
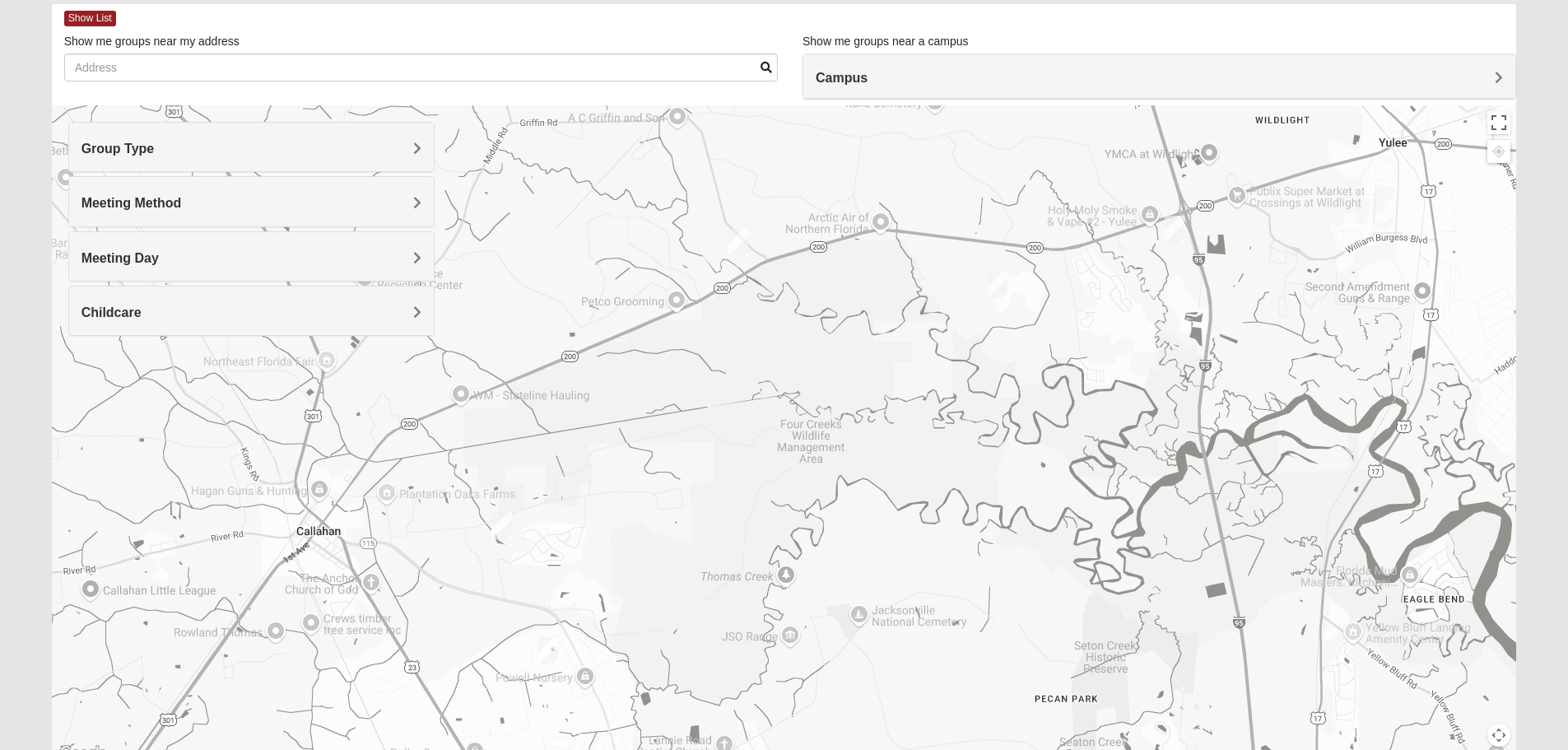
drag, startPoint x: 700, startPoint y: 530, endPoint x: 1352, endPoint y: 270, distance: 701.9
click at [1352, 270] on div "Mixed [PERSON_NAME] 32034 [DATE] PM Mixed Group In Person No Childcare Learn Mo…" at bounding box center [784, 435] width 1465 height 658
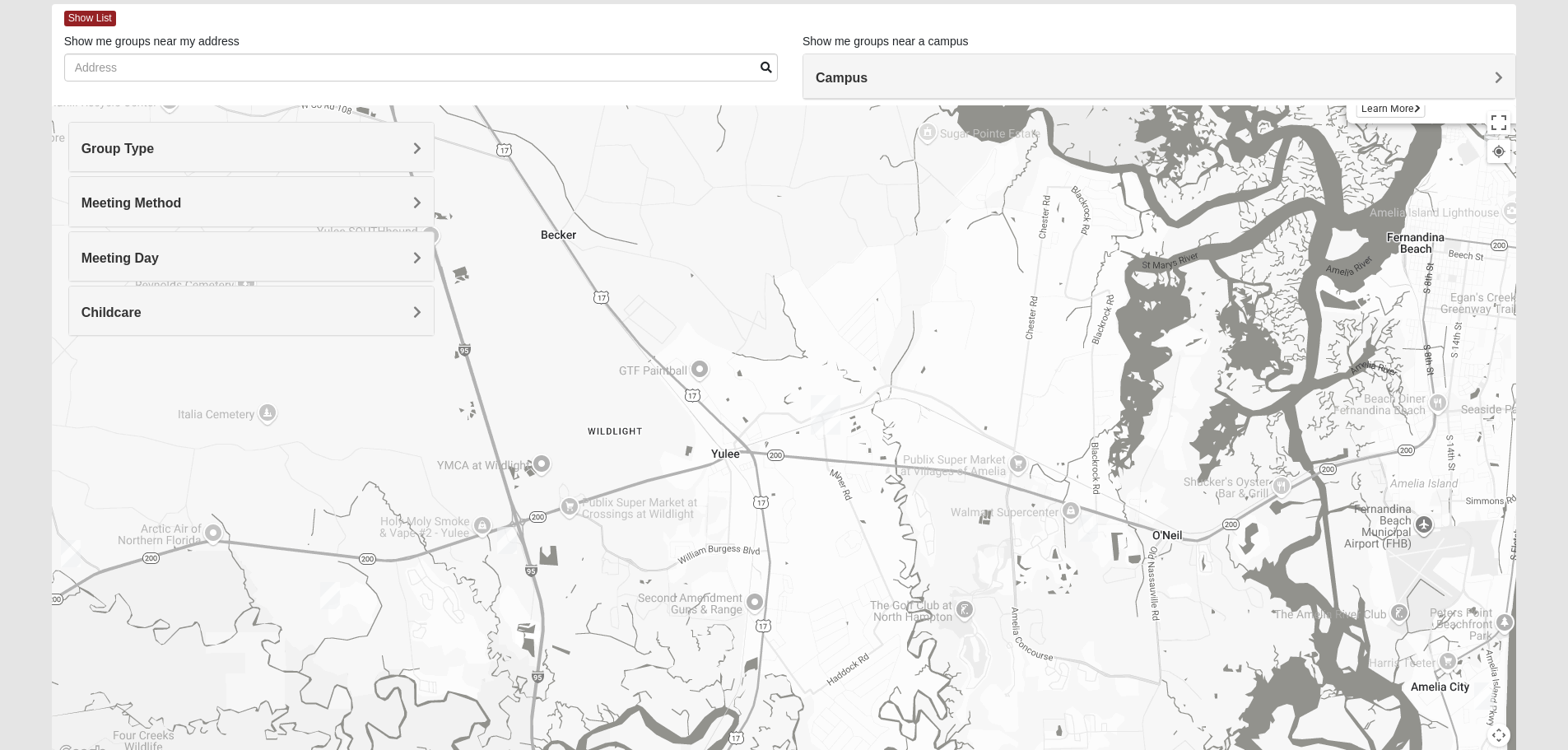
drag, startPoint x: 1171, startPoint y: 335, endPoint x: 503, endPoint y: 646, distance: 736.8
click at [503, 646] on div "Mixed [PERSON_NAME] 32034 [DATE] PM Mixed Group In Person No Childcare Learn Mo…" at bounding box center [784, 435] width 1465 height 658
click at [300, 146] on h4 "Group Type" at bounding box center [251, 148] width 340 height 16
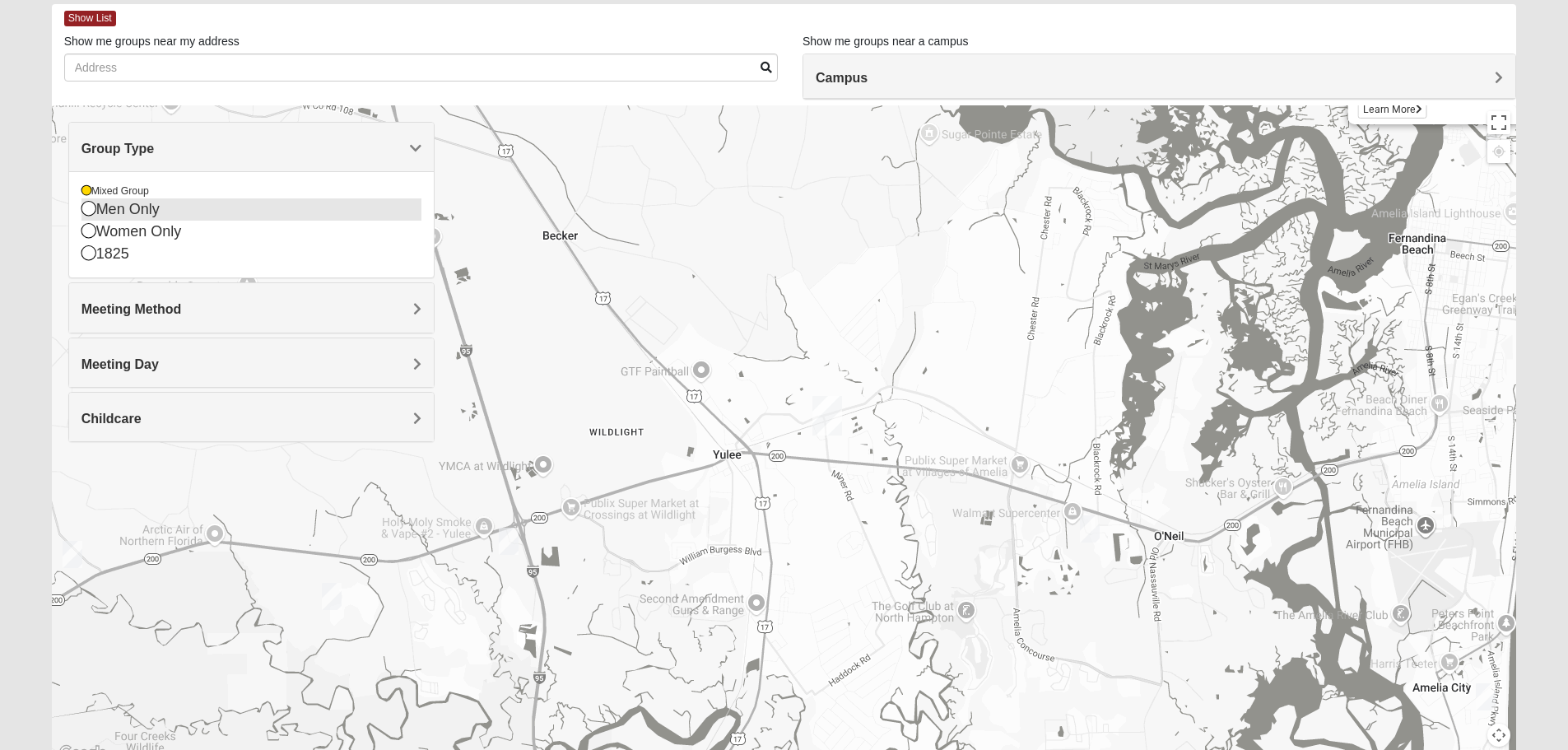
click at [85, 209] on icon at bounding box center [88, 208] width 15 height 15
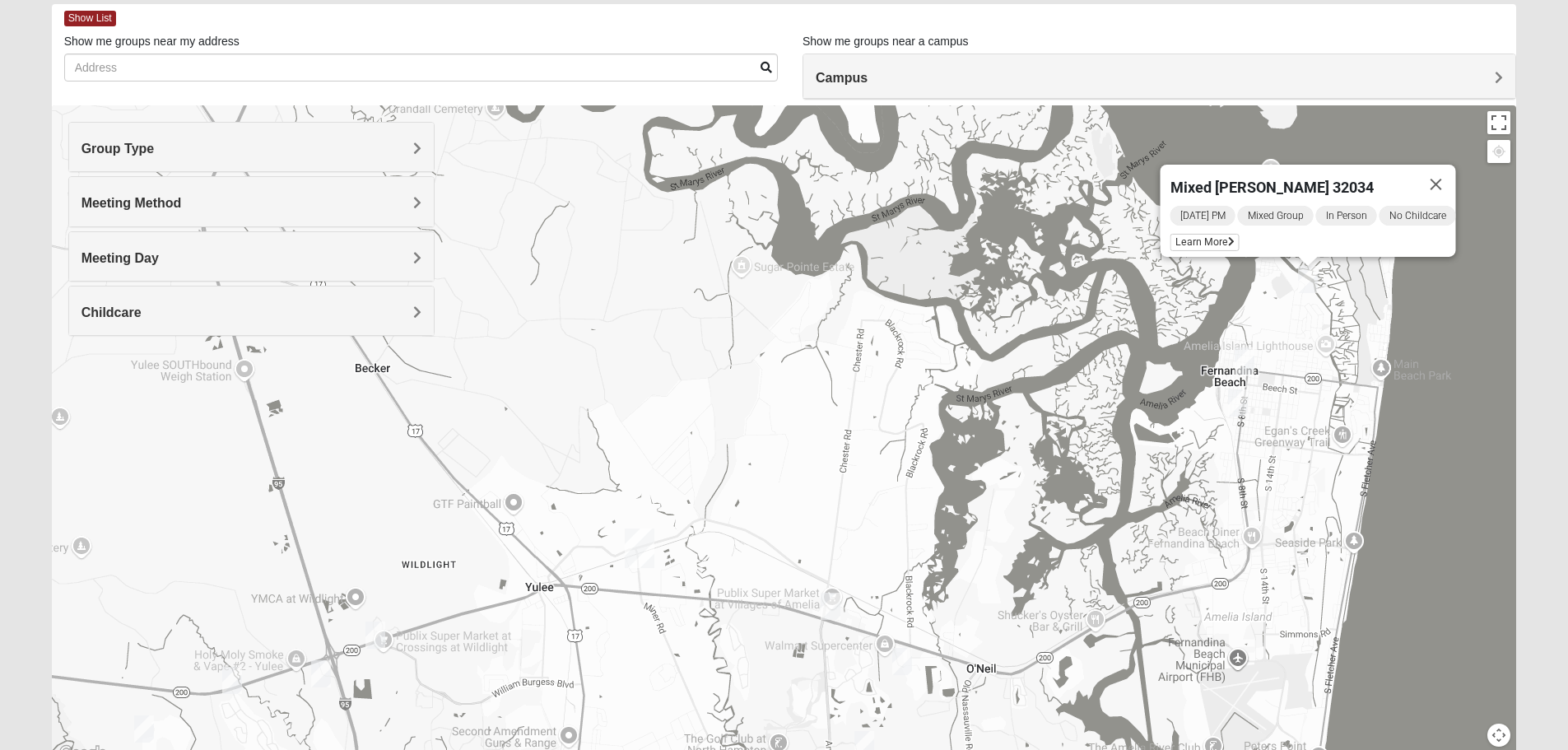
click at [258, 134] on div "Group Type" at bounding box center [251, 147] width 365 height 49
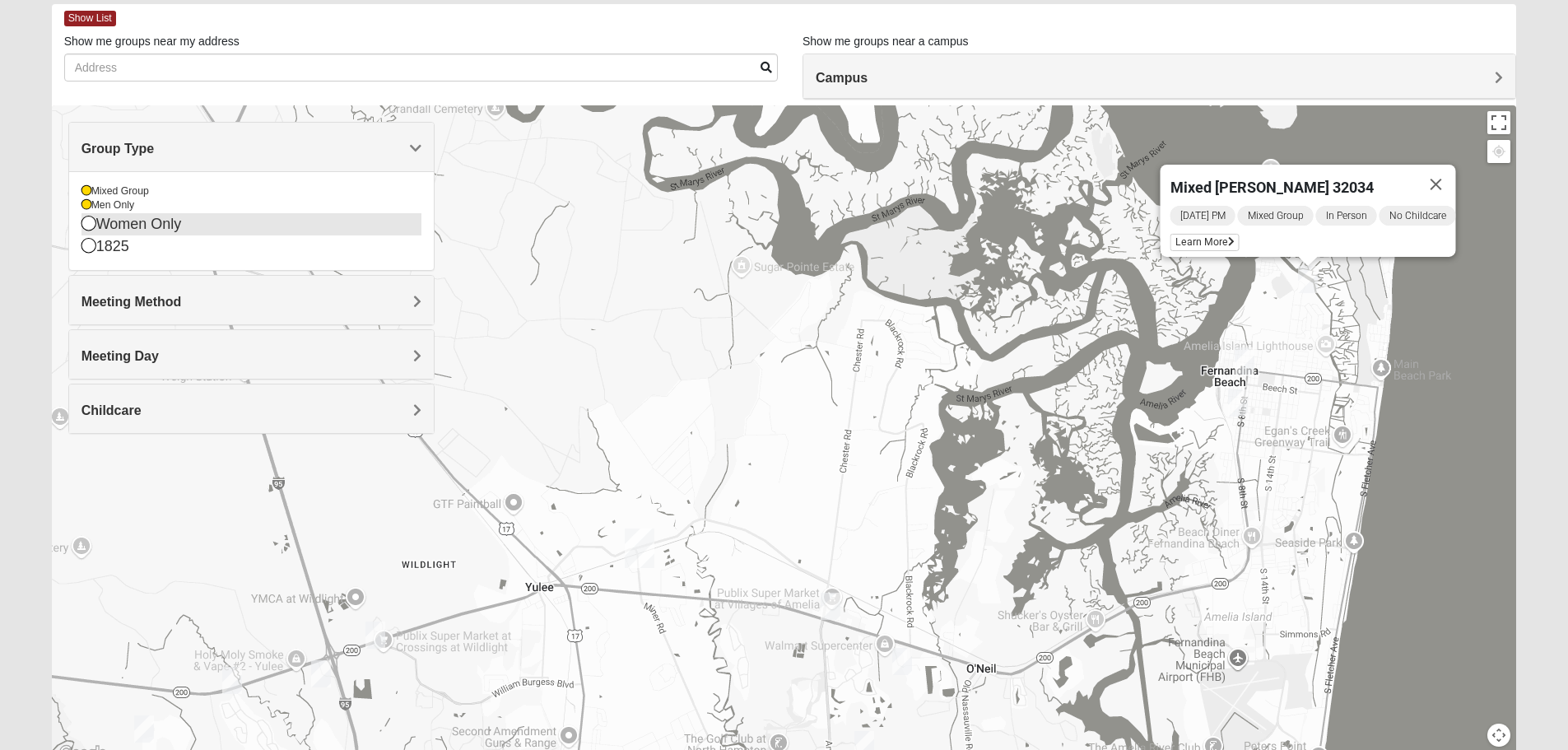
click at [90, 223] on icon at bounding box center [88, 223] width 15 height 15
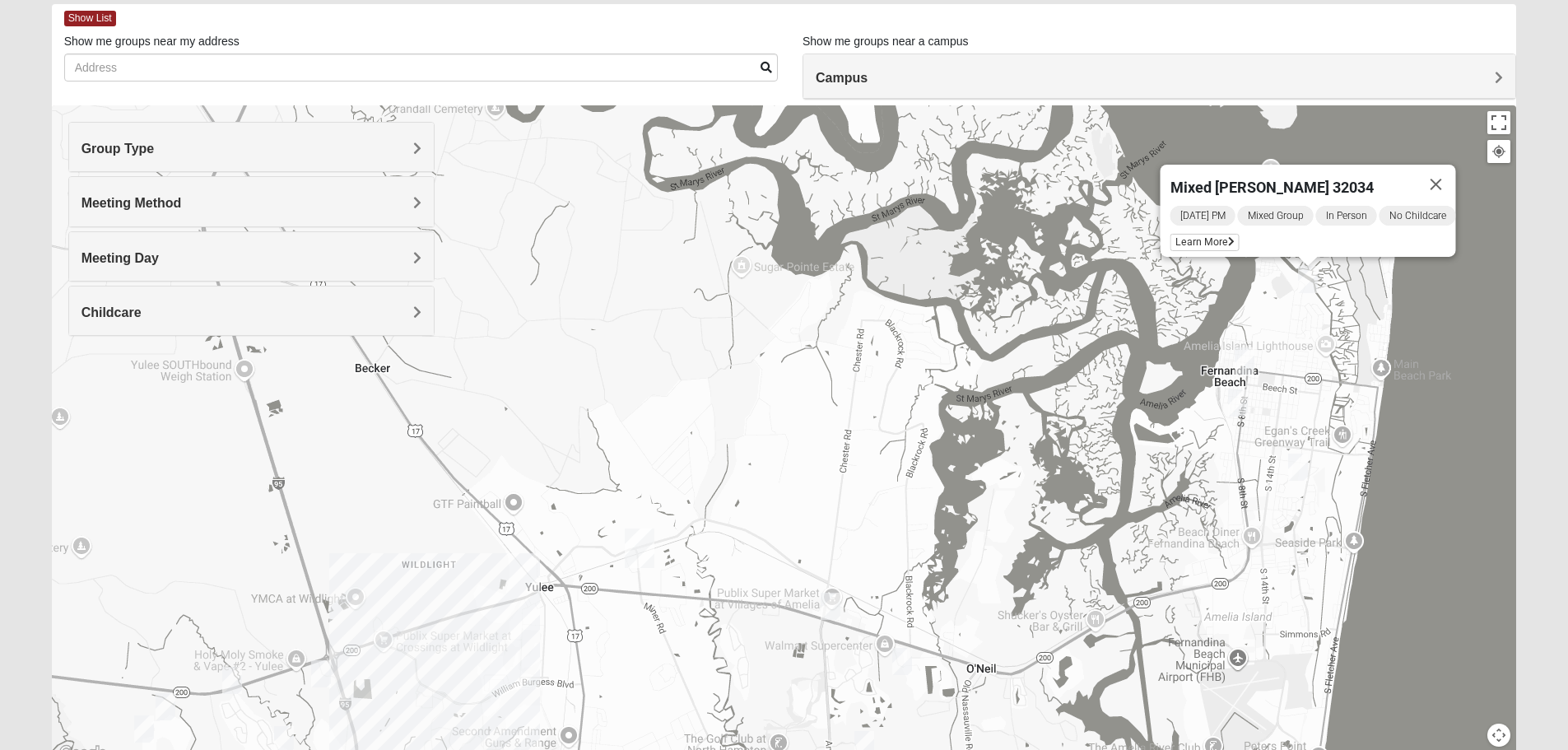
click at [1421, 461] on div "Mixed [PERSON_NAME] 32034 [DATE] PM Mixed Group In Person No Childcare Learn Mo…" at bounding box center [784, 435] width 1465 height 658
click at [1440, 174] on button "Close" at bounding box center [1435, 184] width 39 height 39
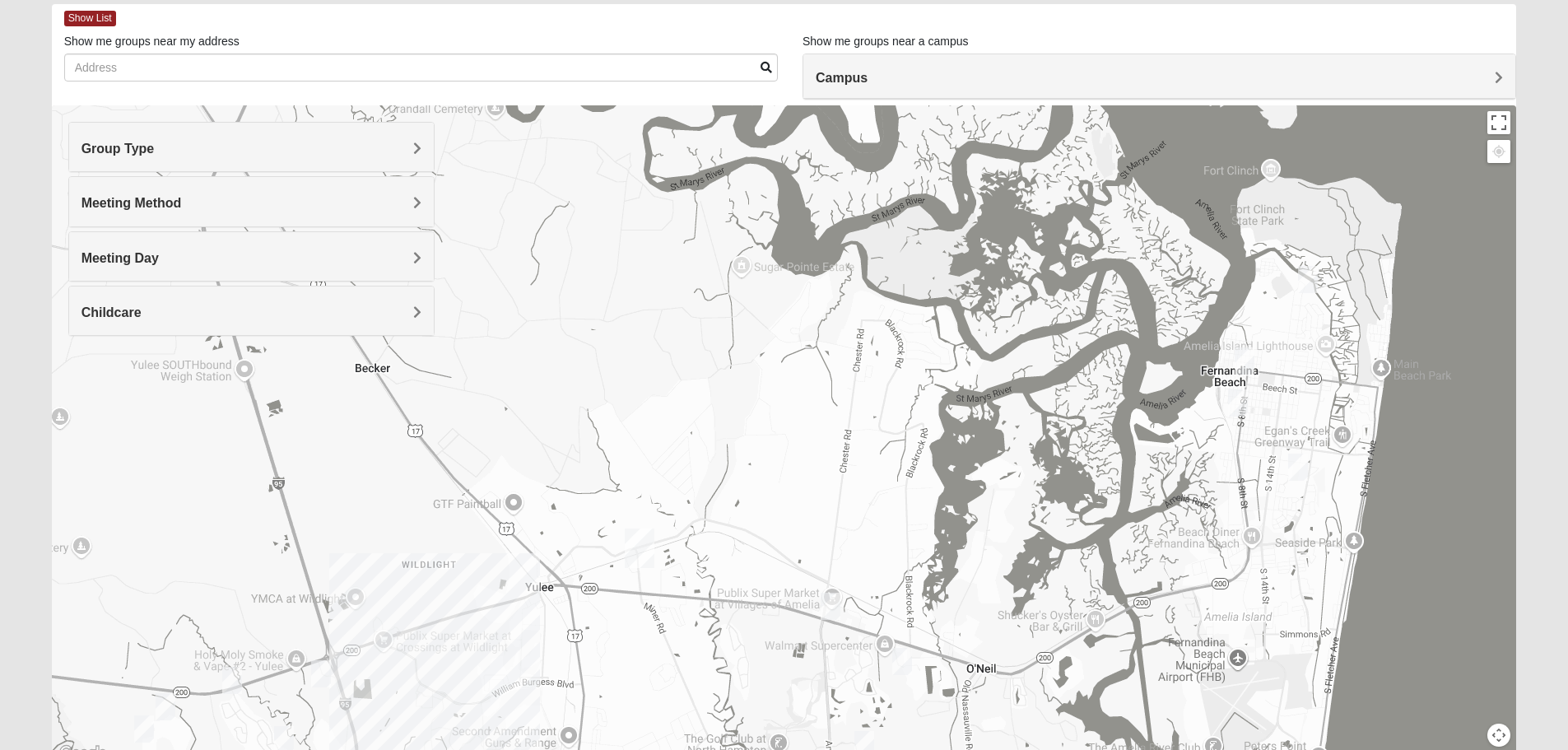
click at [1243, 354] on img "Mens La Sureña 32034" at bounding box center [1244, 361] width 20 height 27
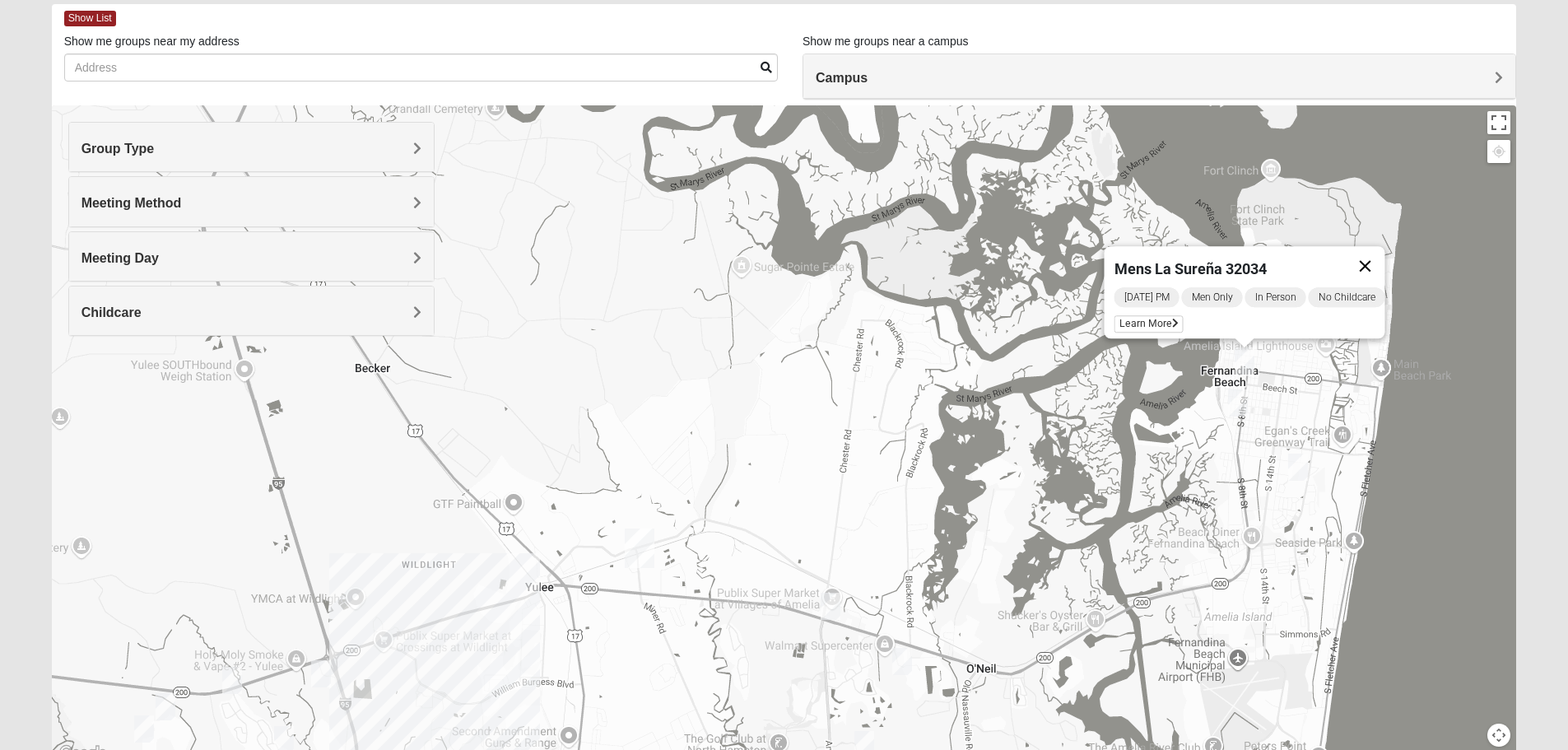
click at [1373, 253] on button "Close" at bounding box center [1364, 265] width 39 height 39
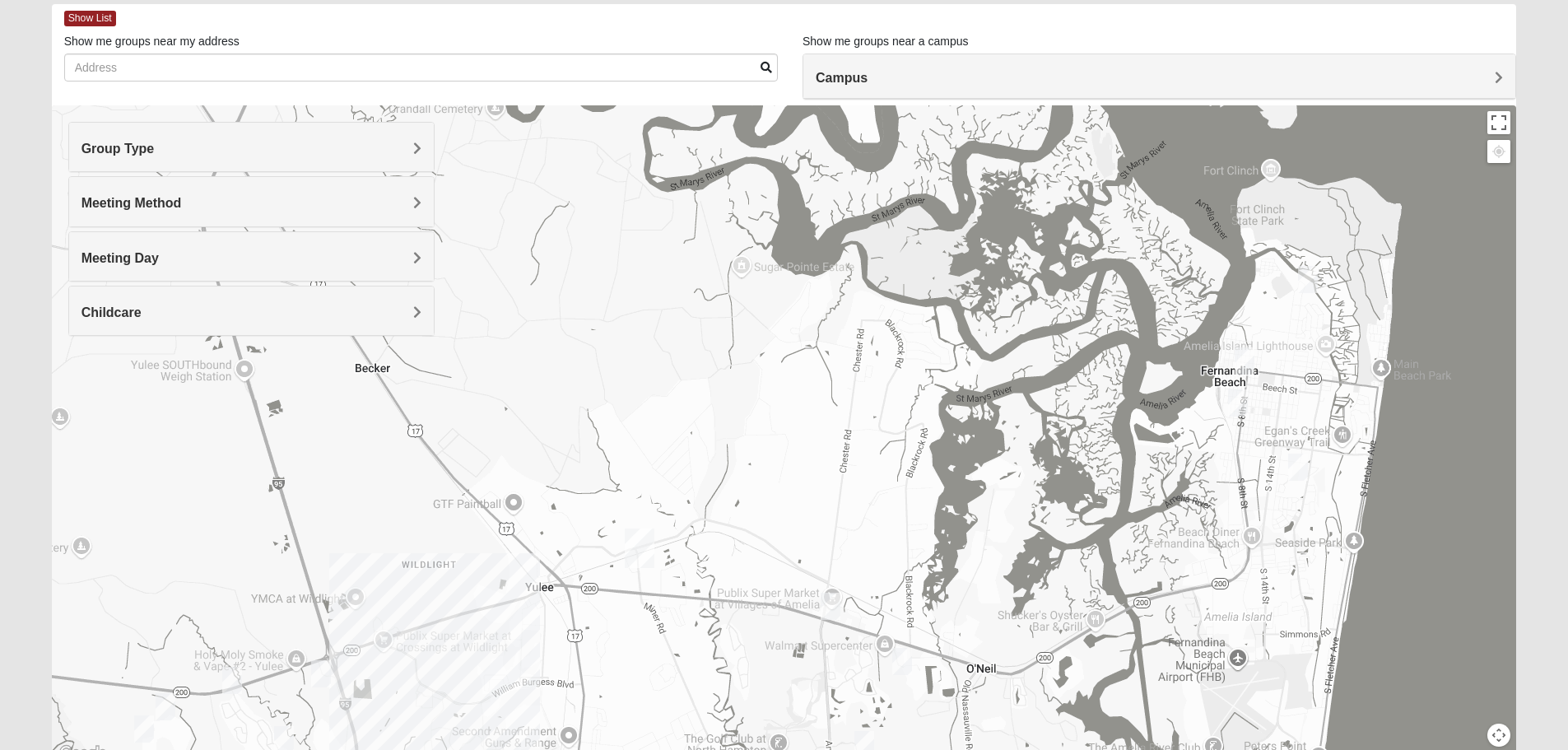
click at [1239, 403] on img "Mens Herbert 32034" at bounding box center [1238, 403] width 20 height 27
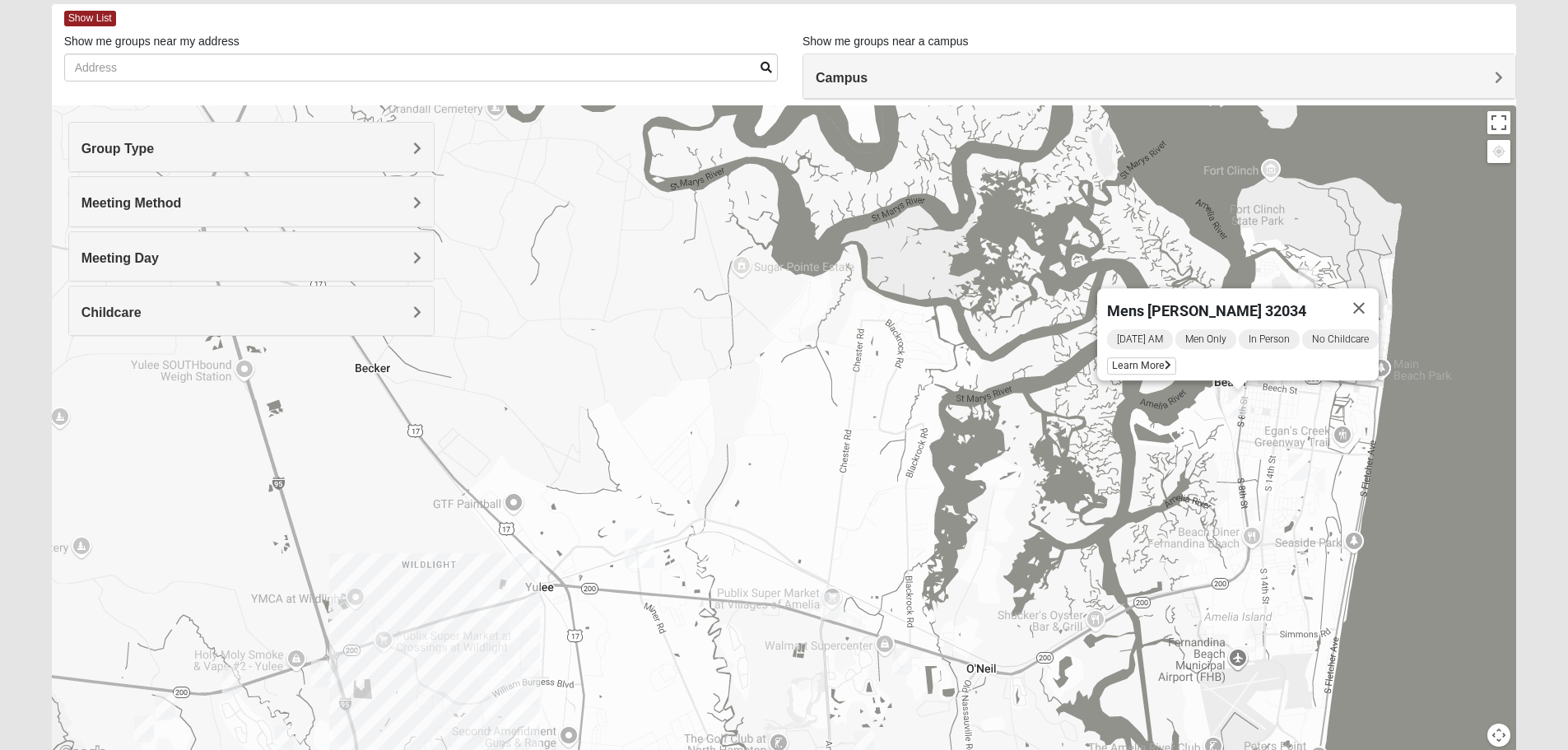
click at [1372, 292] on button "Close" at bounding box center [1358, 307] width 39 height 39
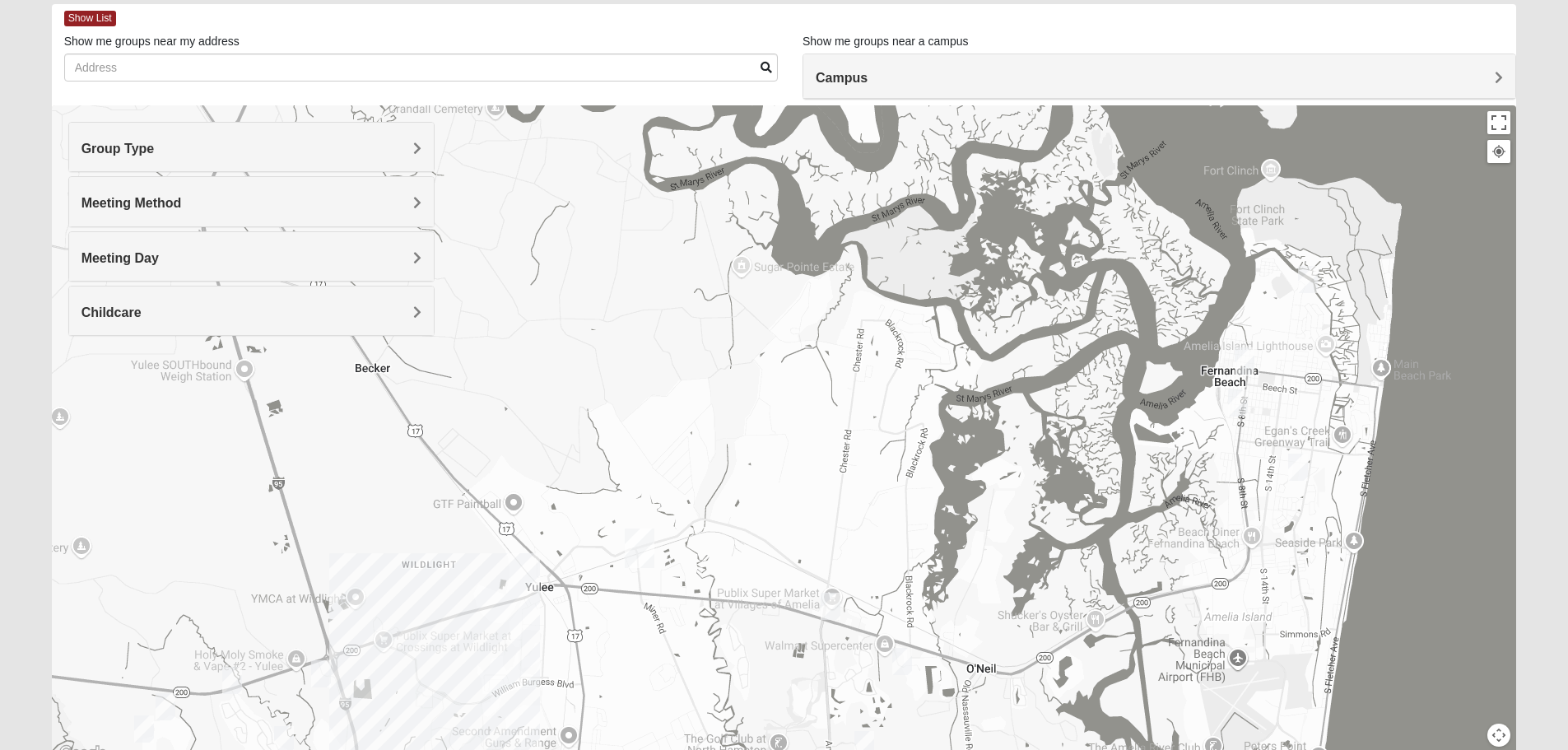
click at [823, 604] on img "Mens Lane 32034" at bounding box center [830, 606] width 20 height 27
click at [733, 561] on span "Learn More" at bounding box center [733, 569] width 69 height 17
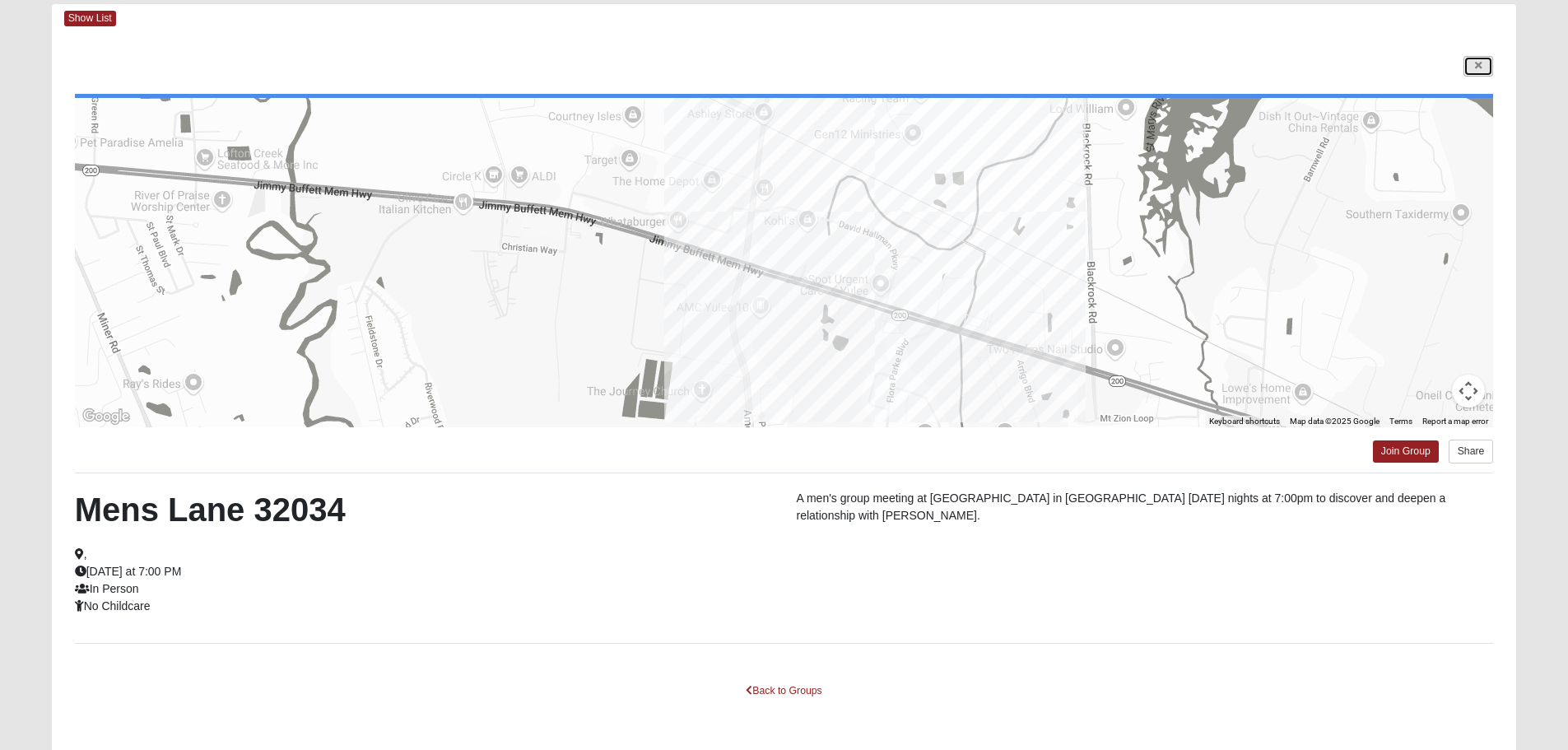
click at [1479, 62] on icon at bounding box center [1478, 65] width 7 height 10
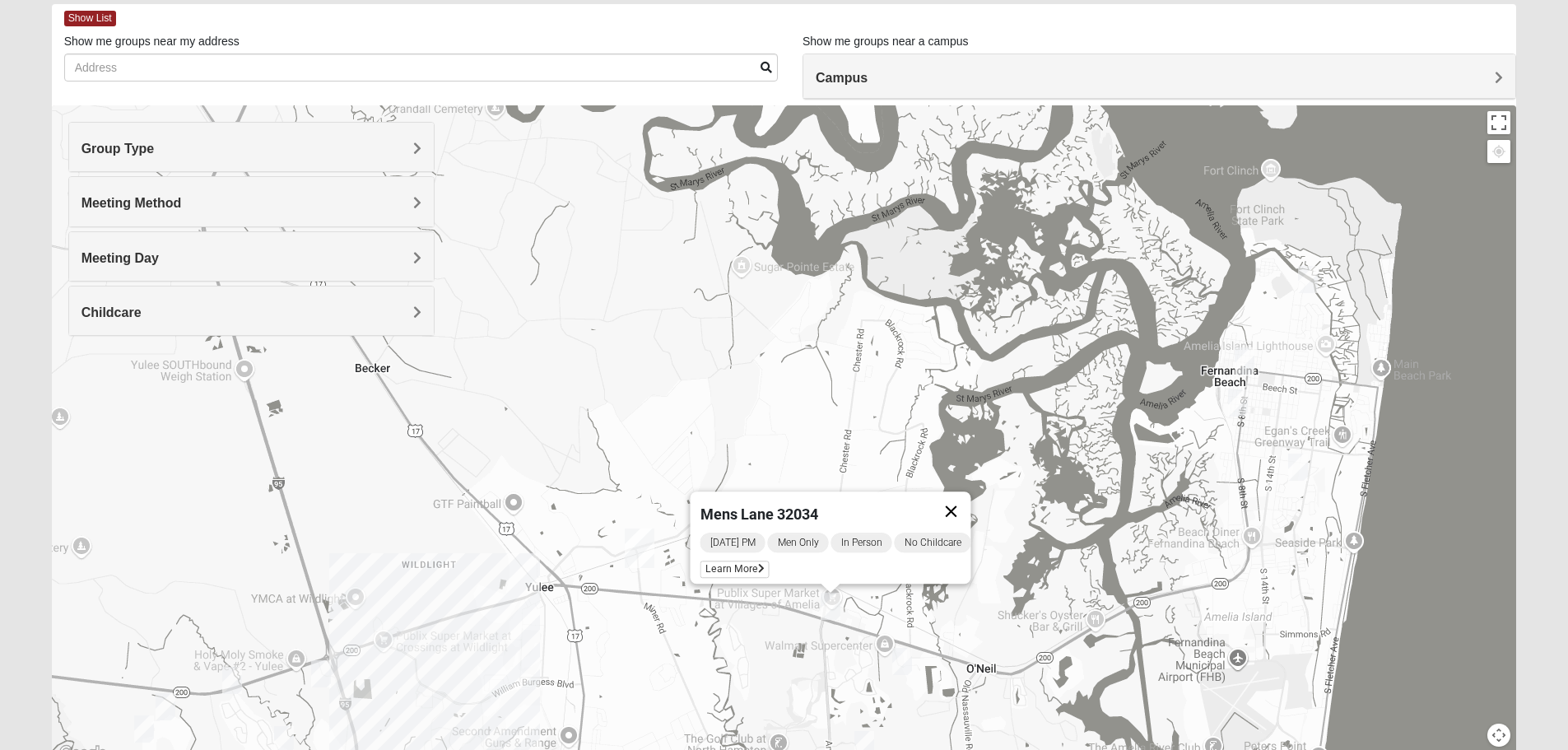
click at [957, 497] on button "Close" at bounding box center [950, 511] width 39 height 39
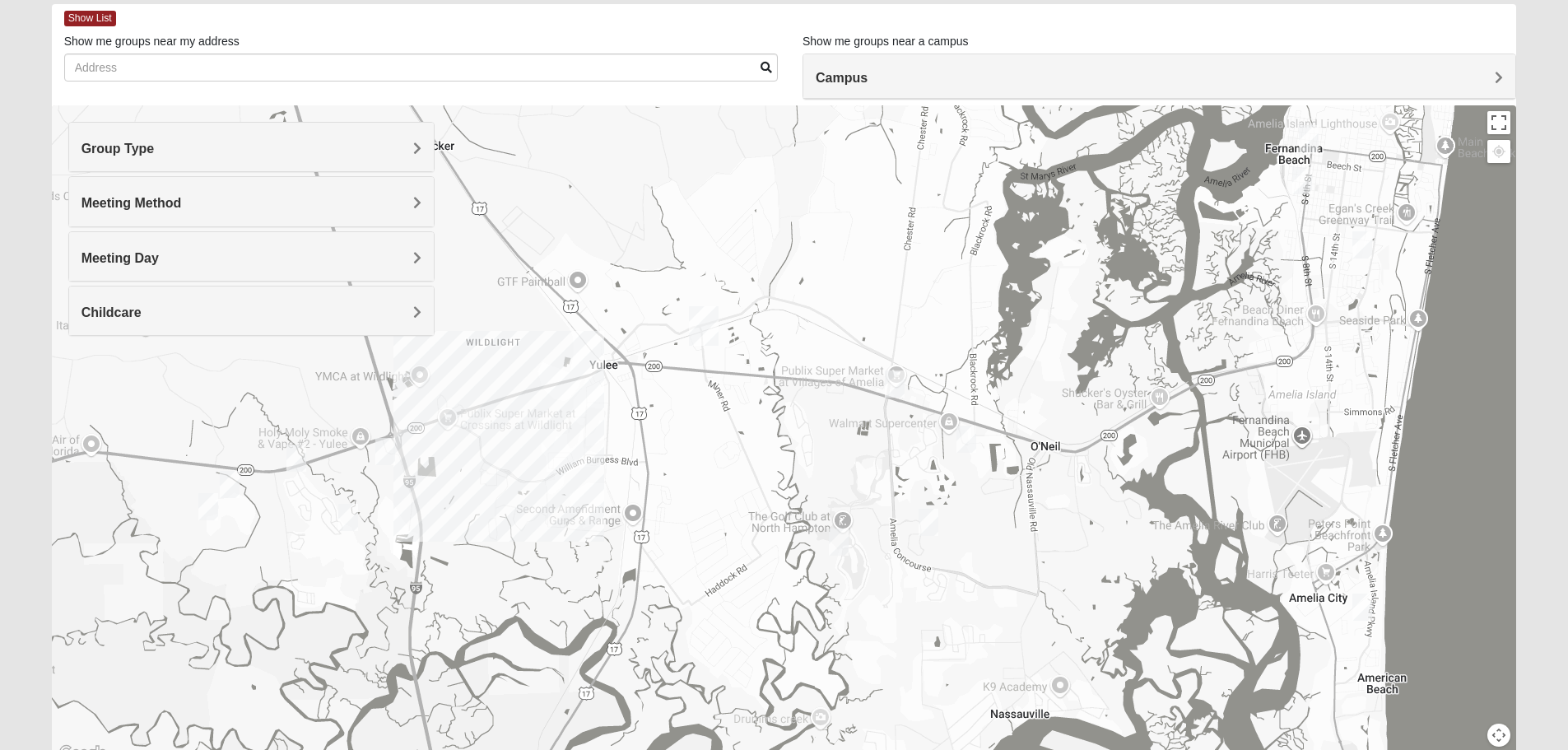
drag, startPoint x: 685, startPoint y: 689, endPoint x: 751, endPoint y: 464, distance: 234.5
click at [751, 464] on div at bounding box center [784, 435] width 1465 height 658
click at [930, 519] on img "Mens Strickenburg 32097" at bounding box center [929, 521] width 20 height 27
click at [819, 478] on span "Learn More" at bounding box center [832, 485] width 69 height 17
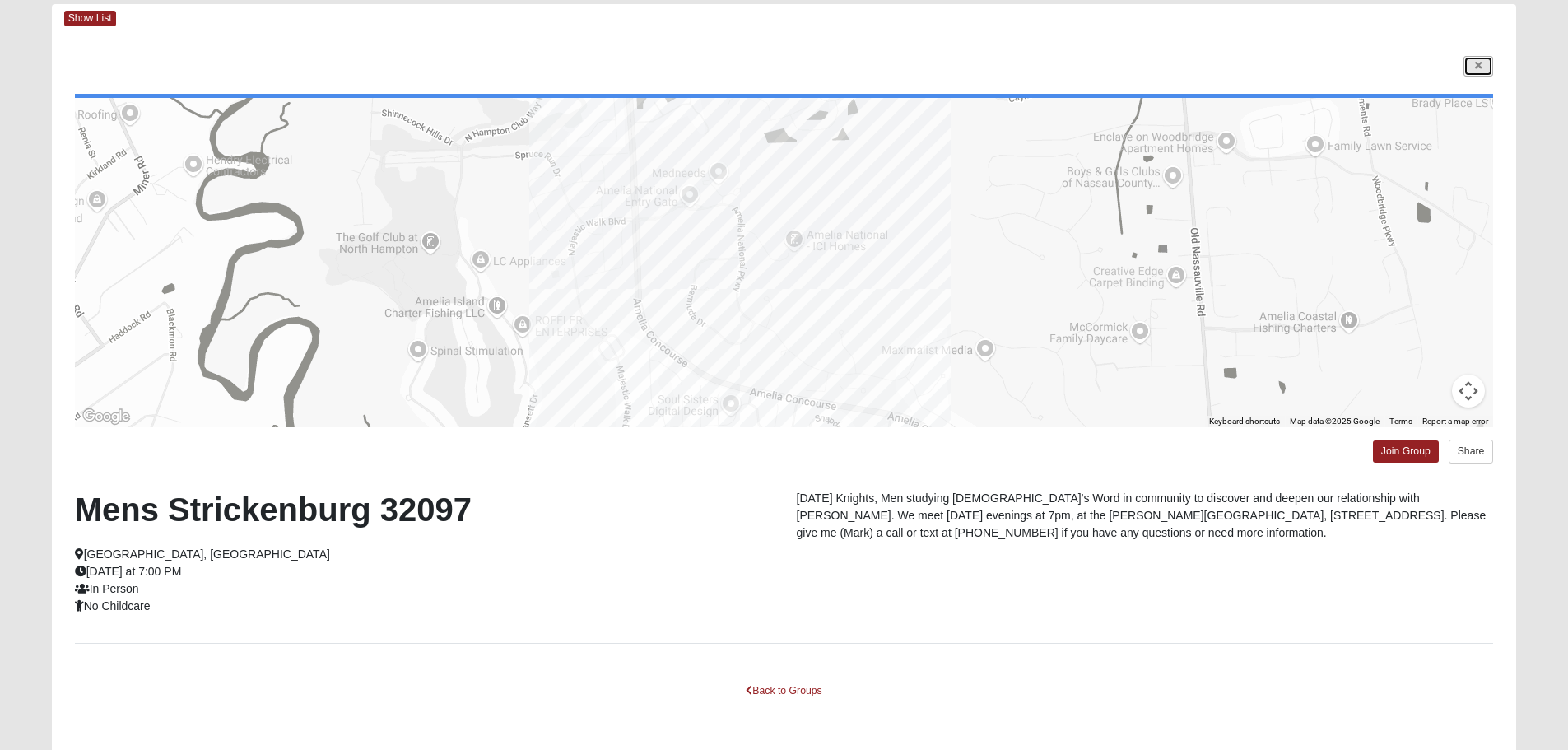
click at [1479, 65] on icon at bounding box center [1478, 65] width 7 height 10
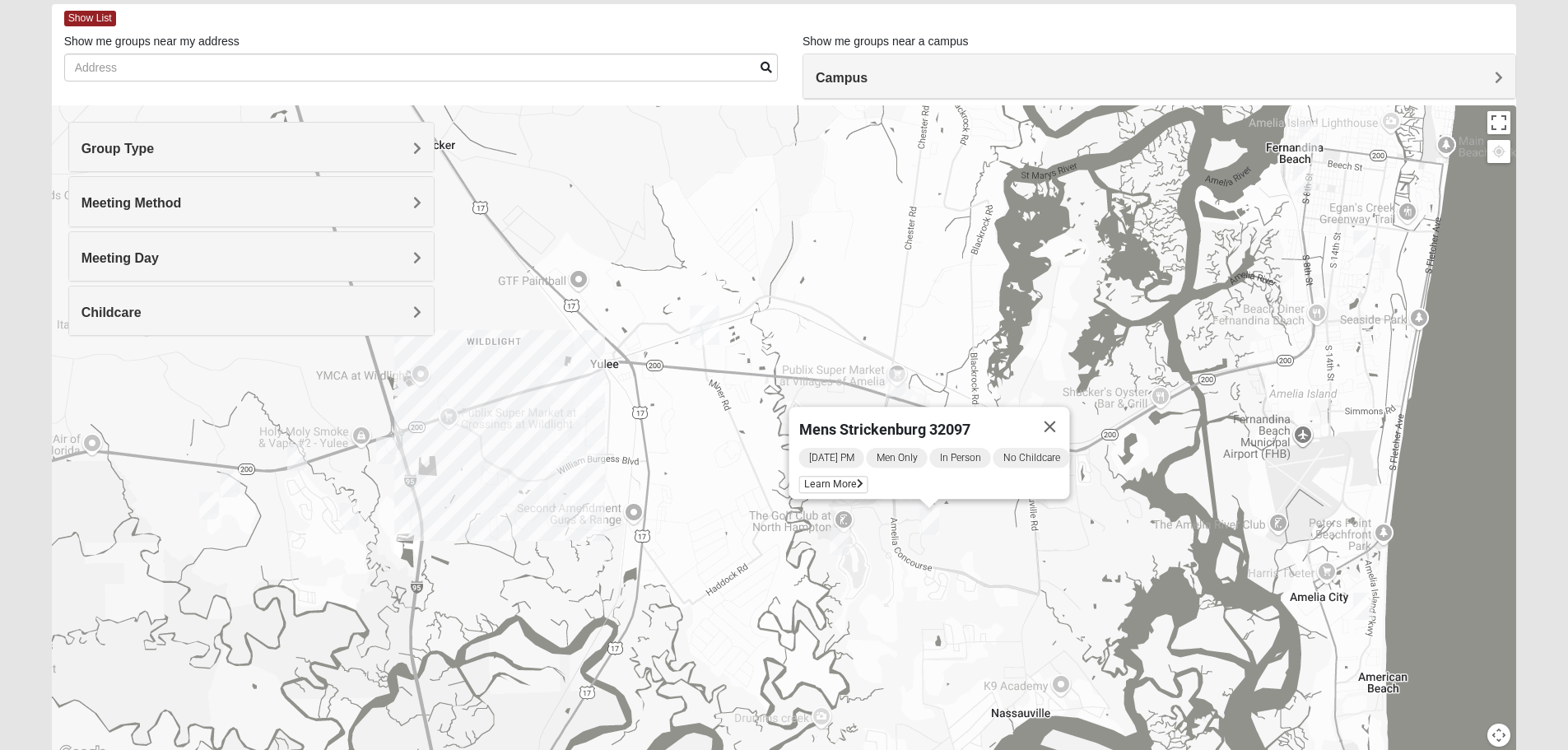
click at [292, 458] on img "Mens Evans 32097" at bounding box center [297, 457] width 20 height 27
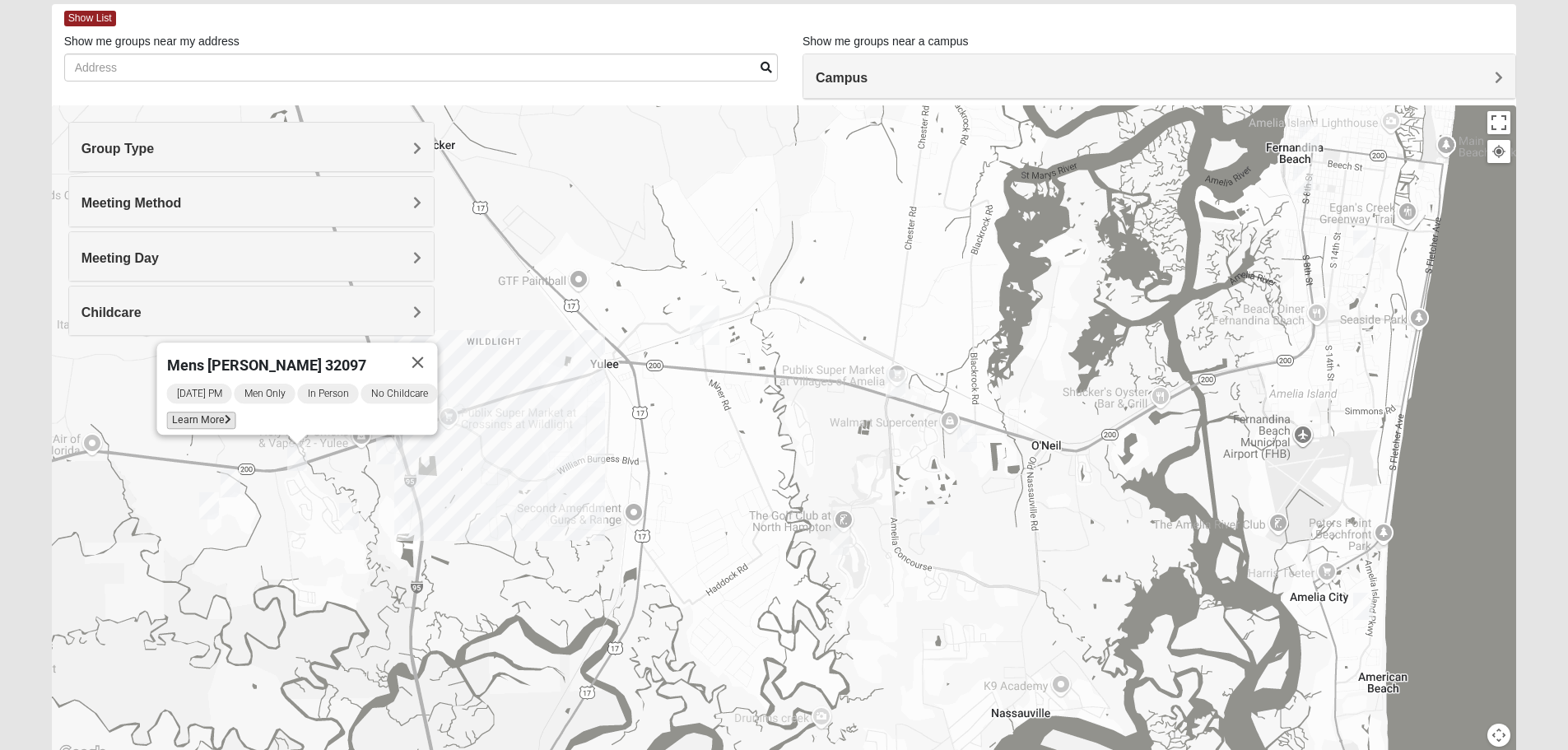
click at [197, 411] on span "Learn More" at bounding box center [200, 420] width 69 height 17
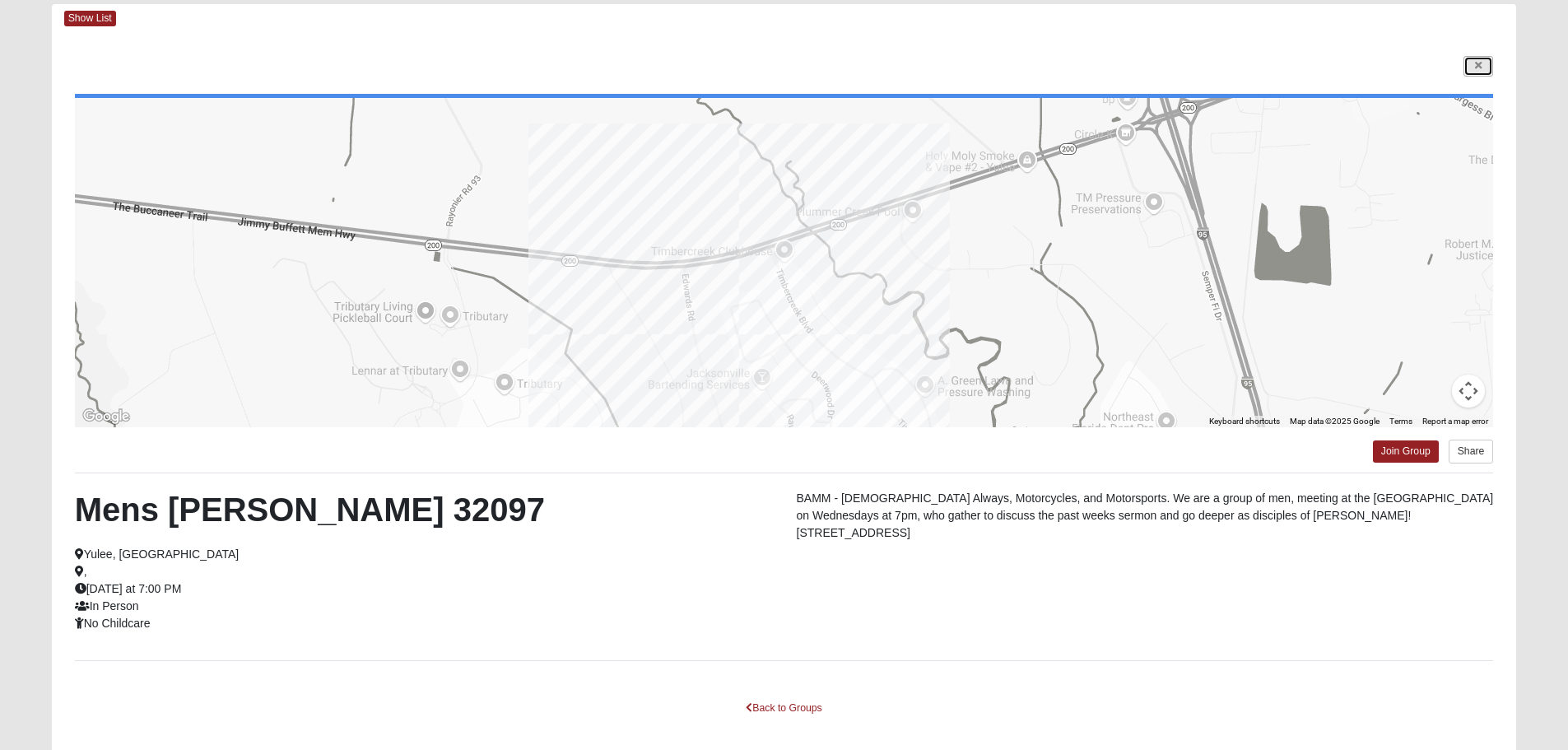
click at [1475, 70] on icon at bounding box center [1478, 65] width 7 height 10
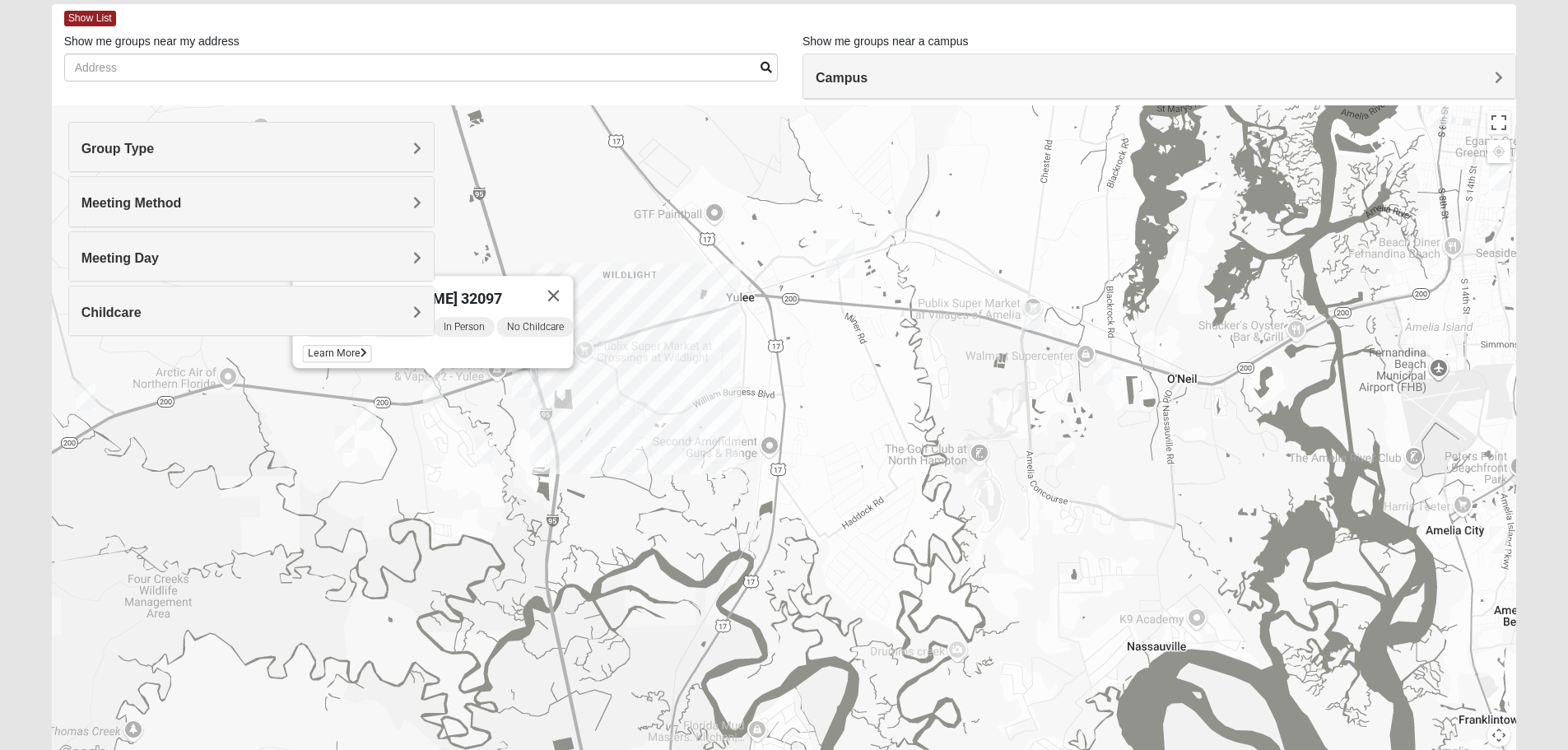
drag, startPoint x: 595, startPoint y: 594, endPoint x: 706, endPoint y: 501, distance: 144.8
click at [683, 536] on div "Mens [PERSON_NAME] 32097 [DATE] PM Men Only In Person No Childcare Learn More" at bounding box center [784, 435] width 1465 height 658
